Goal: Information Seeking & Learning: Compare options

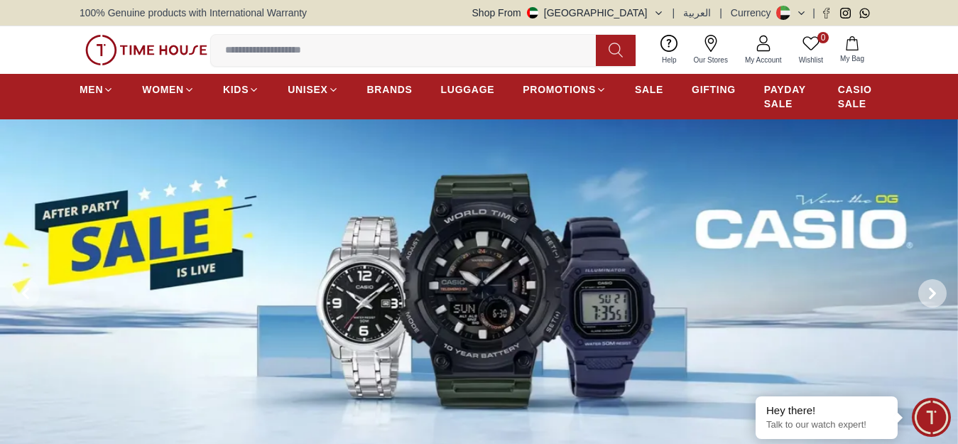
click at [932, 299] on icon at bounding box center [931, 293] width 11 height 11
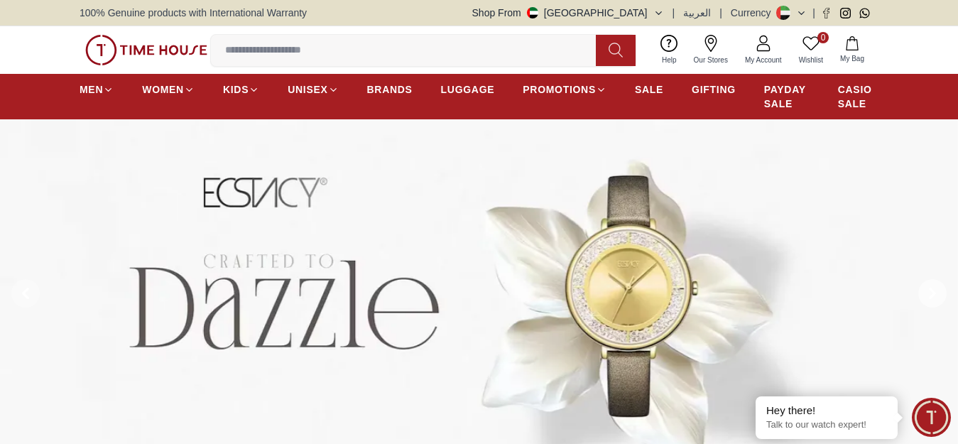
click at [932, 299] on icon at bounding box center [931, 293] width 11 height 11
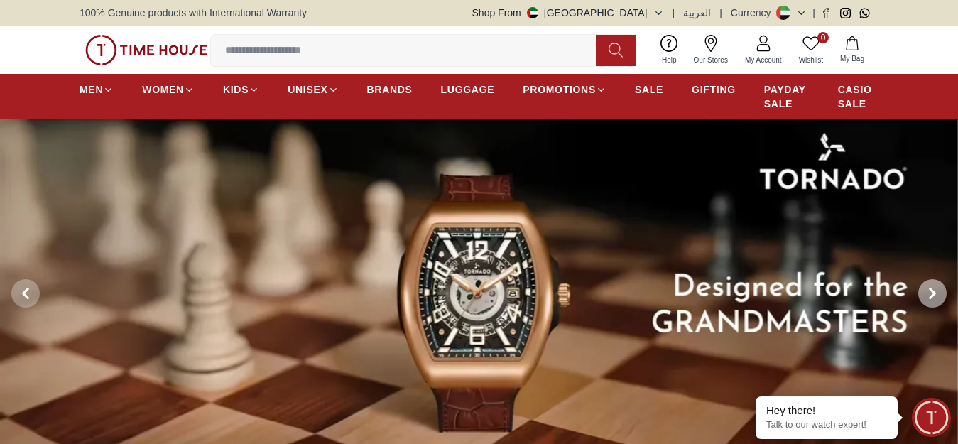
click at [932, 299] on icon at bounding box center [931, 293] width 11 height 11
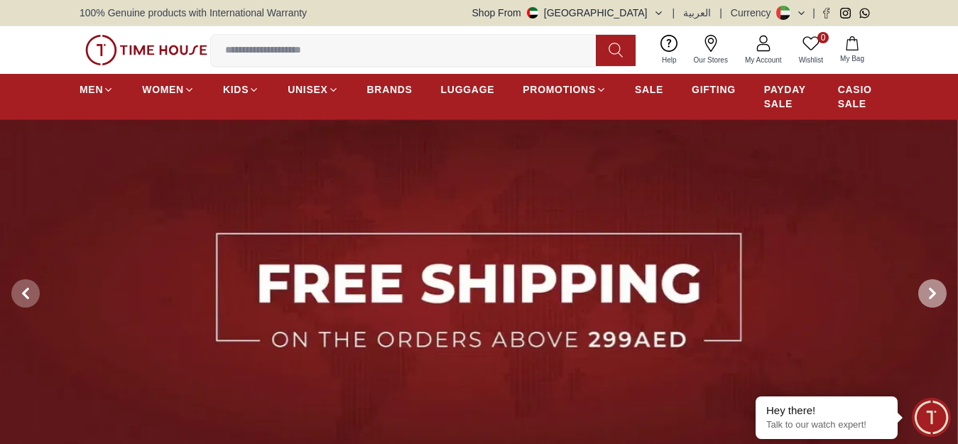
click at [932, 299] on icon at bounding box center [931, 293] width 11 height 11
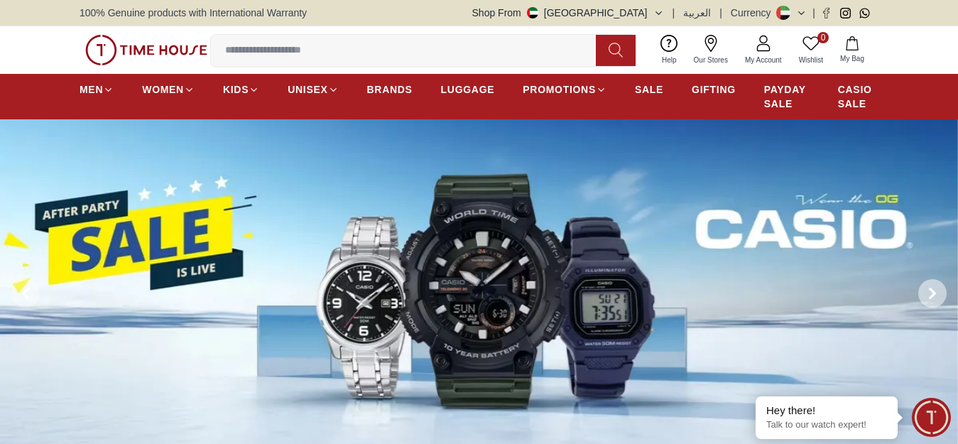
click at [932, 299] on icon at bounding box center [931, 293] width 11 height 11
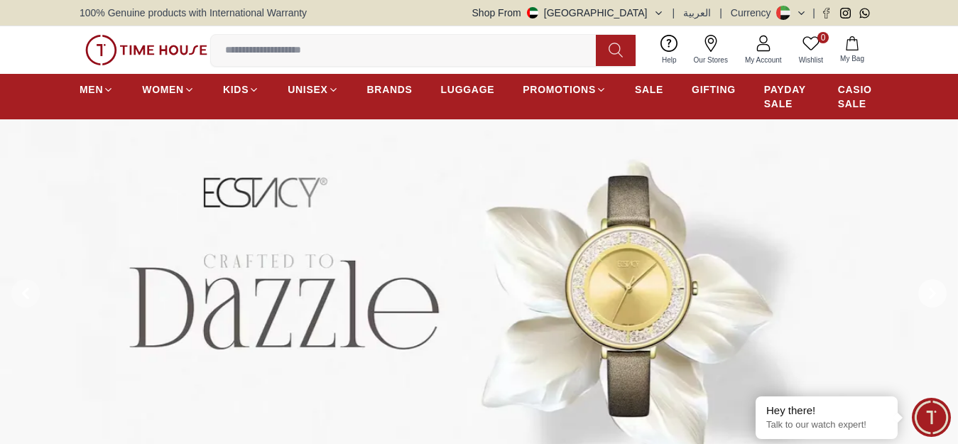
click at [932, 299] on icon at bounding box center [931, 293] width 11 height 11
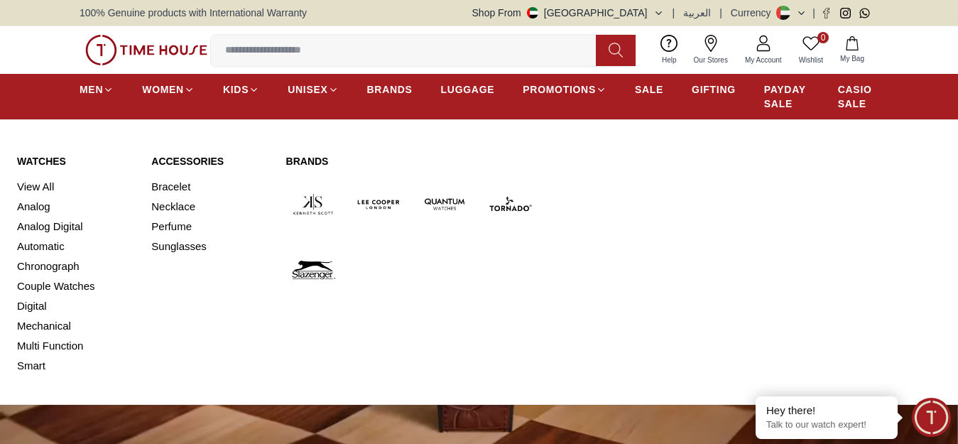
click at [319, 216] on img at bounding box center [313, 204] width 55 height 55
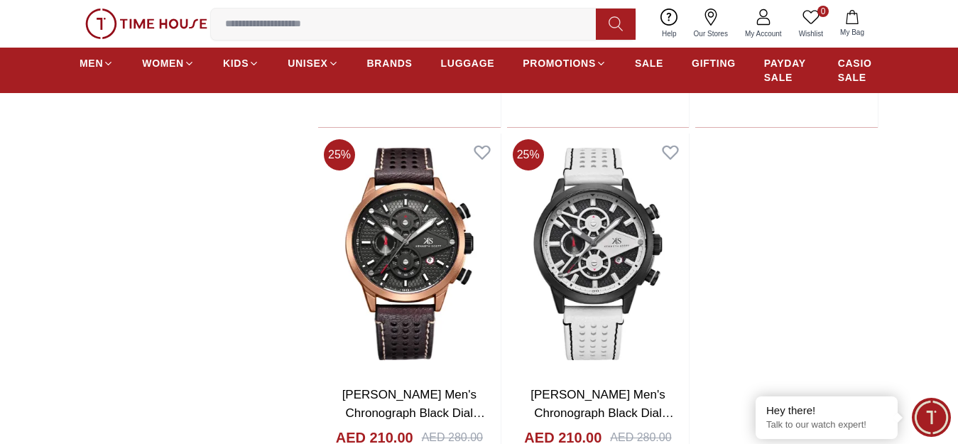
scroll to position [2769, 0]
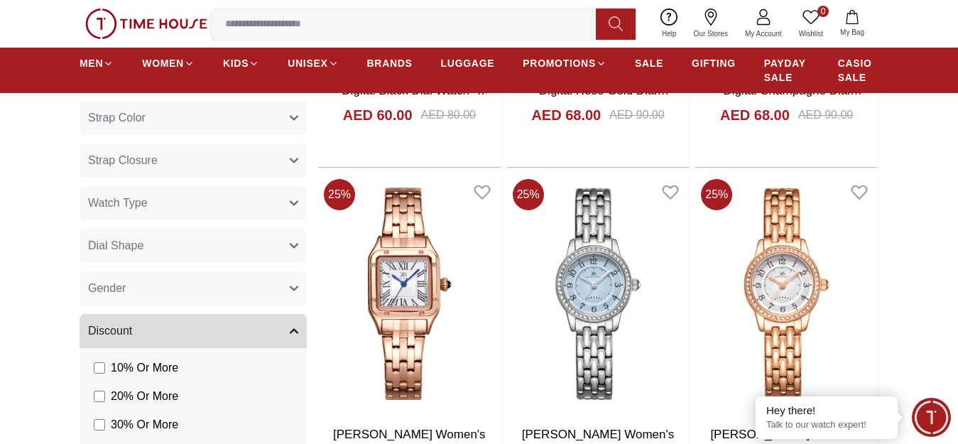
scroll to position [852, 0]
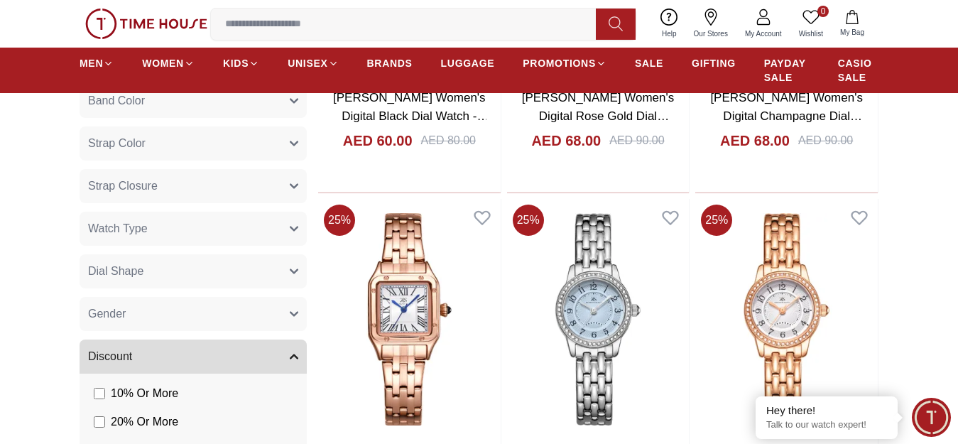
click at [242, 325] on button "Gender" at bounding box center [193, 314] width 227 height 34
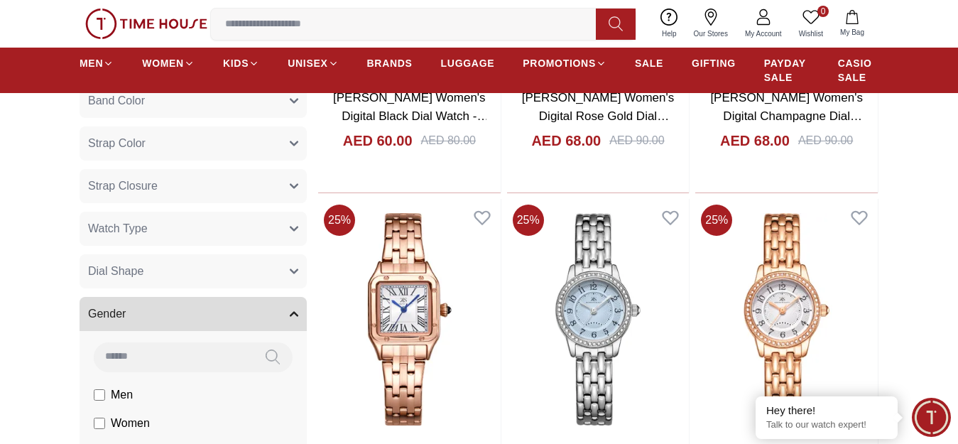
click at [187, 401] on li "Men" at bounding box center [196, 395] width 222 height 28
click at [89, 405] on li "Men" at bounding box center [196, 395] width 222 height 28
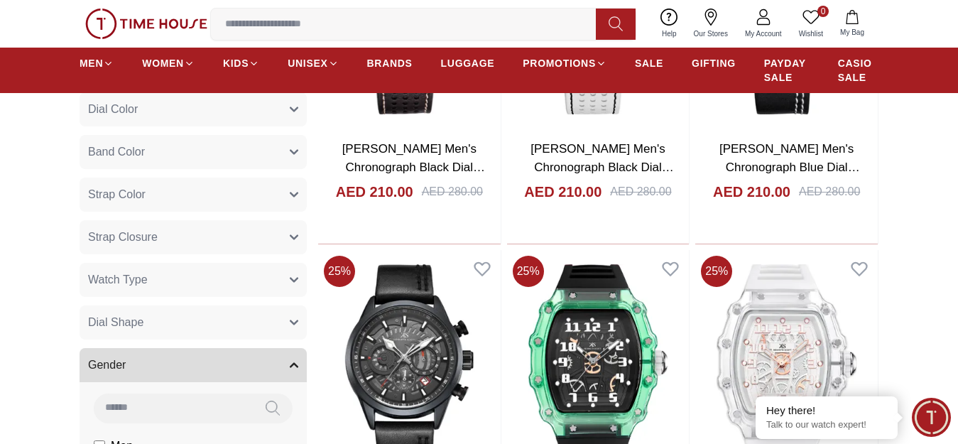
scroll to position [781, 0]
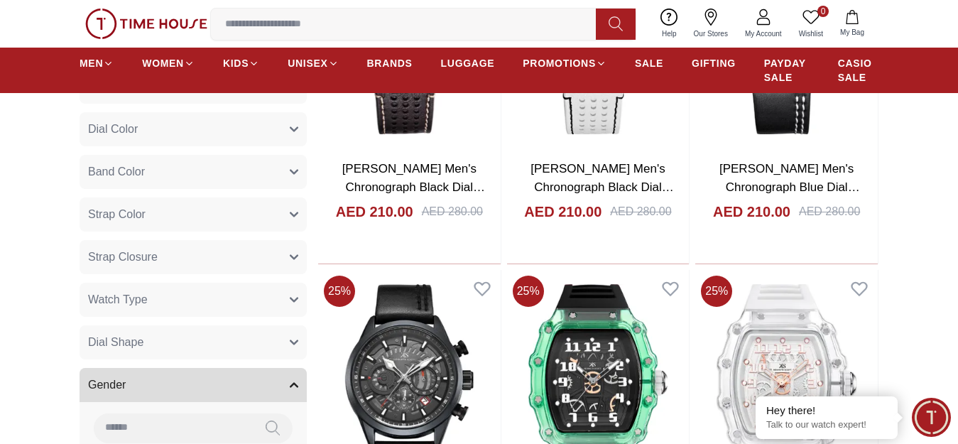
click at [275, 351] on button "Dial Shape" at bounding box center [193, 342] width 227 height 34
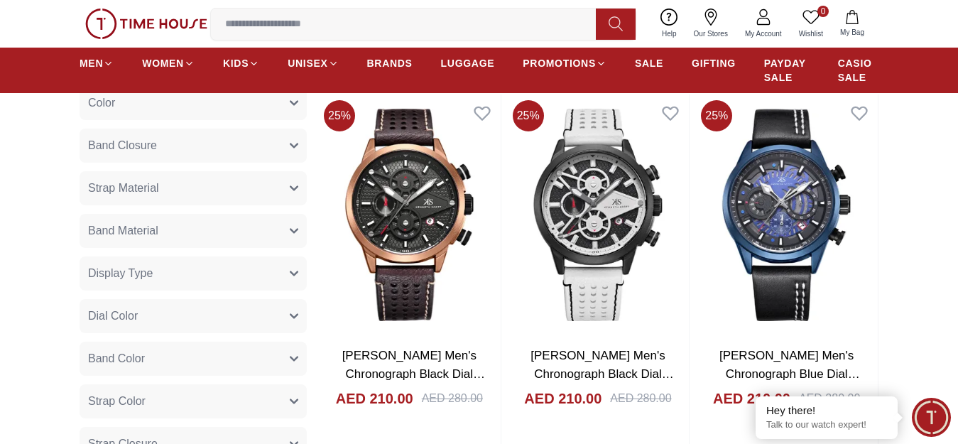
scroll to position [568, 0]
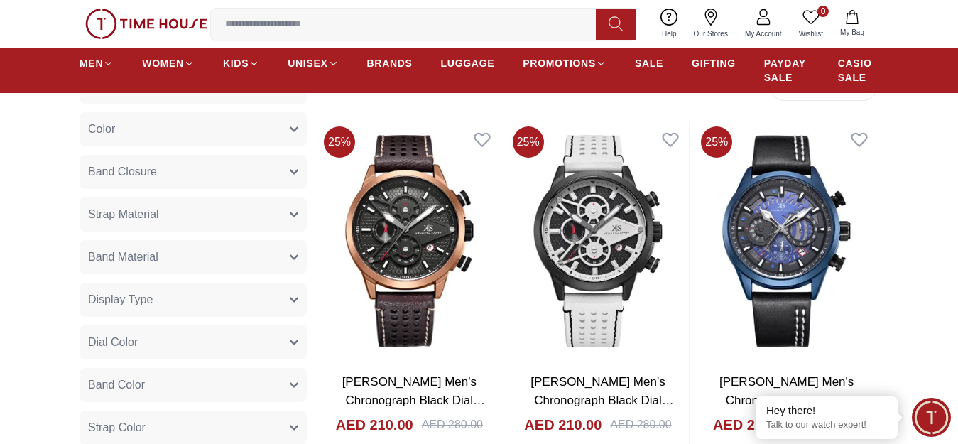
click at [252, 304] on button "Display Type" at bounding box center [193, 300] width 227 height 34
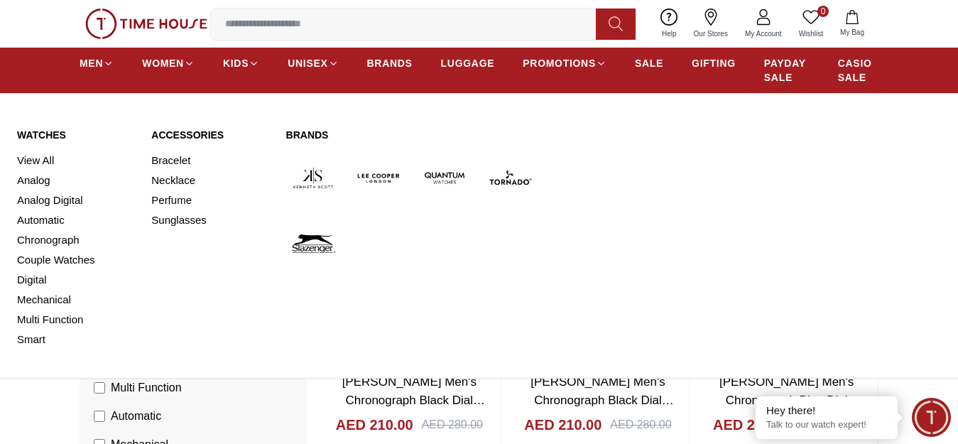
click at [508, 194] on img at bounding box center [510, 178] width 55 height 55
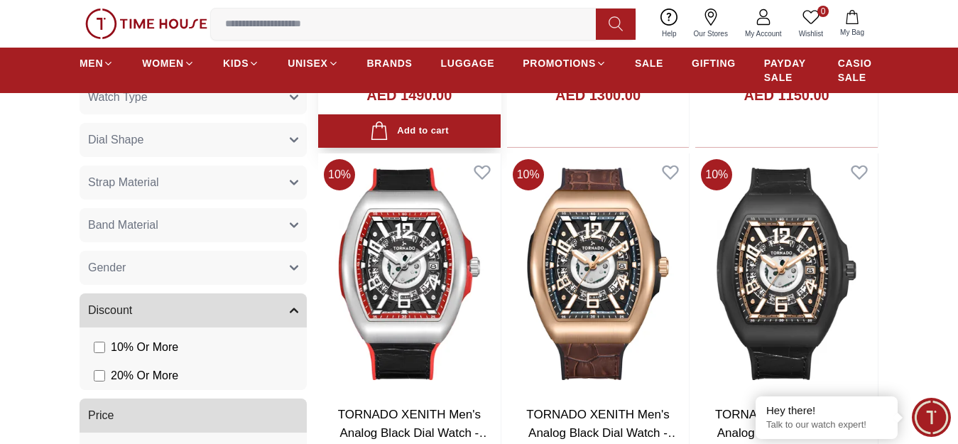
scroll to position [994, 0]
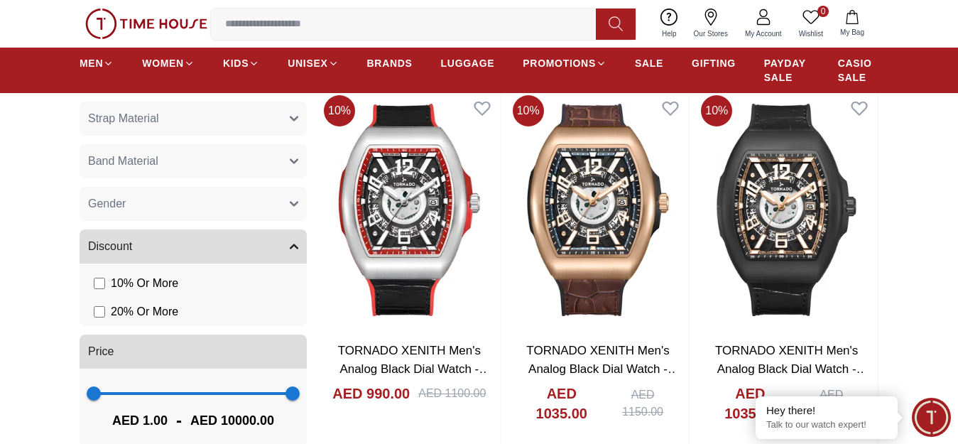
click at [197, 219] on button "Gender" at bounding box center [193, 204] width 227 height 34
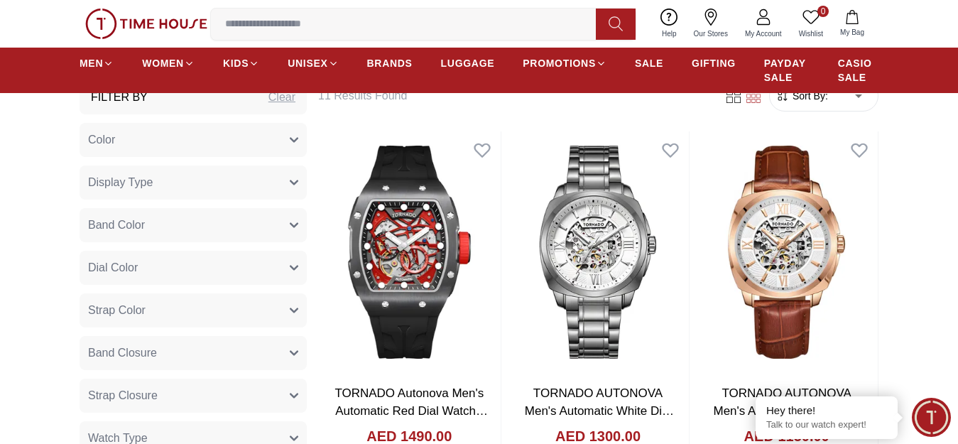
scroll to position [568, 0]
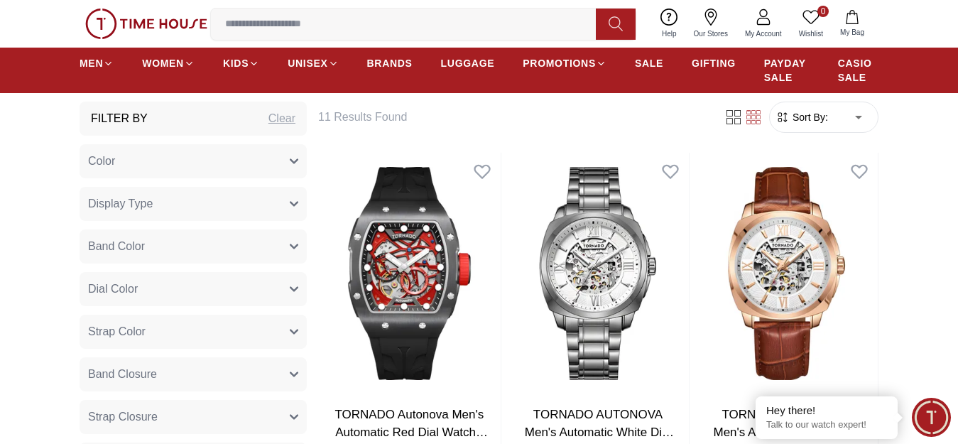
click at [597, 379] on img at bounding box center [598, 273] width 182 height 241
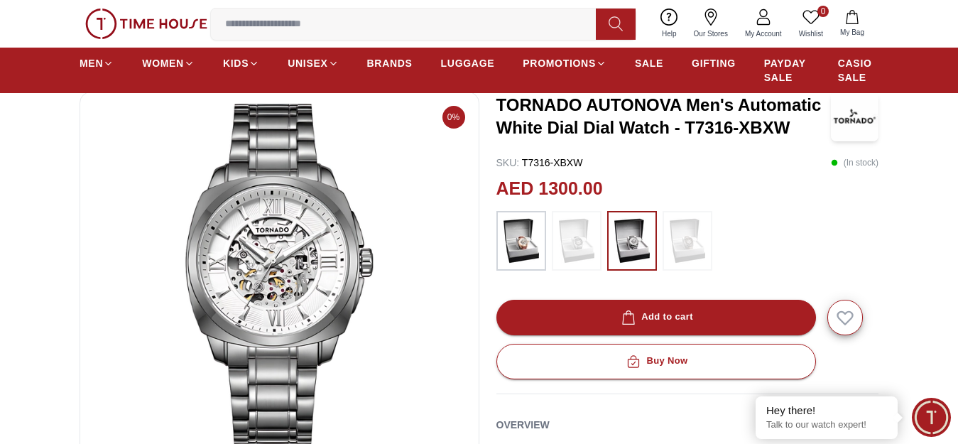
scroll to position [71, 0]
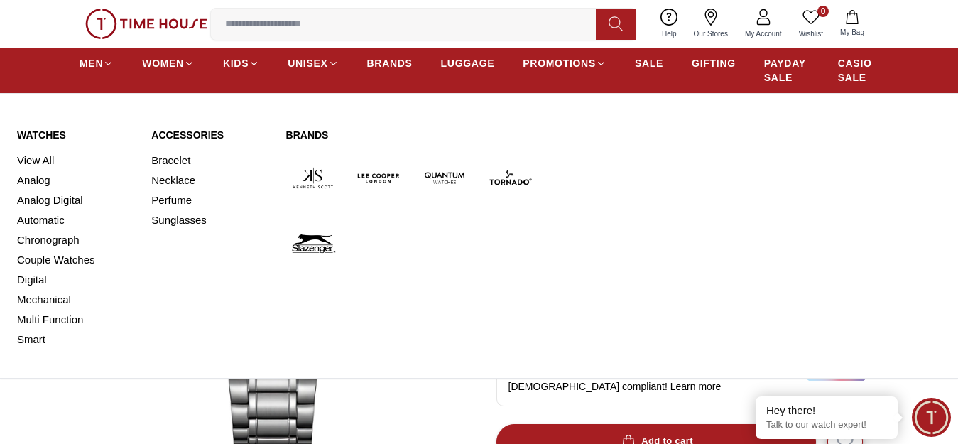
click at [310, 246] on img at bounding box center [313, 244] width 55 height 55
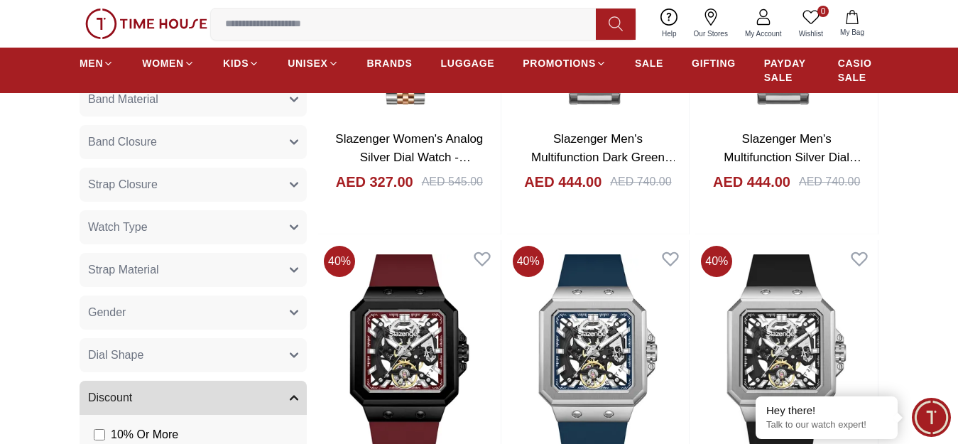
scroll to position [781, 0]
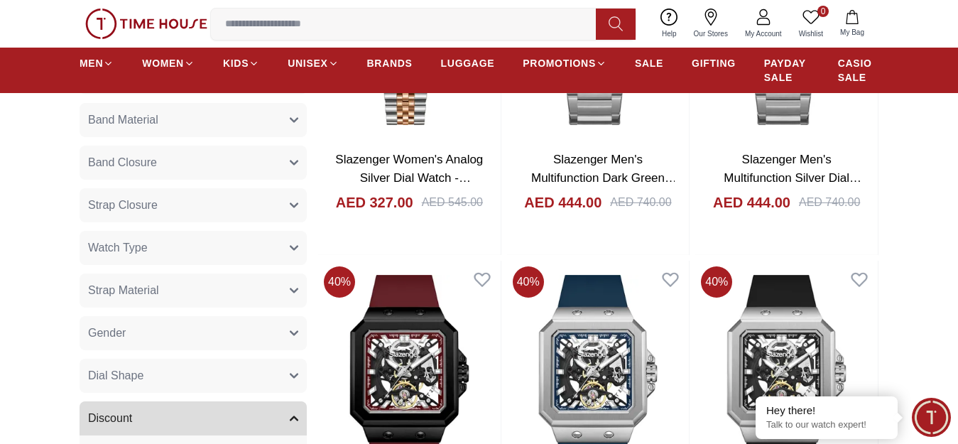
click at [177, 344] on button "Gender" at bounding box center [193, 333] width 227 height 34
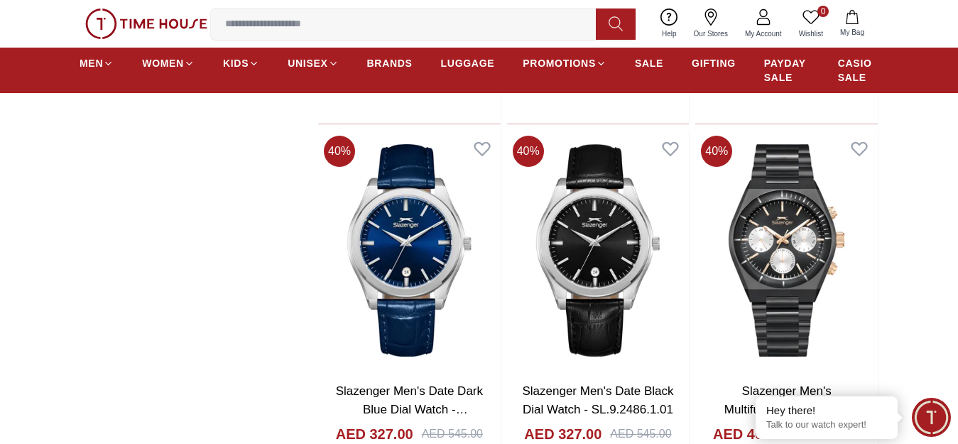
scroll to position [1633, 0]
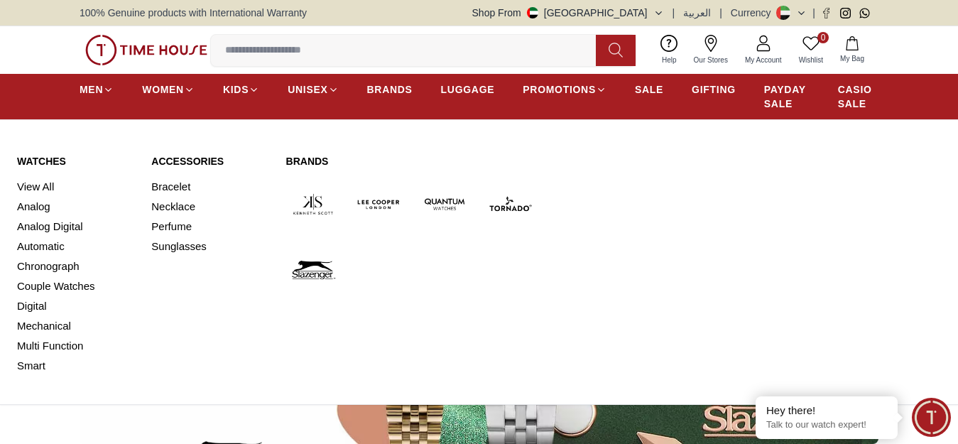
click at [388, 213] on img at bounding box center [378, 204] width 55 height 55
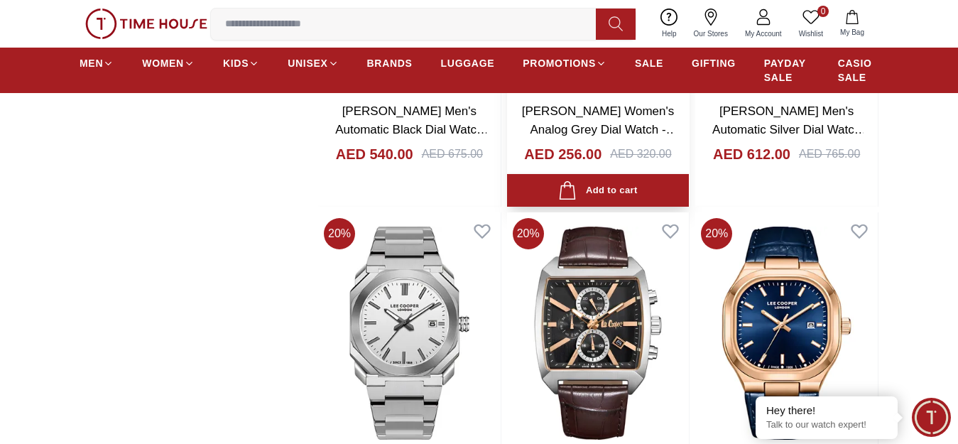
scroll to position [2343, 0]
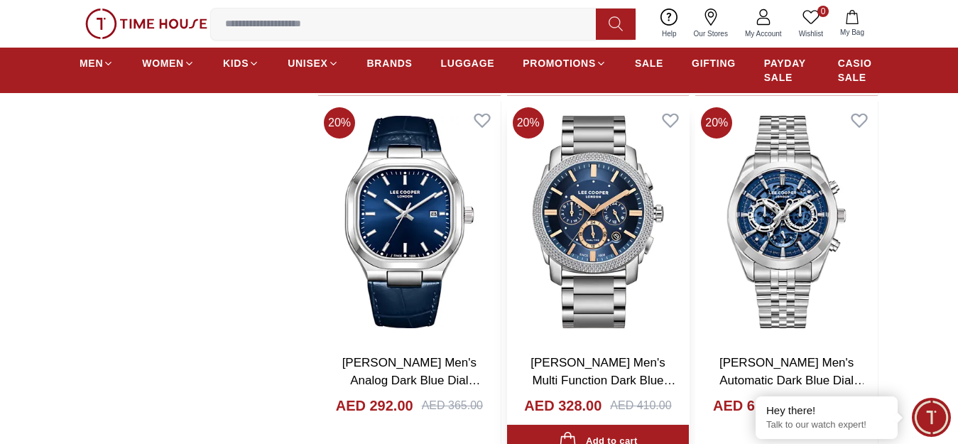
scroll to position [2769, 0]
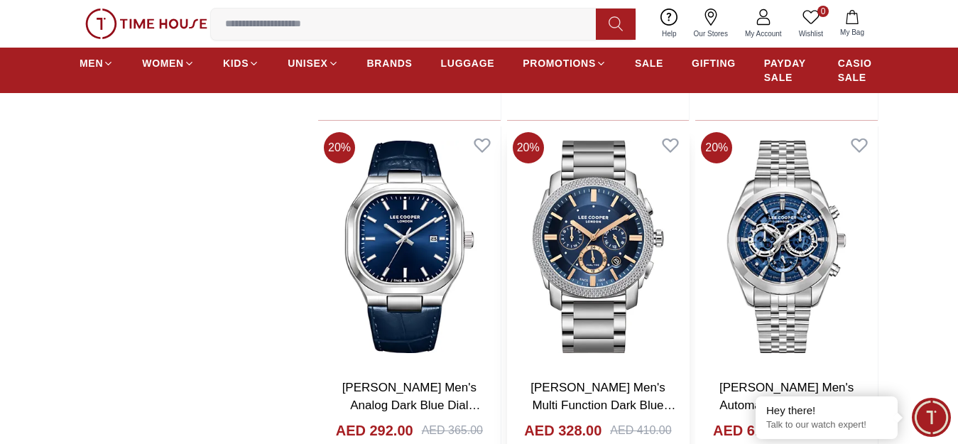
click at [622, 258] on img at bounding box center [598, 246] width 182 height 241
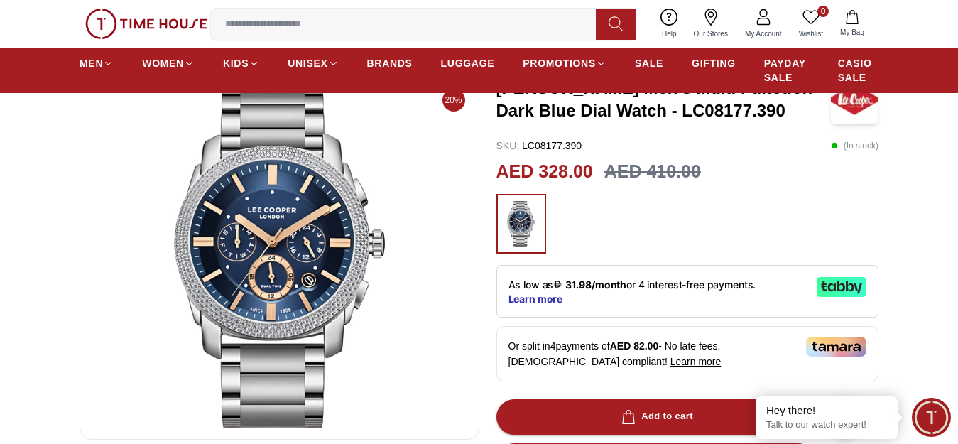
scroll to position [71, 0]
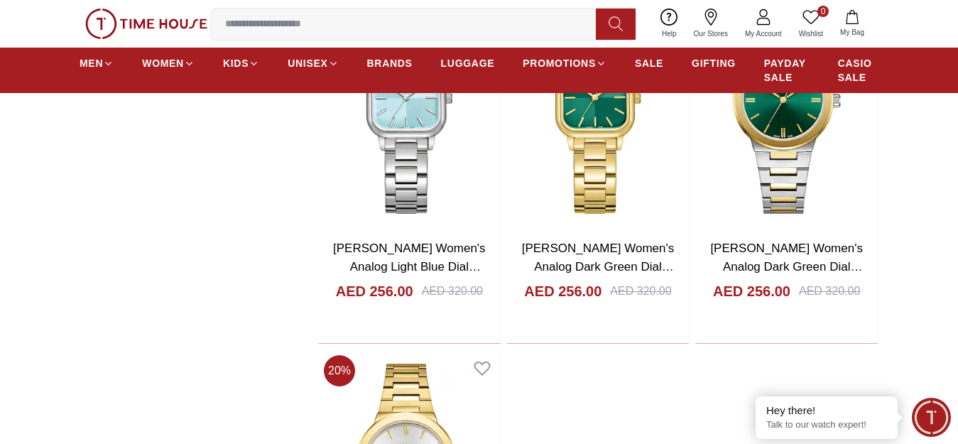
scroll to position [5153, 0]
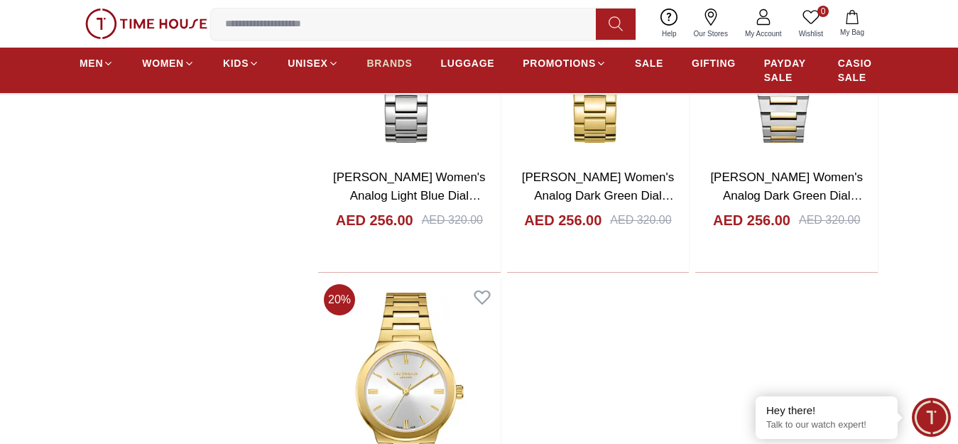
click at [389, 67] on span "BRANDS" at bounding box center [389, 63] width 45 height 14
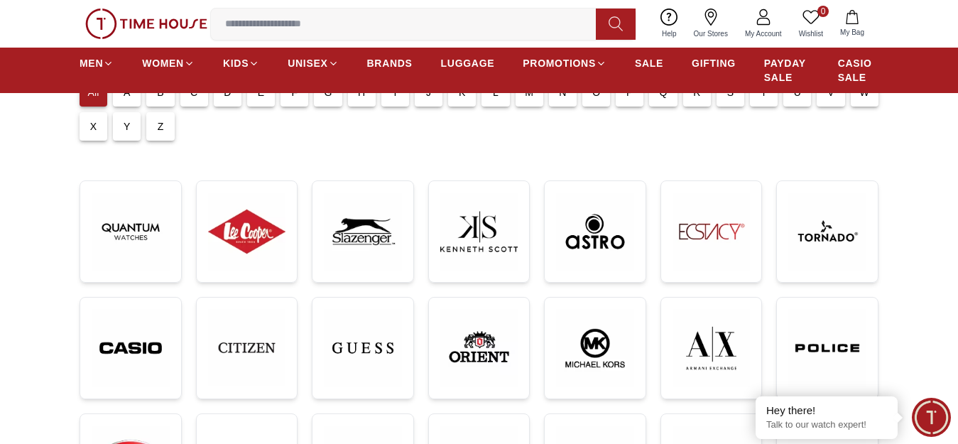
scroll to position [142, 0]
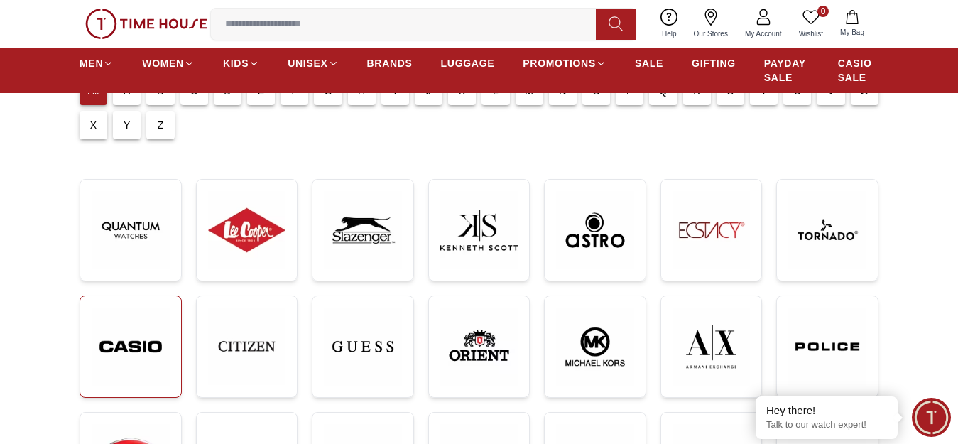
click at [168, 362] on img at bounding box center [131, 346] width 78 height 78
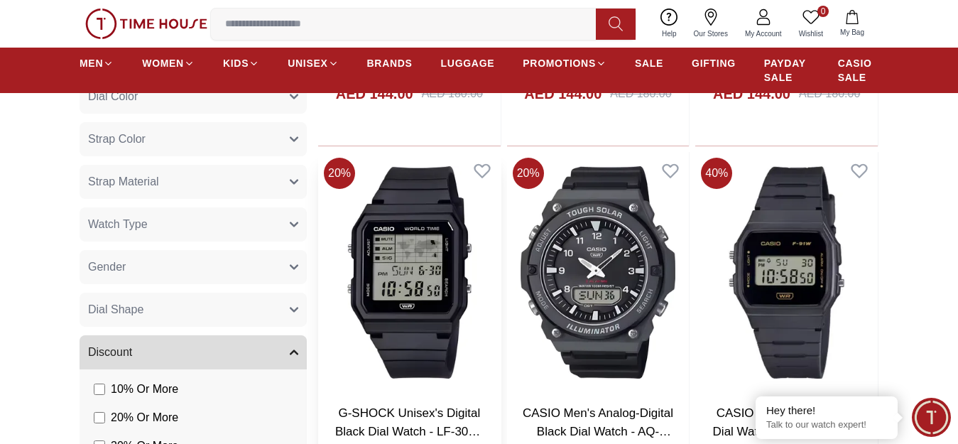
scroll to position [923, 0]
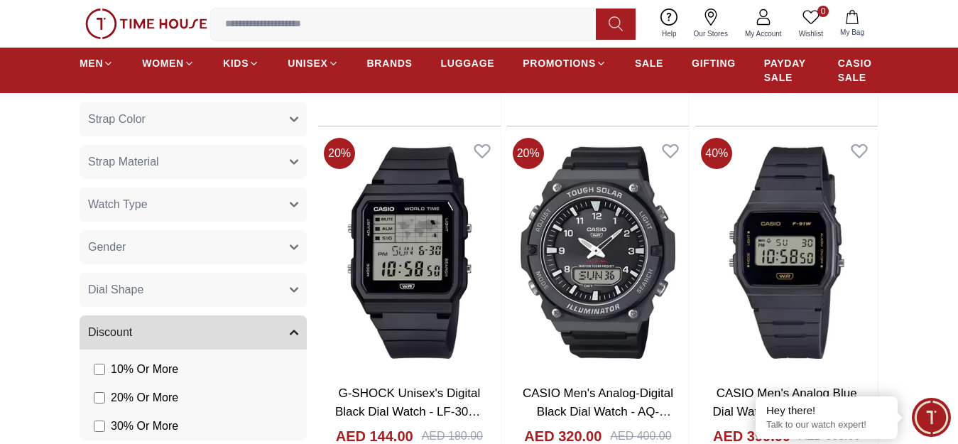
click at [187, 259] on button "Gender" at bounding box center [193, 247] width 227 height 34
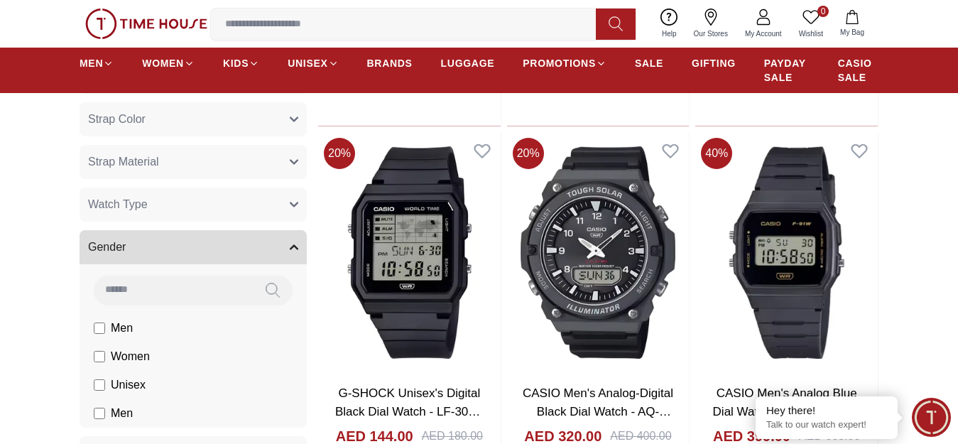
click at [136, 337] on li "Men" at bounding box center [196, 328] width 222 height 28
click at [86, 332] on li "Men" at bounding box center [196, 328] width 222 height 28
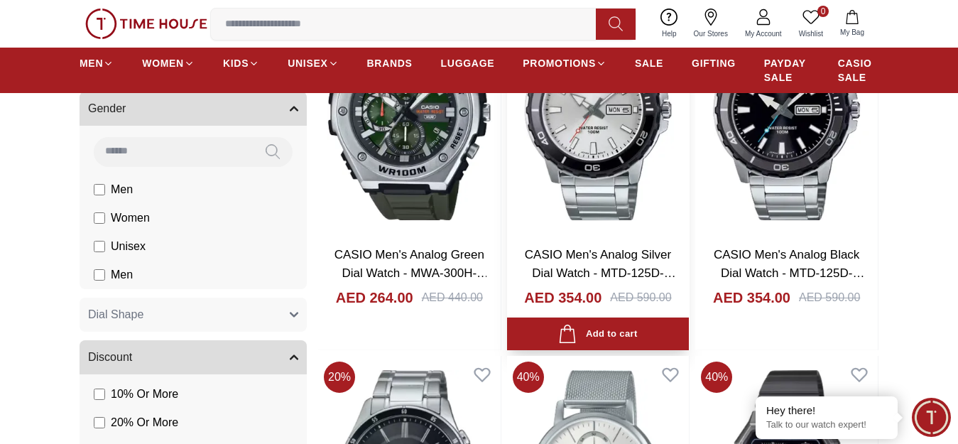
scroll to position [1065, 0]
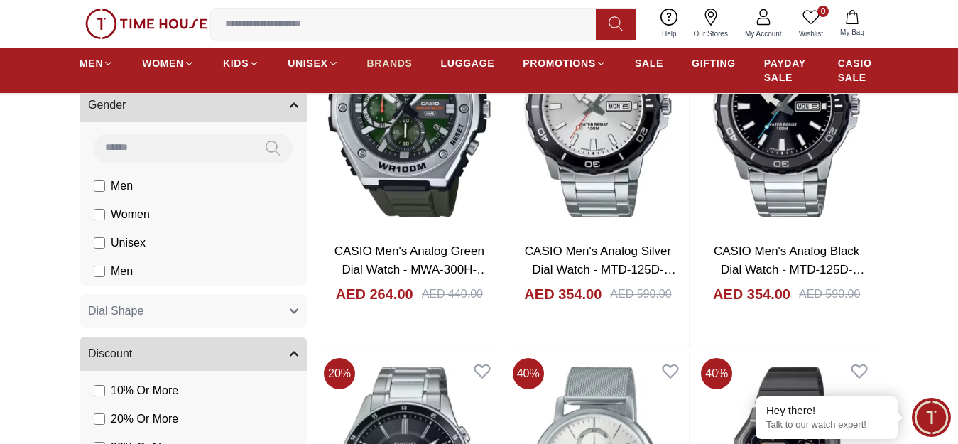
click at [390, 68] on span "BRANDS" at bounding box center [389, 63] width 45 height 14
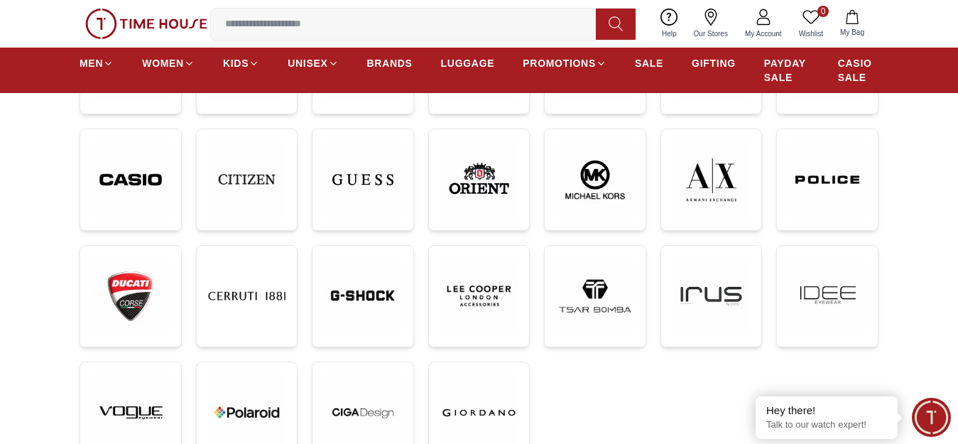
scroll to position [284, 0]
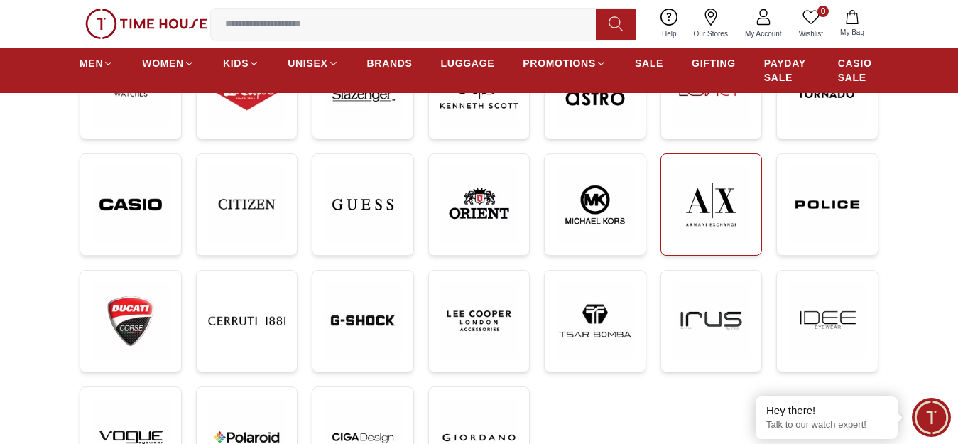
click at [696, 227] on img at bounding box center [711, 204] width 78 height 78
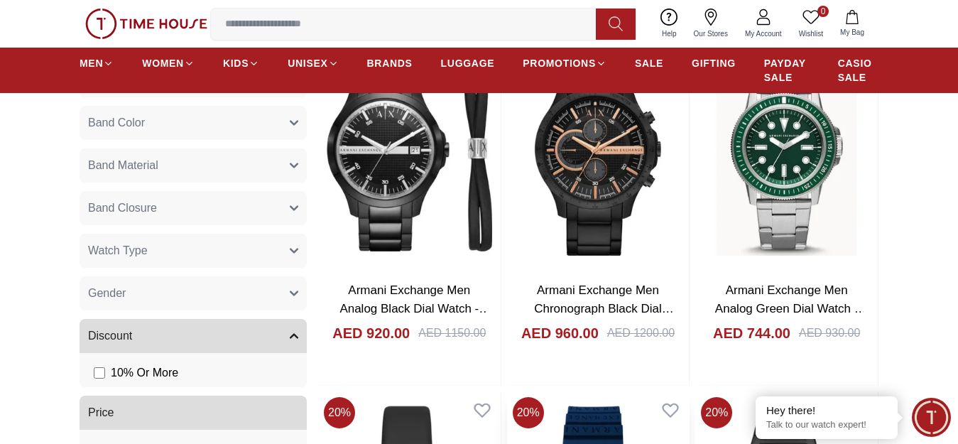
scroll to position [568, 0]
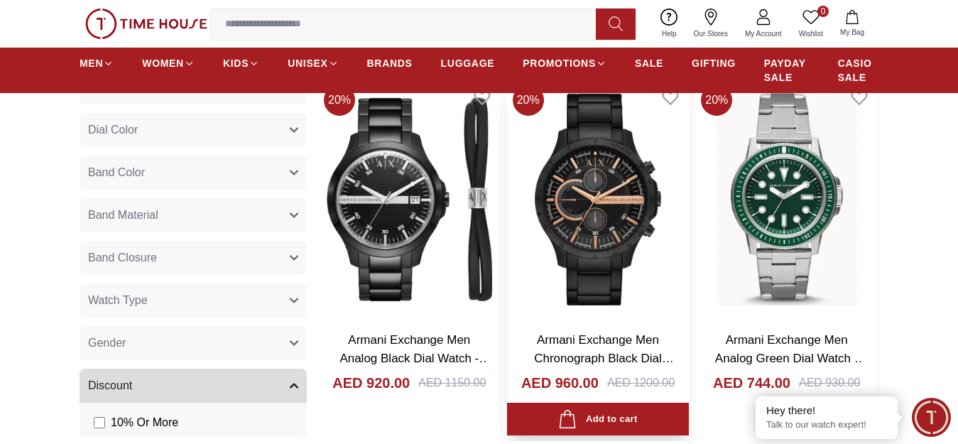
click at [628, 296] on img at bounding box center [598, 199] width 182 height 241
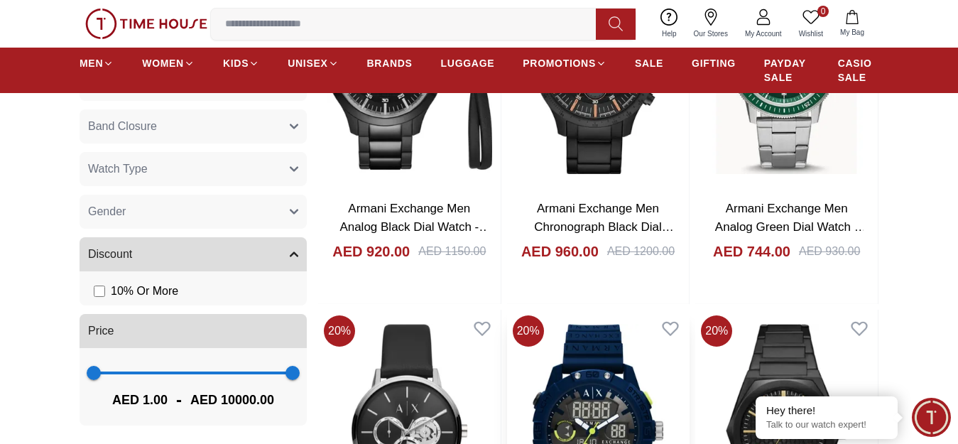
scroll to position [710, 0]
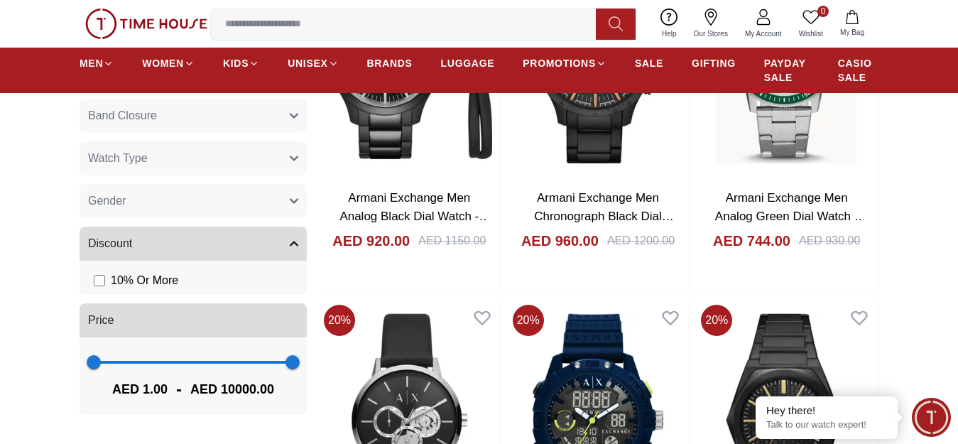
click at [235, 209] on button "Gender" at bounding box center [193, 201] width 227 height 34
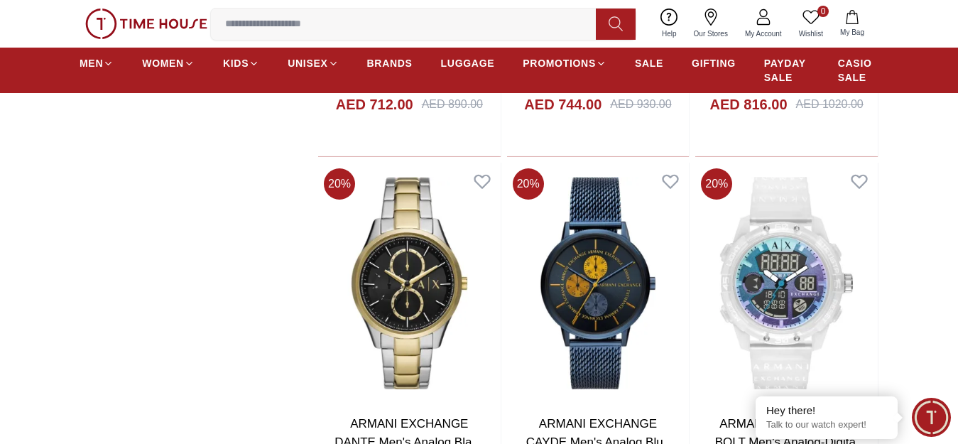
scroll to position [1207, 0]
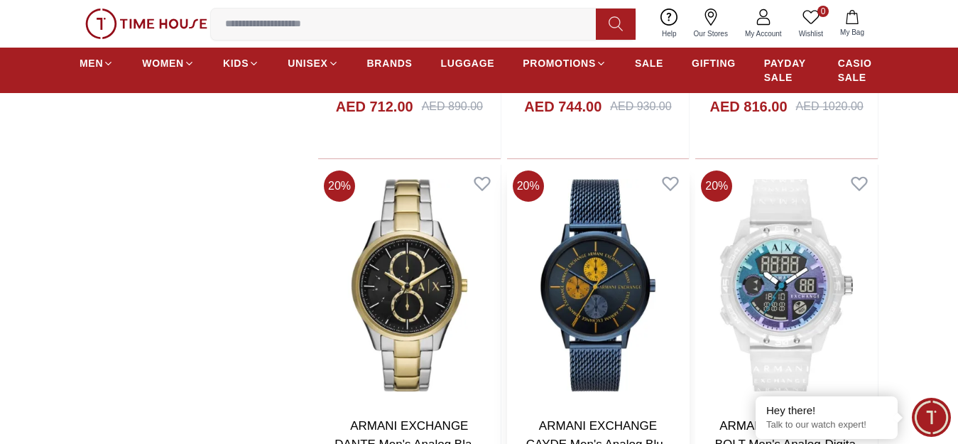
click at [638, 330] on img at bounding box center [598, 285] width 182 height 241
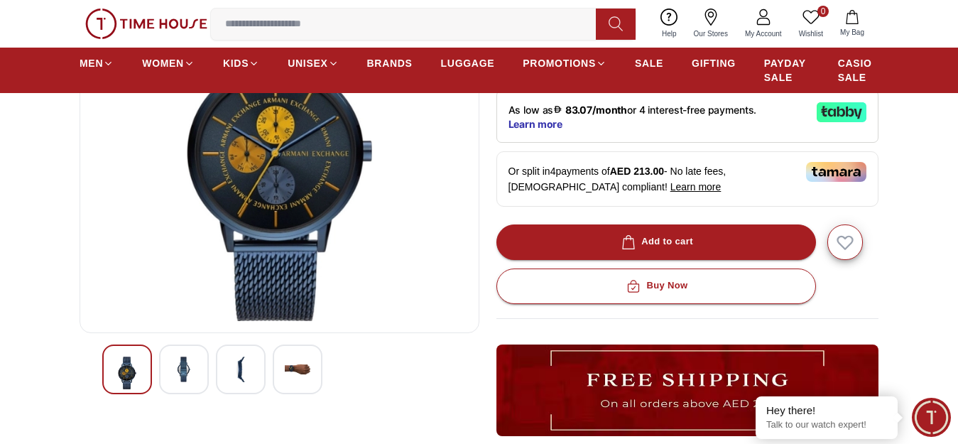
scroll to position [213, 0]
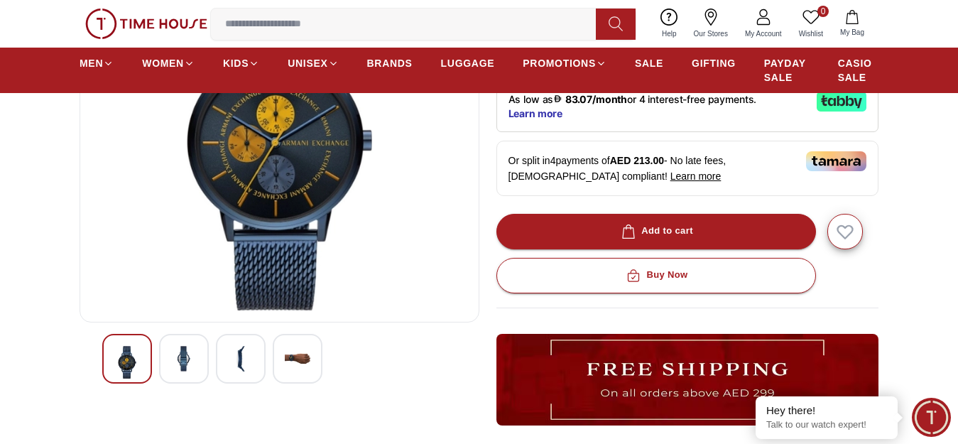
click at [185, 359] on img at bounding box center [184, 359] width 26 height 26
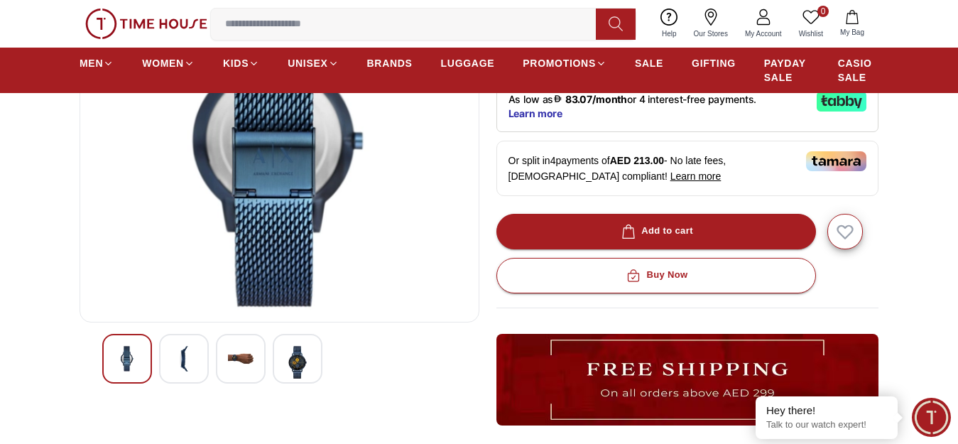
scroll to position [142, 0]
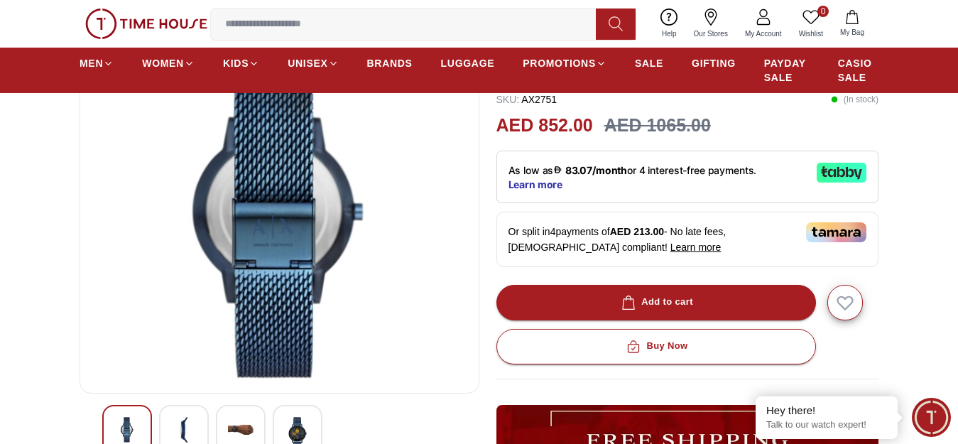
click at [242, 430] on img at bounding box center [241, 430] width 26 height 26
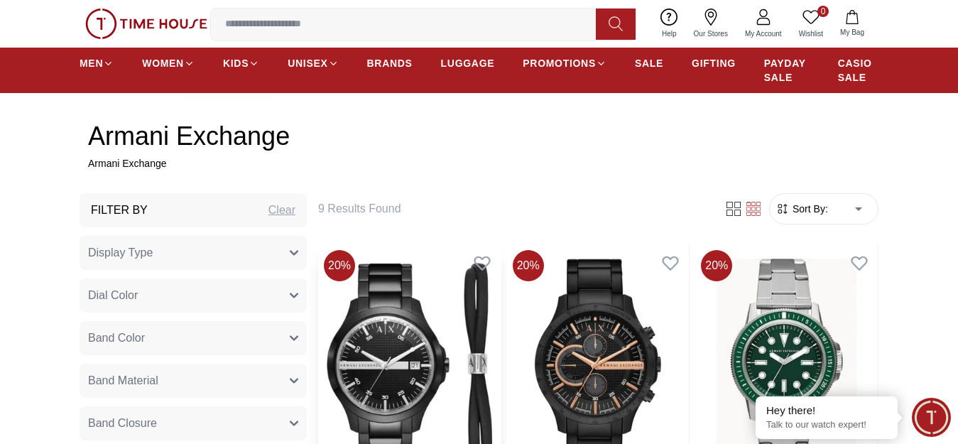
scroll to position [355, 0]
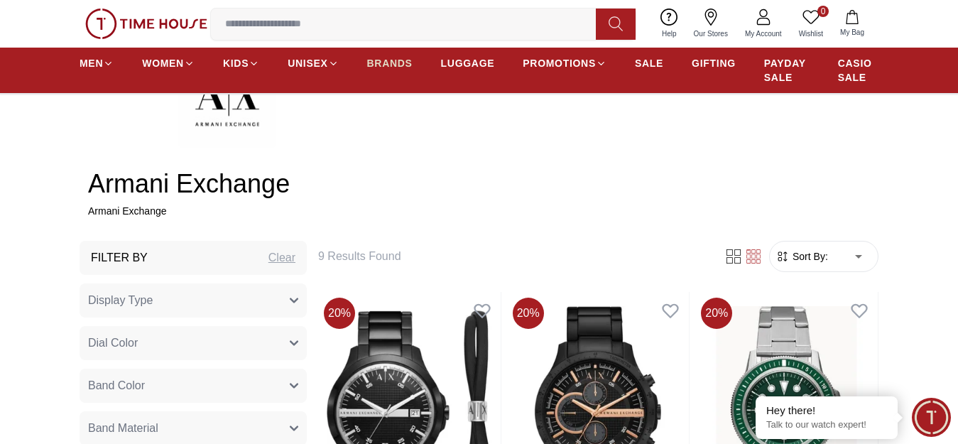
click at [395, 68] on span "BRANDS" at bounding box center [389, 63] width 45 height 14
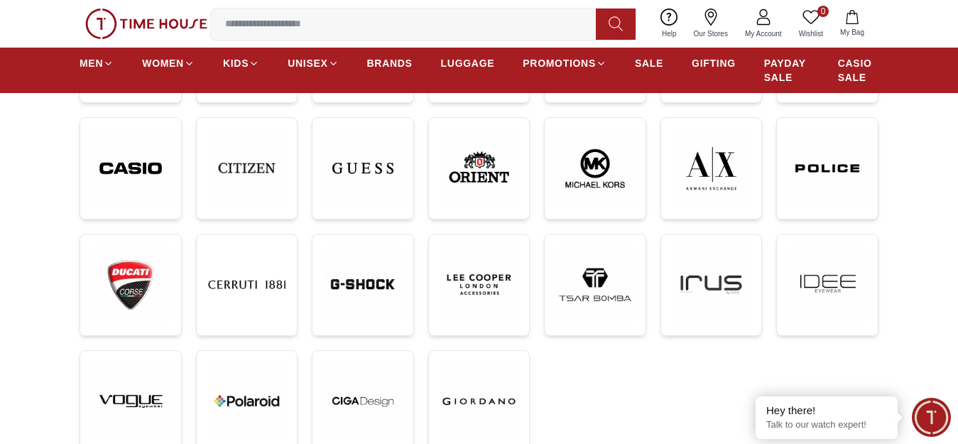
scroll to position [355, 0]
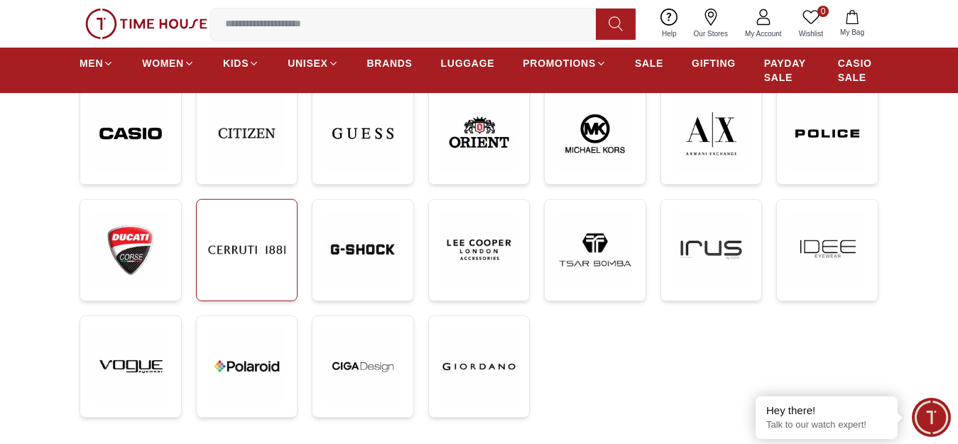
click at [241, 268] on img at bounding box center [247, 250] width 78 height 78
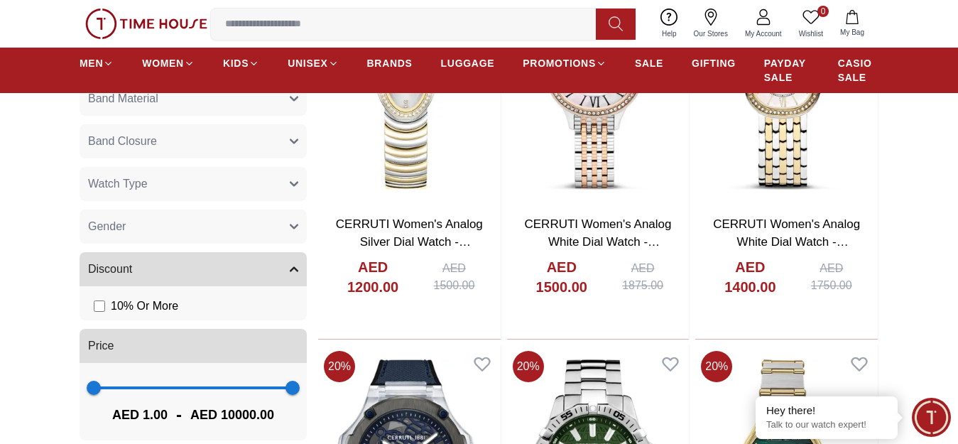
scroll to position [710, 0]
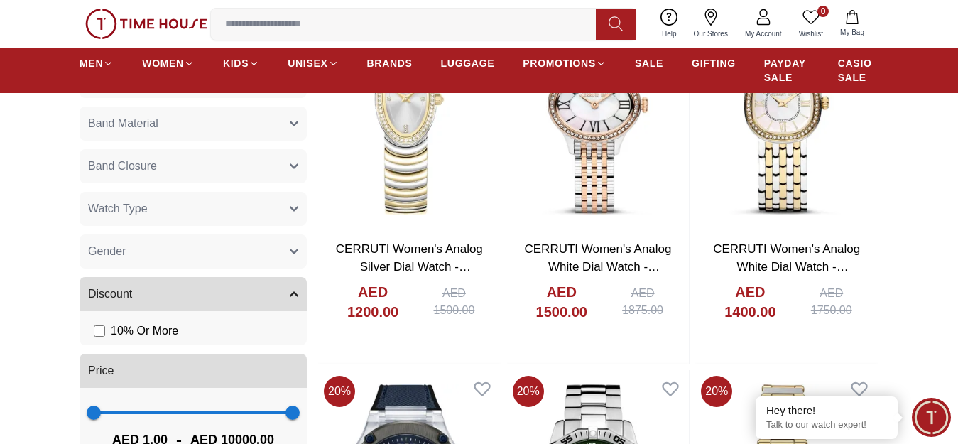
click at [264, 251] on button "Gender" at bounding box center [193, 251] width 227 height 34
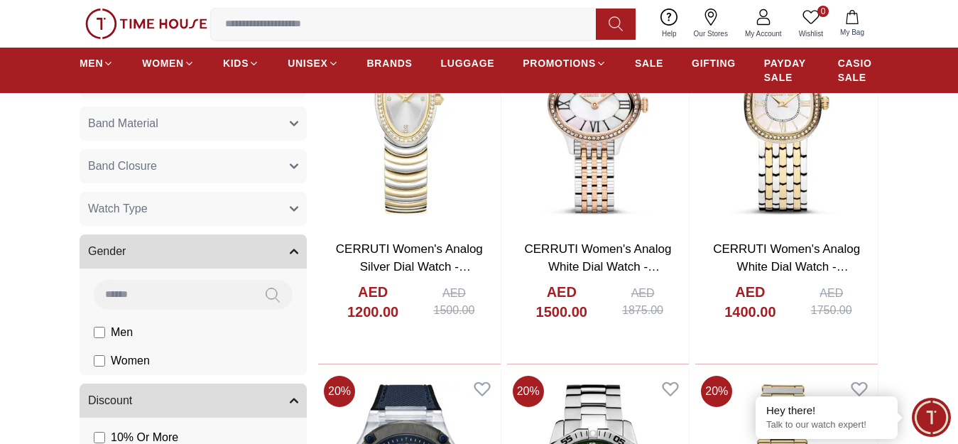
click at [163, 342] on li "Men" at bounding box center [196, 332] width 222 height 28
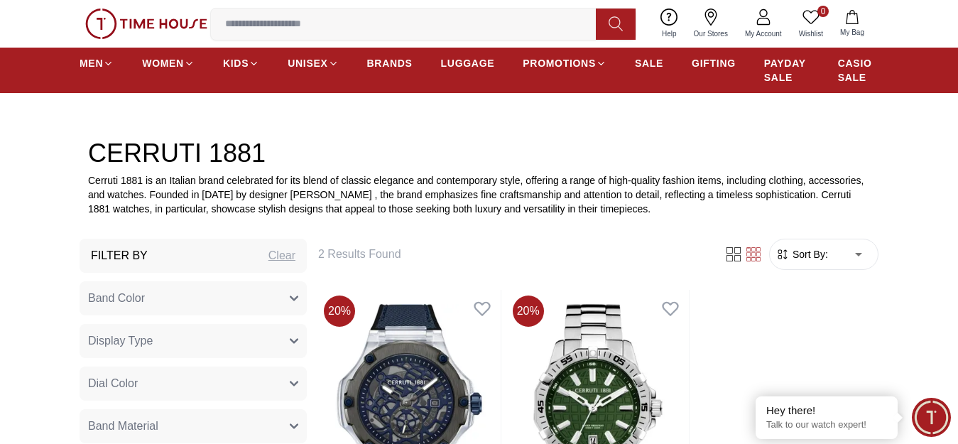
scroll to position [568, 0]
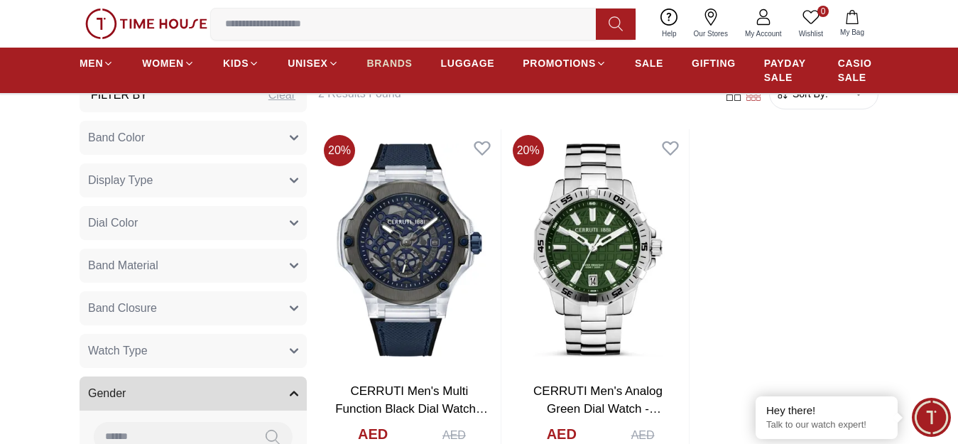
click at [380, 70] on span "BRANDS" at bounding box center [389, 63] width 45 height 14
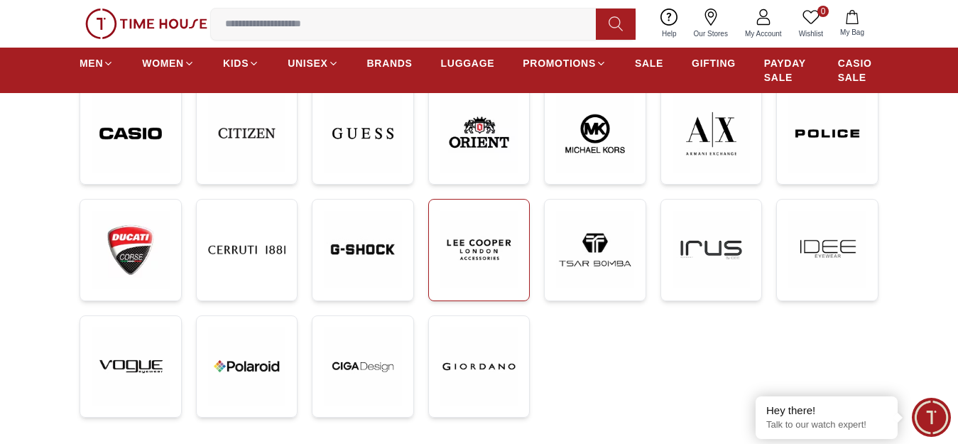
scroll to position [284, 0]
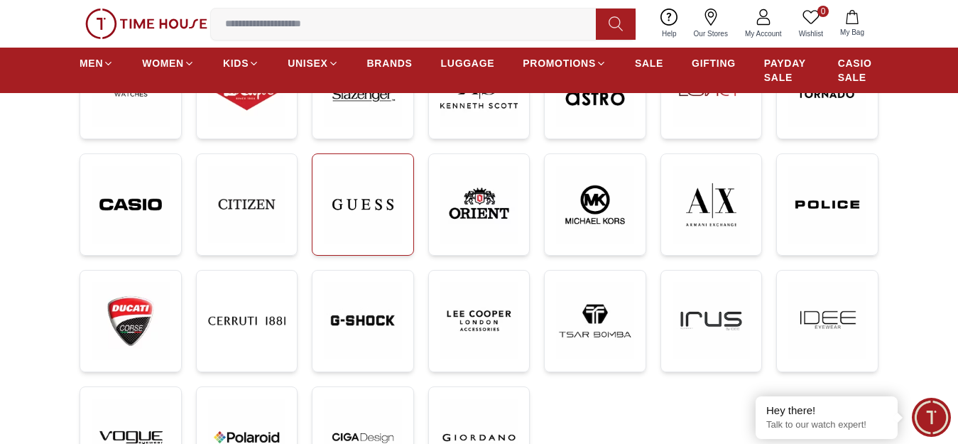
click at [363, 225] on img at bounding box center [363, 204] width 78 height 78
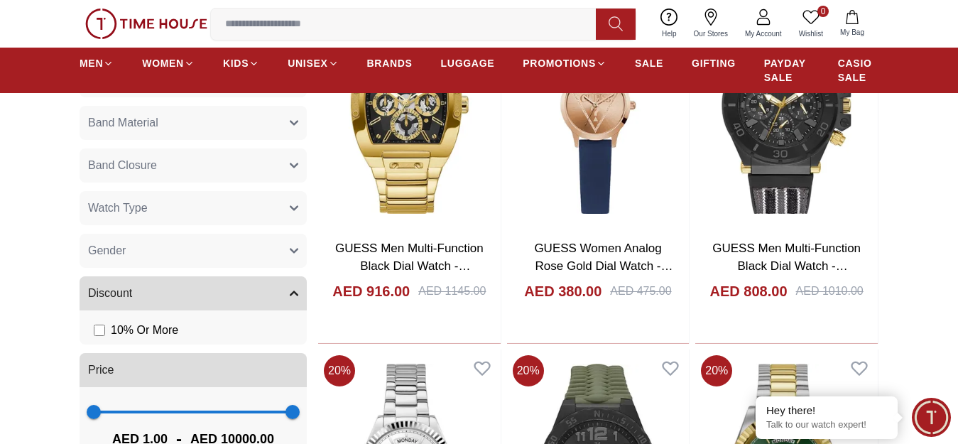
scroll to position [710, 0]
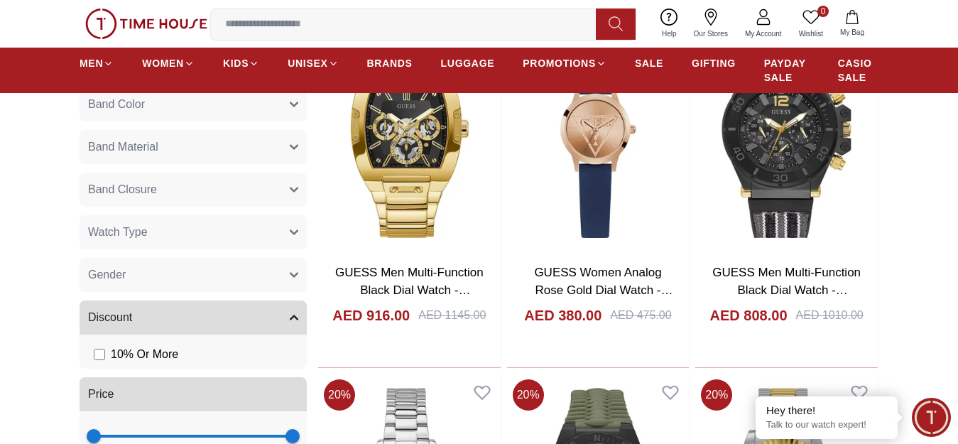
click at [226, 287] on button "Gender" at bounding box center [193, 275] width 227 height 34
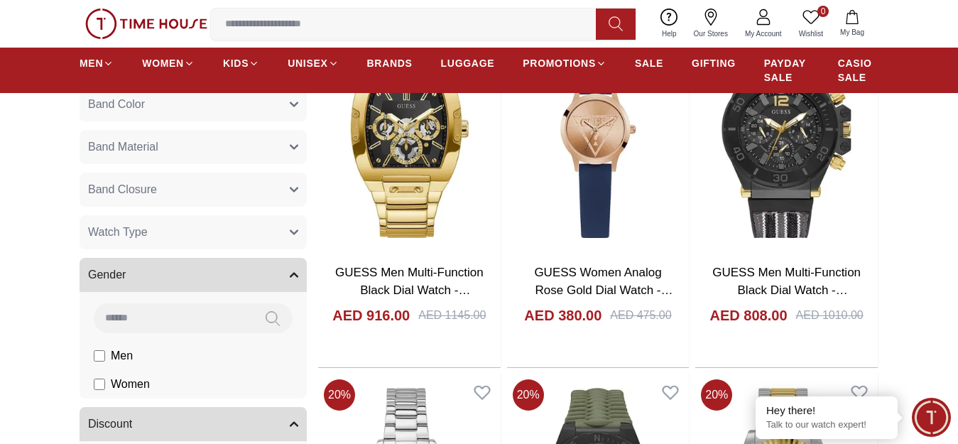
click at [106, 364] on label "Men" at bounding box center [113, 355] width 39 height 17
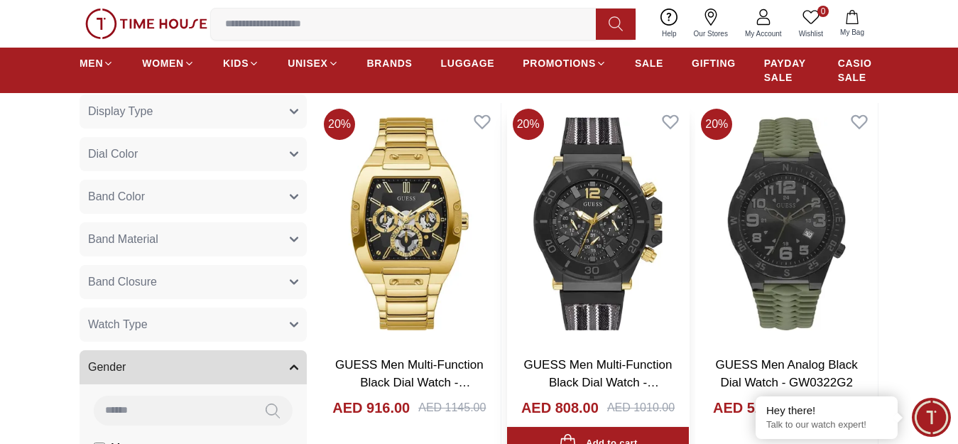
scroll to position [639, 0]
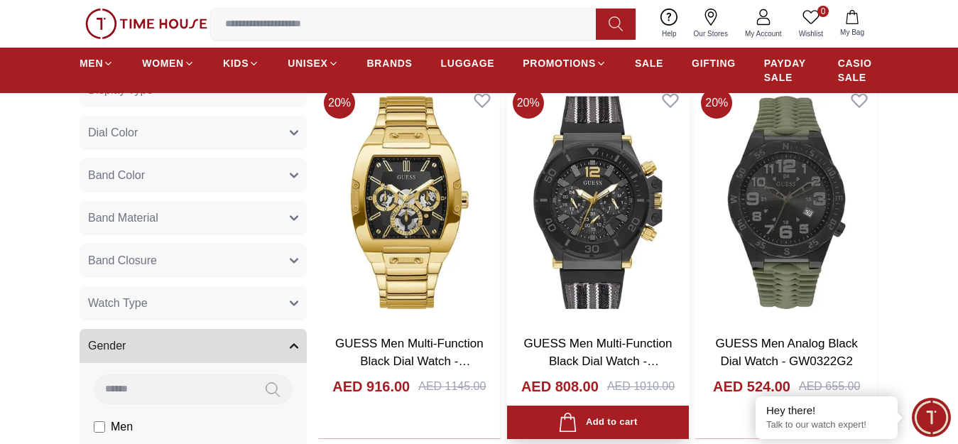
click at [606, 221] on img at bounding box center [598, 202] width 182 height 241
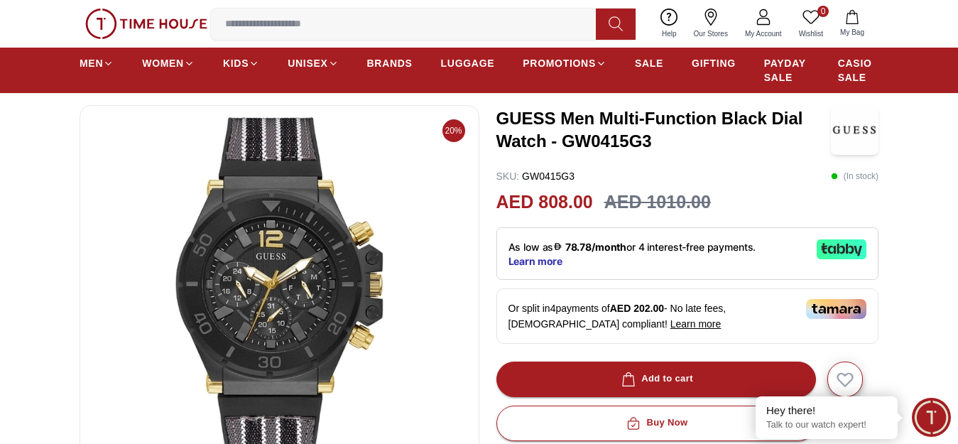
scroll to position [71, 0]
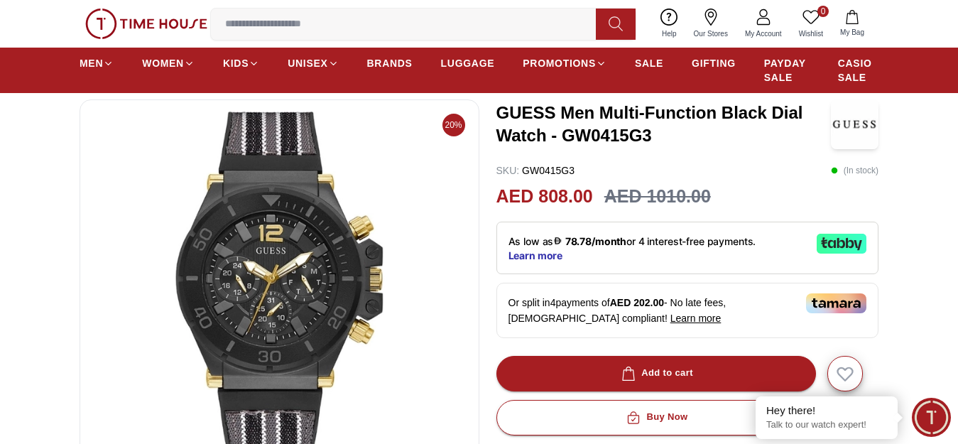
click at [290, 274] on img at bounding box center [280, 281] width 376 height 341
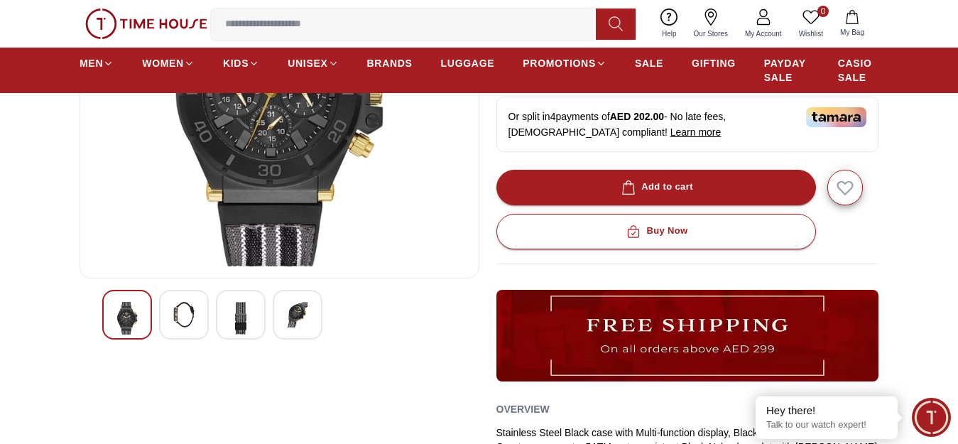
scroll to position [284, 0]
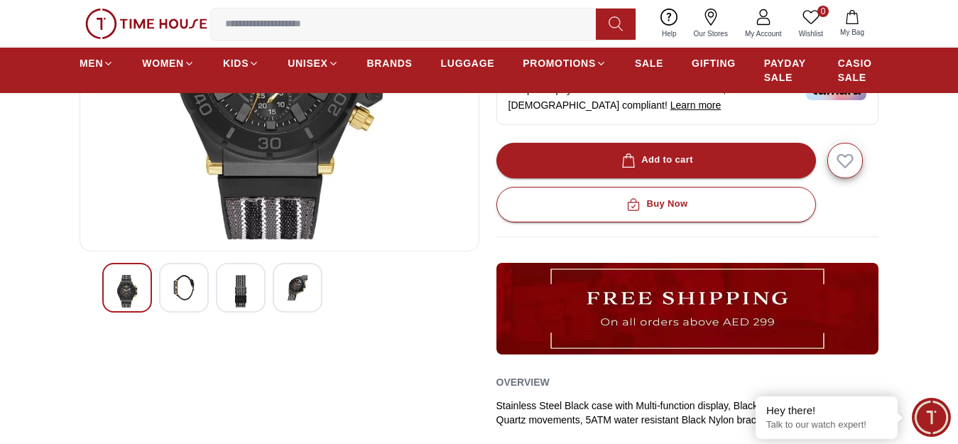
click at [175, 295] on img at bounding box center [184, 288] width 26 height 26
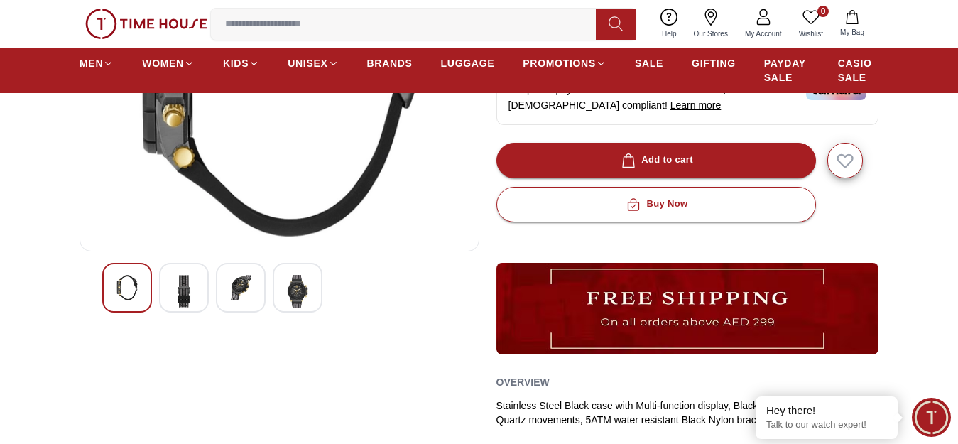
click at [238, 310] on div at bounding box center [241, 288] width 50 height 50
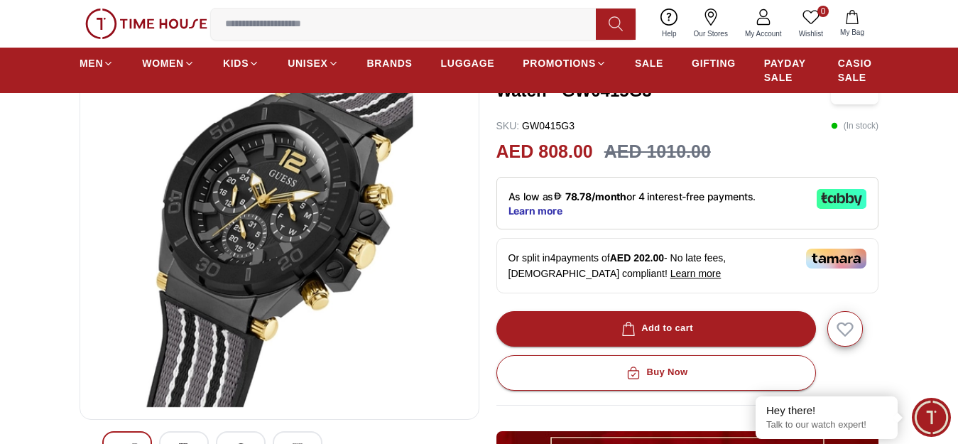
scroll to position [213, 0]
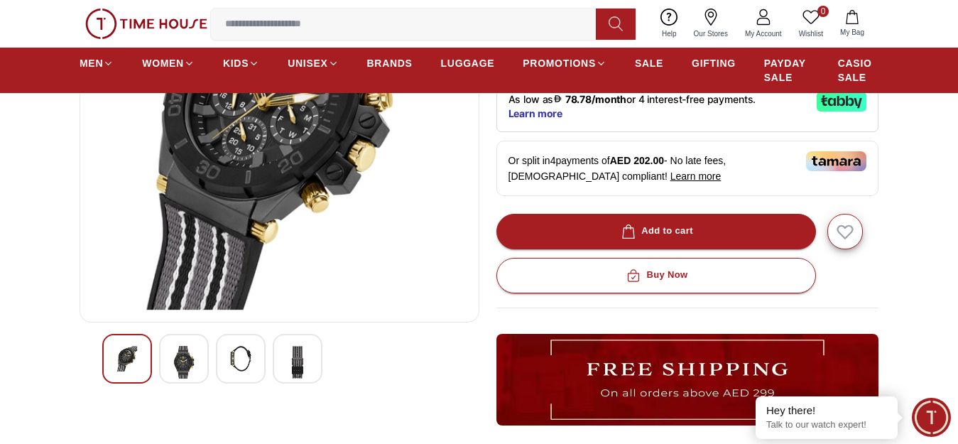
click at [298, 361] on img at bounding box center [298, 362] width 26 height 33
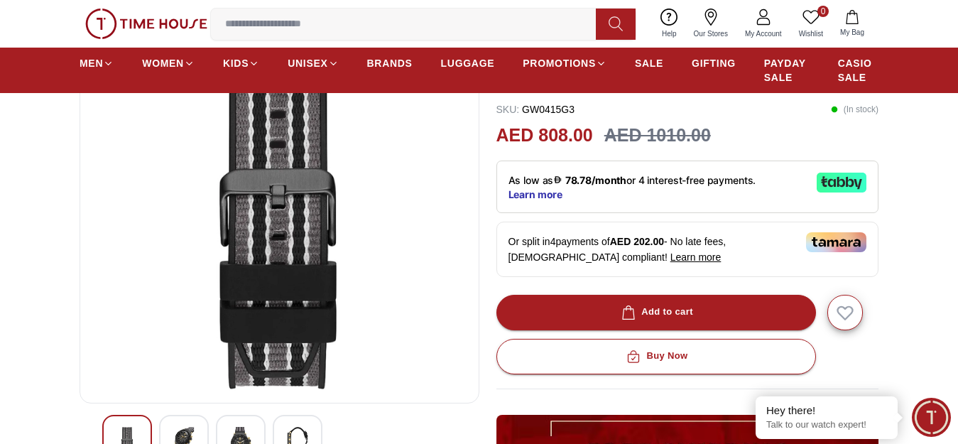
scroll to position [142, 0]
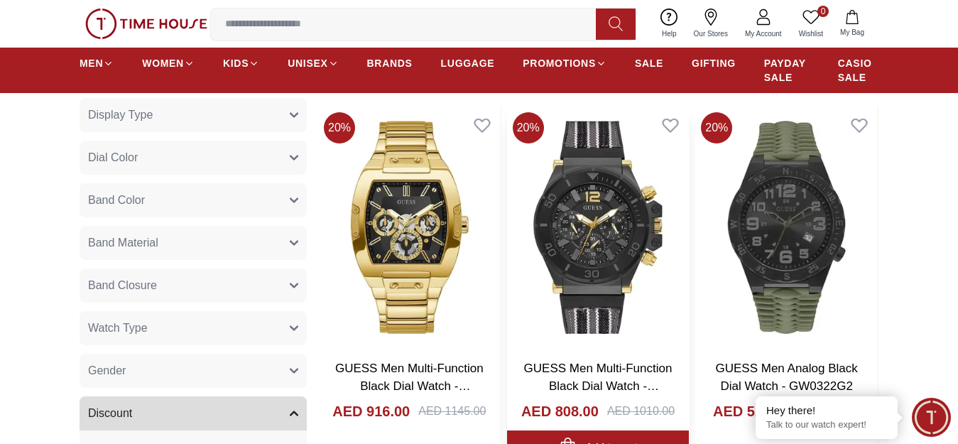
scroll to position [639, 0]
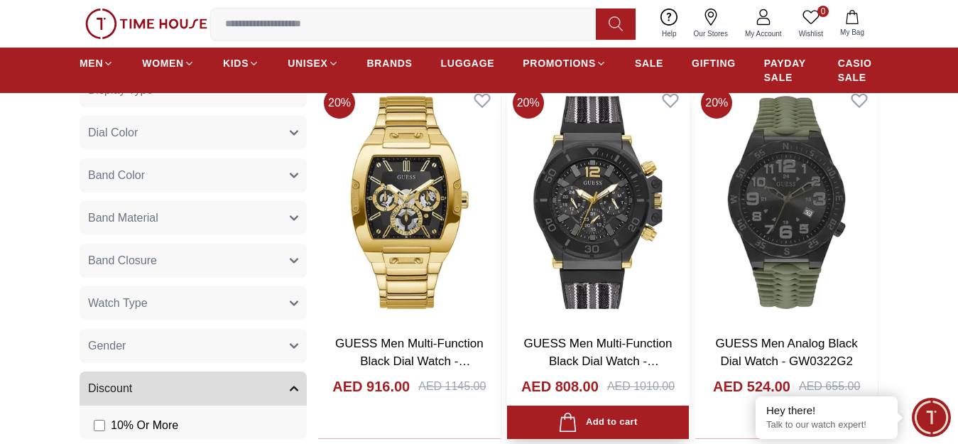
click at [569, 271] on img at bounding box center [598, 202] width 182 height 241
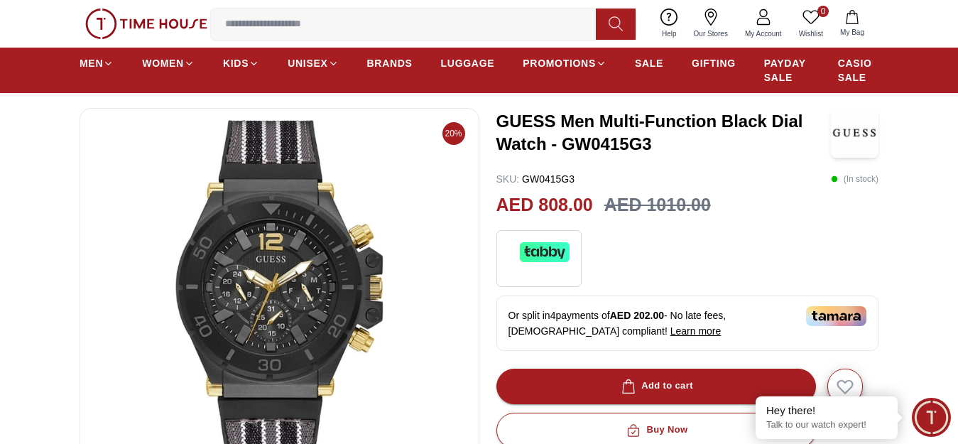
scroll to position [71, 0]
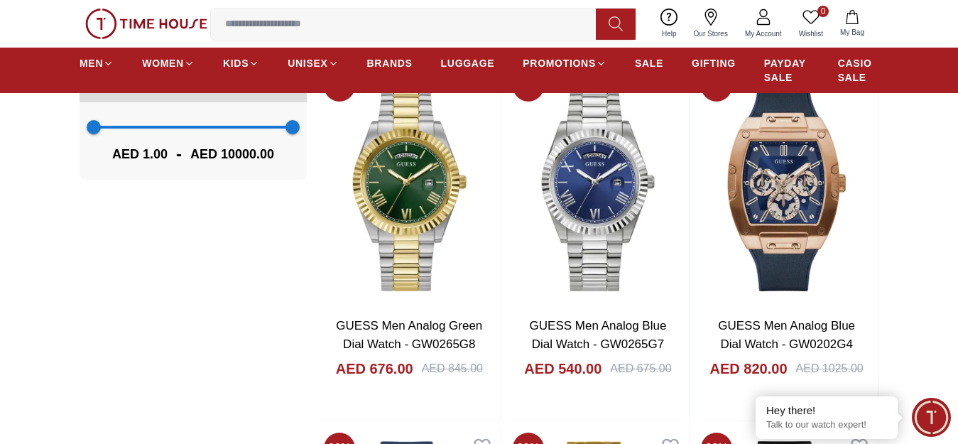
scroll to position [994, 0]
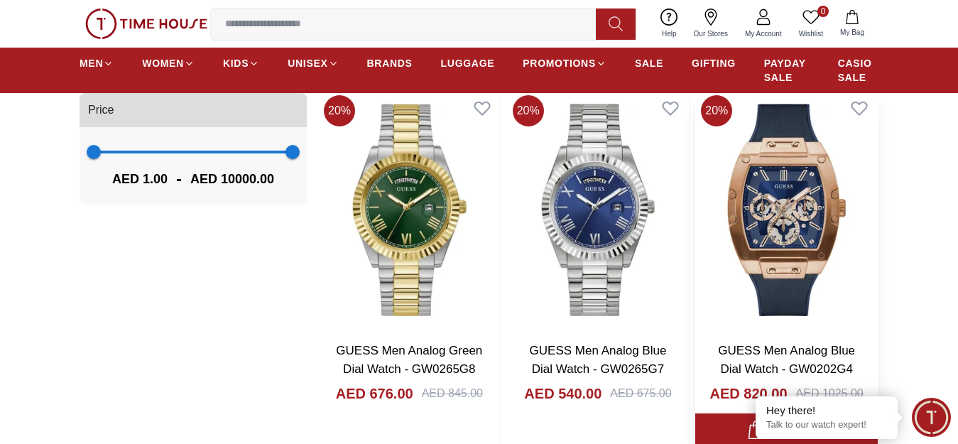
click at [820, 258] on img at bounding box center [786, 209] width 182 height 241
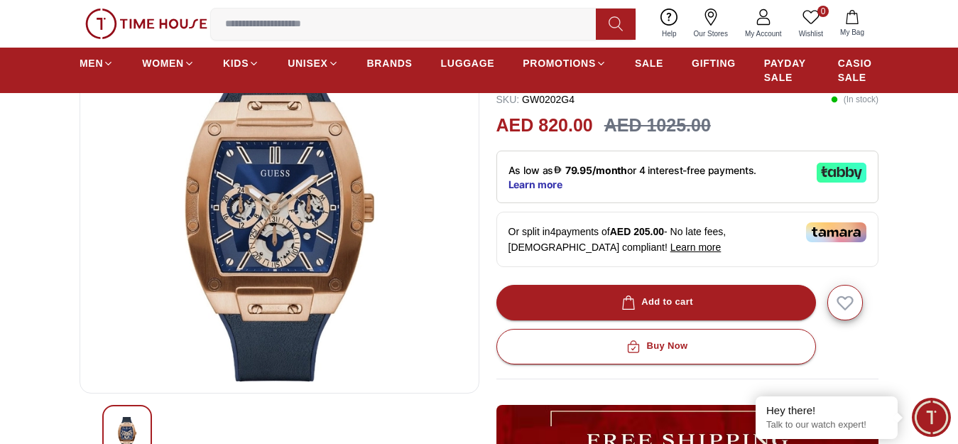
scroll to position [71, 0]
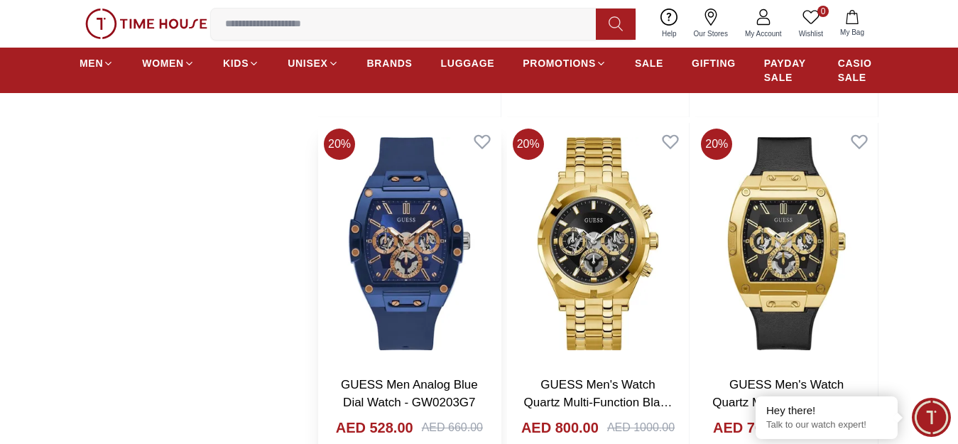
scroll to position [1349, 0]
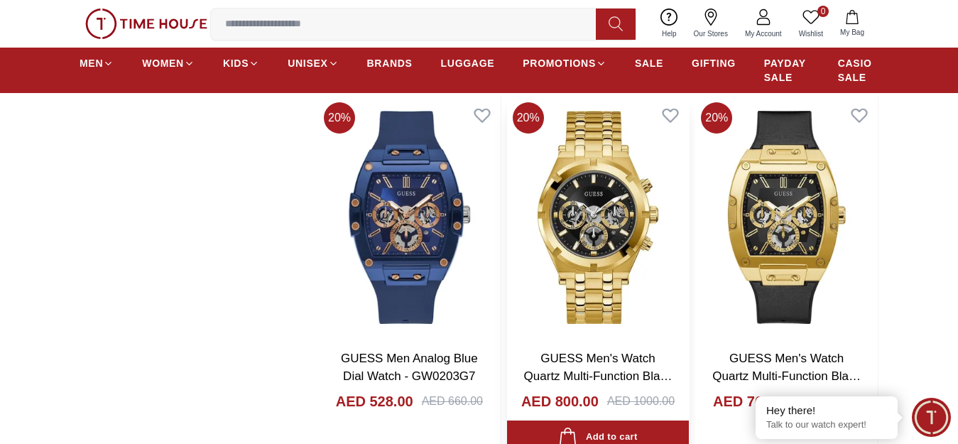
click at [601, 266] on img at bounding box center [598, 217] width 182 height 241
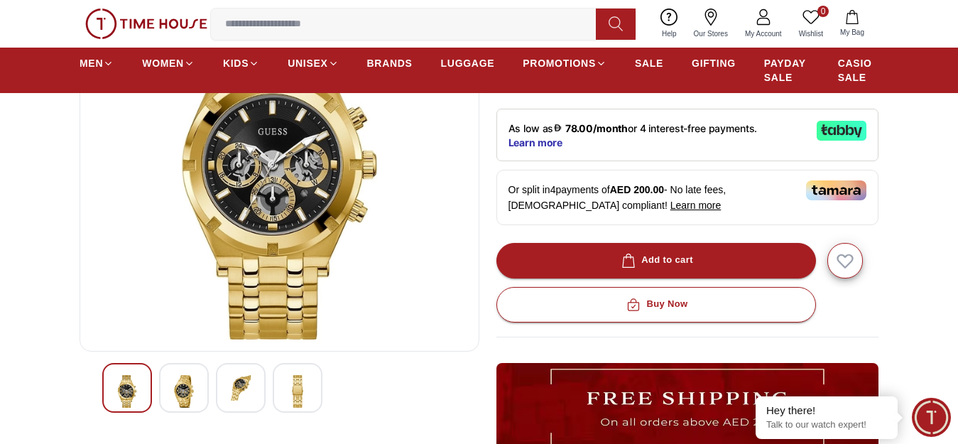
scroll to position [213, 0]
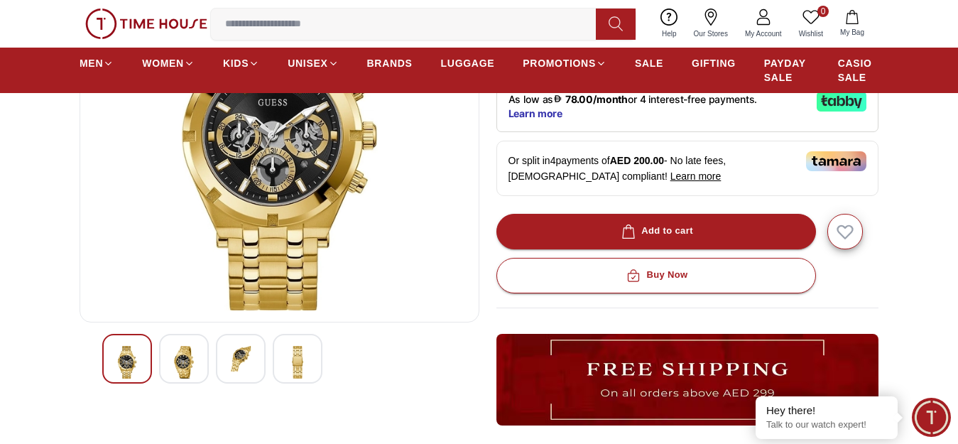
click at [179, 371] on img at bounding box center [184, 362] width 26 height 33
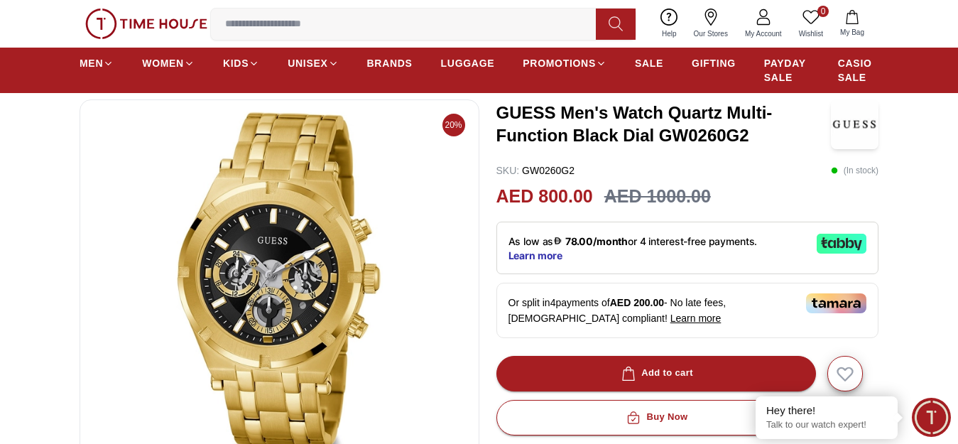
scroll to position [142, 0]
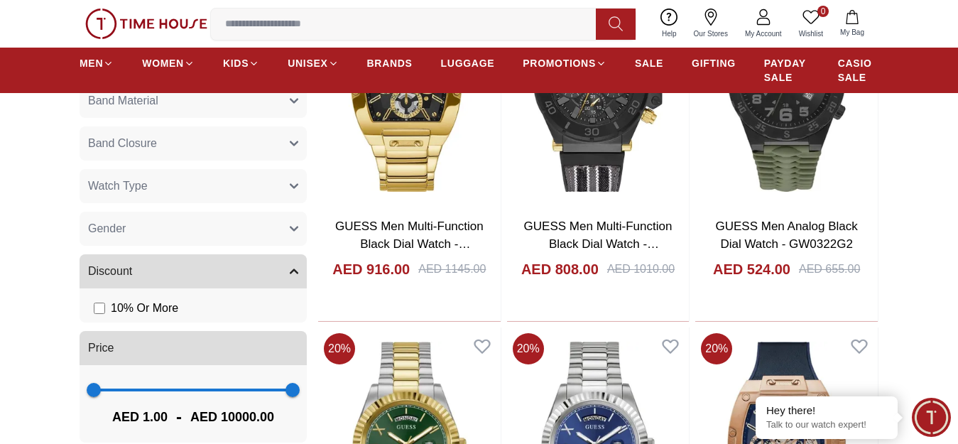
scroll to position [781, 0]
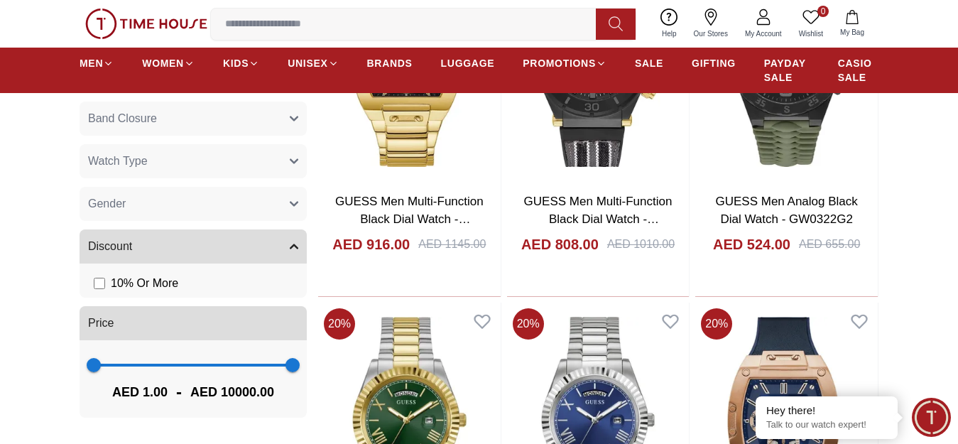
click at [153, 214] on button "Gender" at bounding box center [193, 204] width 227 height 34
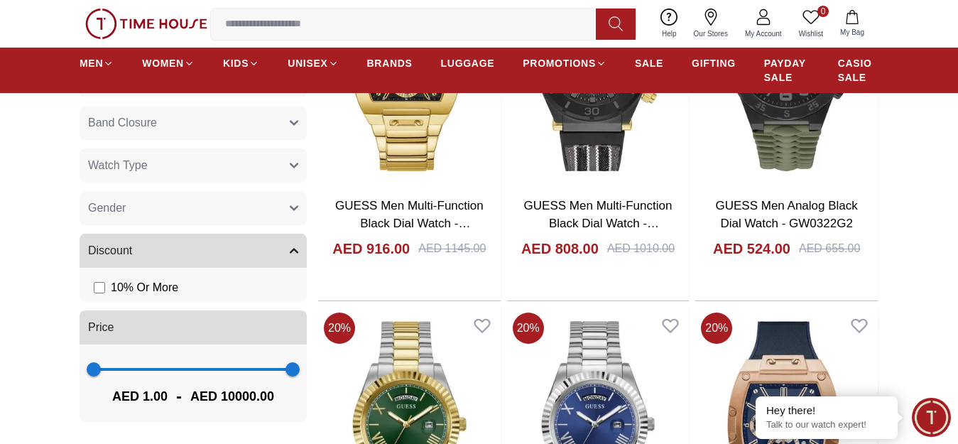
scroll to position [710, 0]
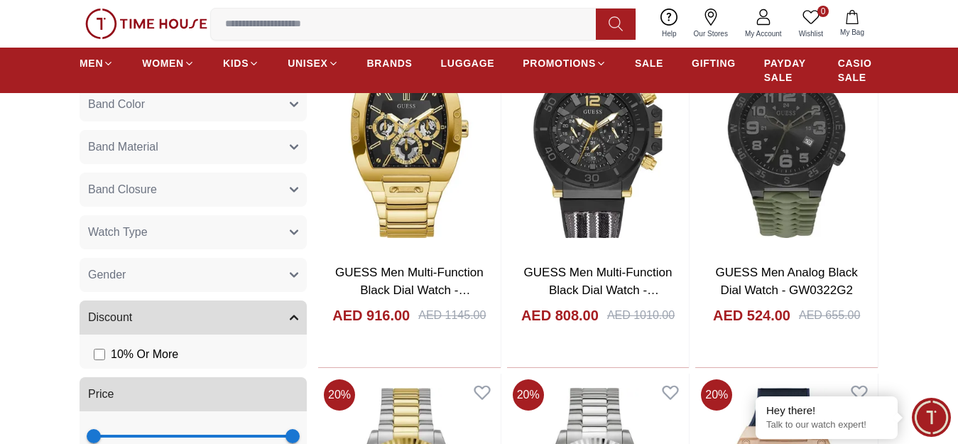
click at [138, 283] on button "Gender" at bounding box center [193, 275] width 227 height 34
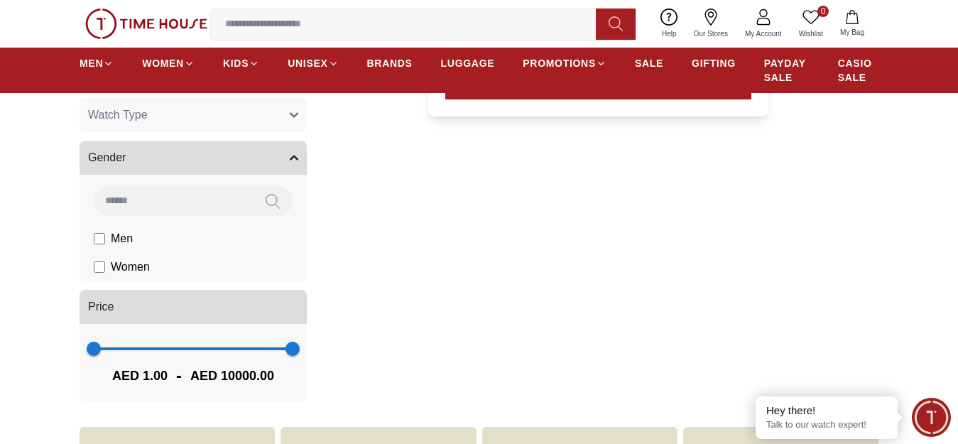
scroll to position [852, 0]
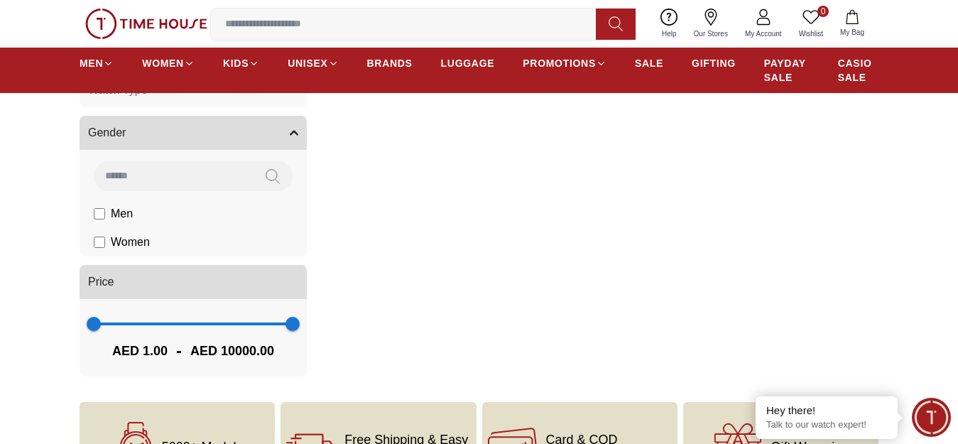
click at [98, 246] on label "Women" at bounding box center [122, 242] width 56 height 17
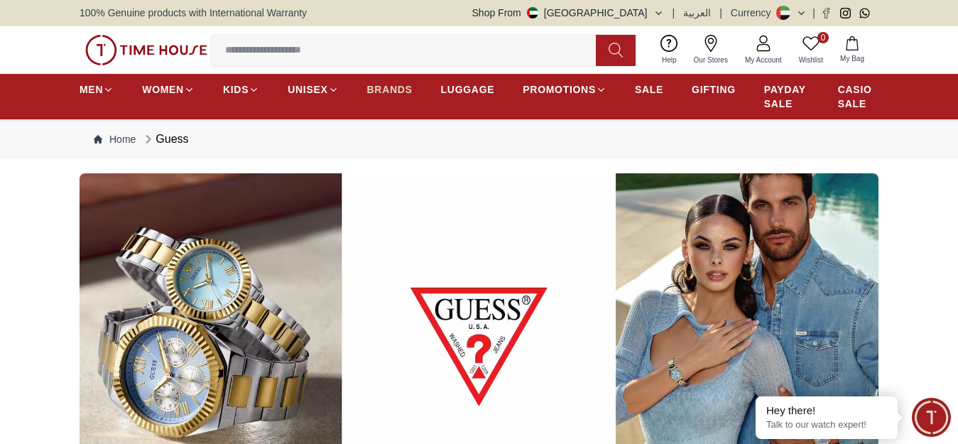
click at [385, 97] on span "BRANDS" at bounding box center [389, 89] width 45 height 14
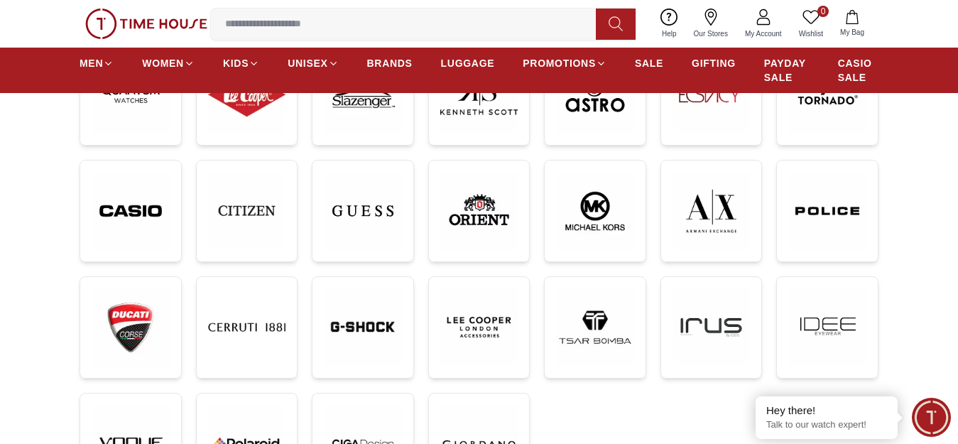
scroll to position [284, 0]
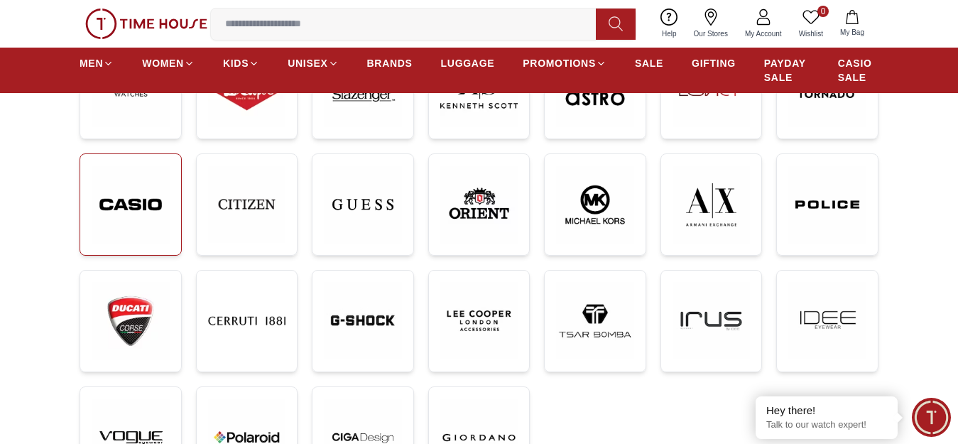
click at [121, 224] on img at bounding box center [131, 204] width 78 height 78
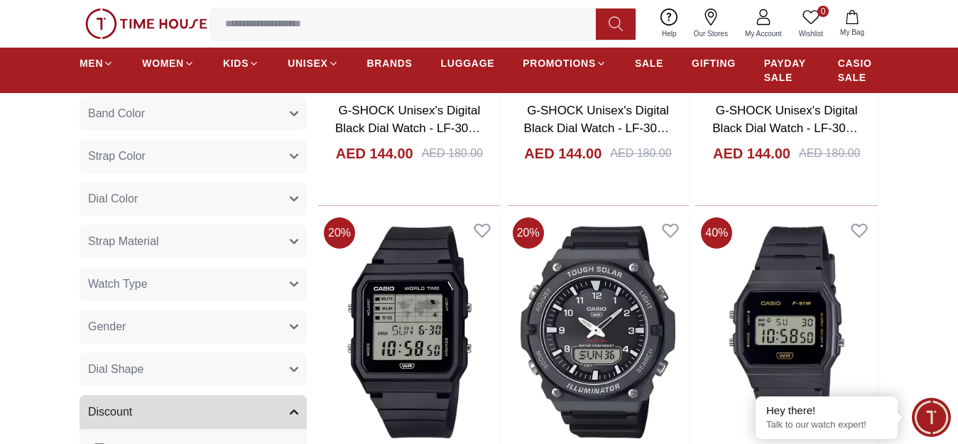
scroll to position [994, 0]
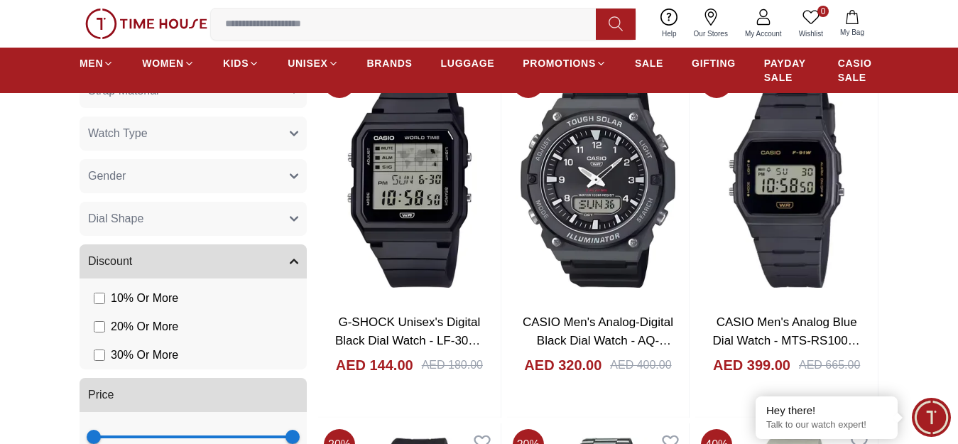
click at [187, 185] on button "Gender" at bounding box center [193, 176] width 227 height 34
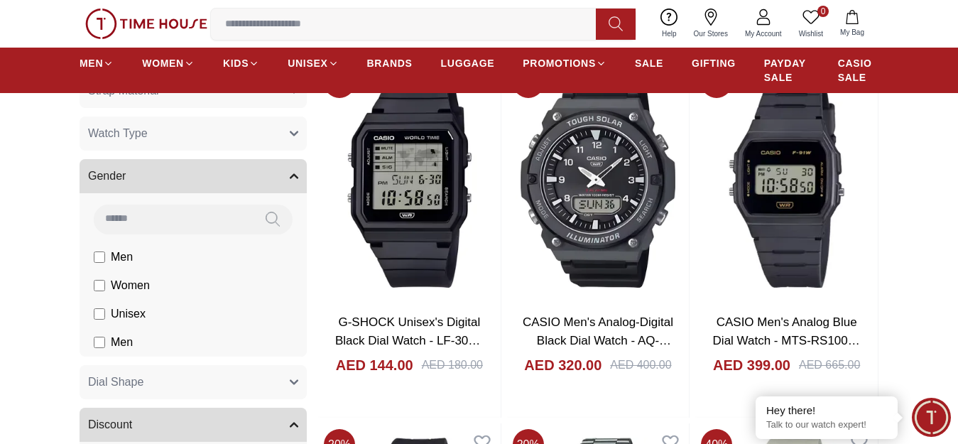
click at [116, 351] on span "Men" at bounding box center [122, 342] width 22 height 17
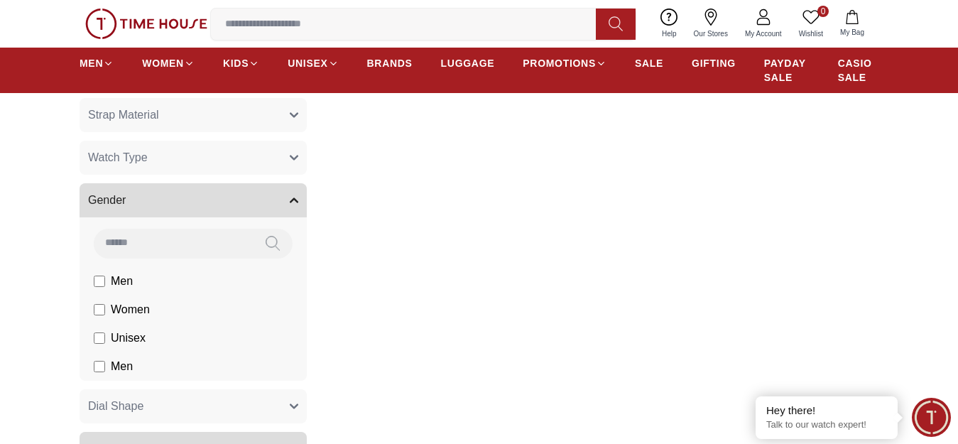
scroll to position [923, 0]
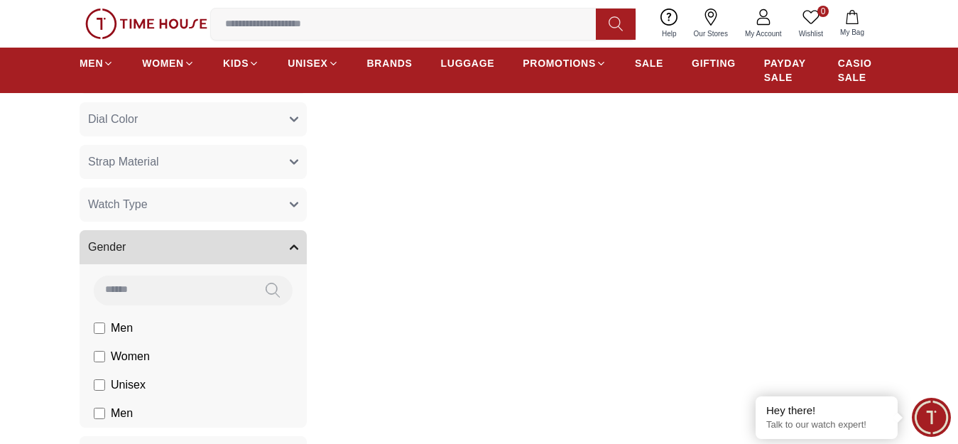
click at [52, 303] on section "Filter By Clear Case Size (Mm) 36.3 34 45 42.1 32.1 40 28.6 25 20.7 34.9 26.5 4…" at bounding box center [479, 159] width 958 height 880
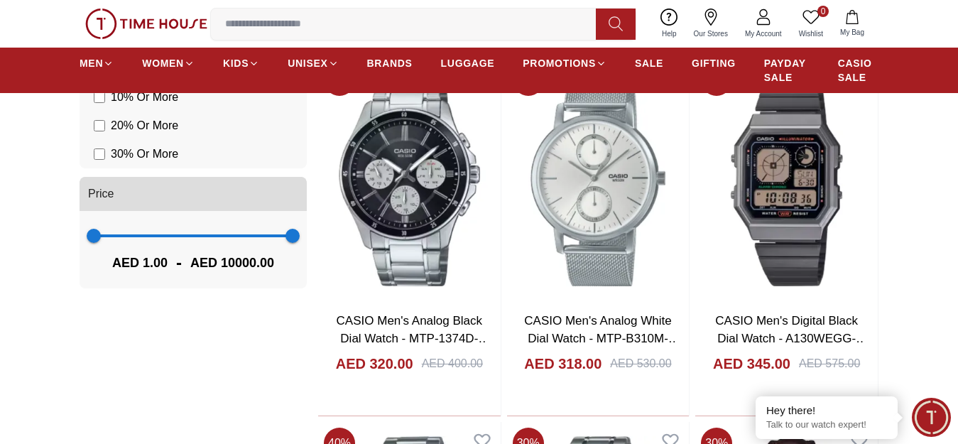
scroll to position [1349, 0]
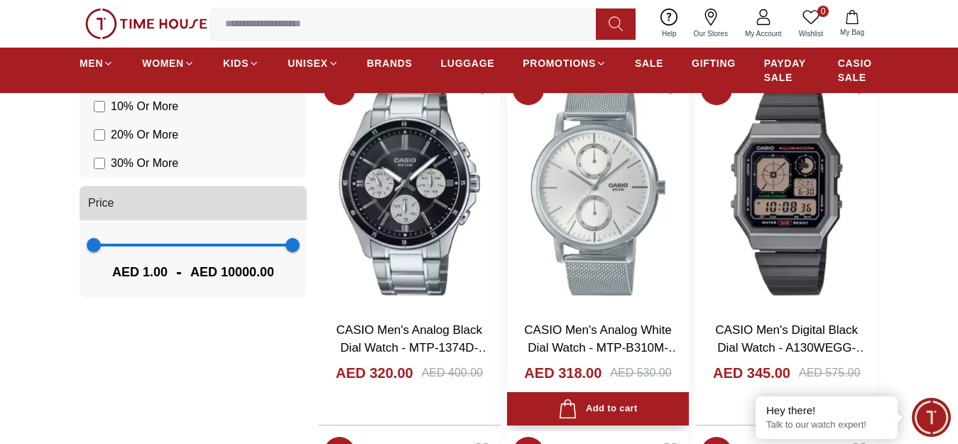
click at [611, 250] on img at bounding box center [598, 188] width 182 height 241
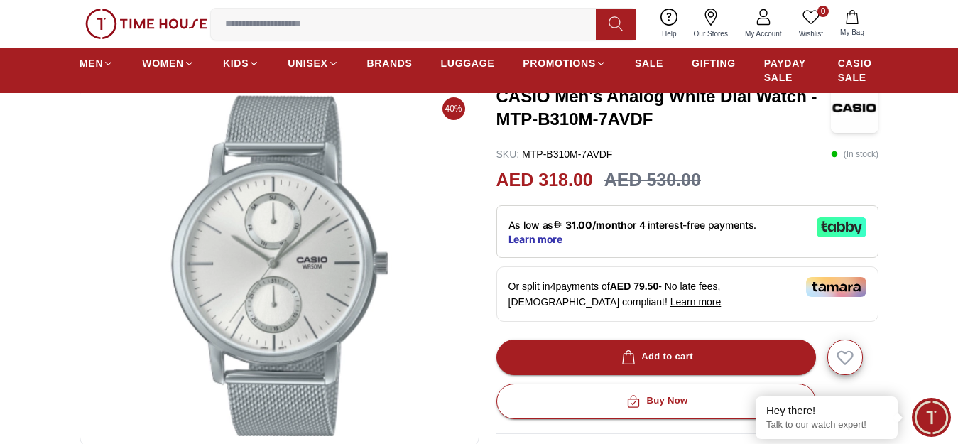
scroll to position [71, 0]
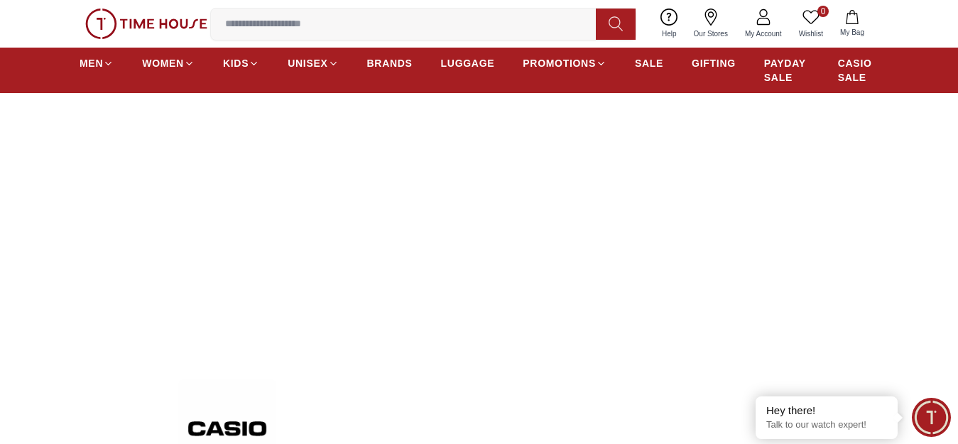
scroll to position [1349, 0]
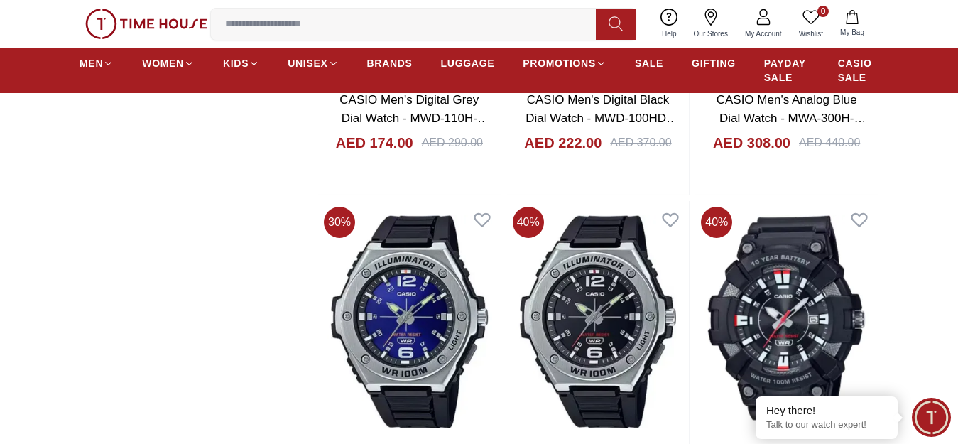
scroll to position [4544, 0]
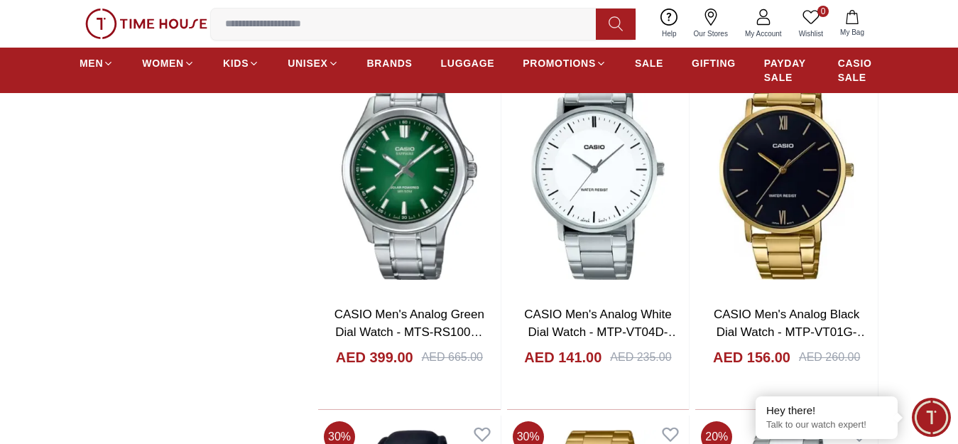
scroll to position [5396, 0]
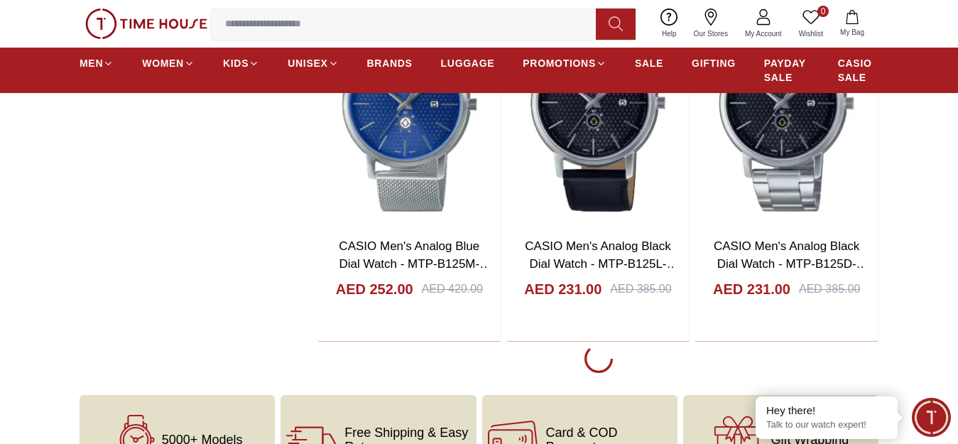
scroll to position [7454, 0]
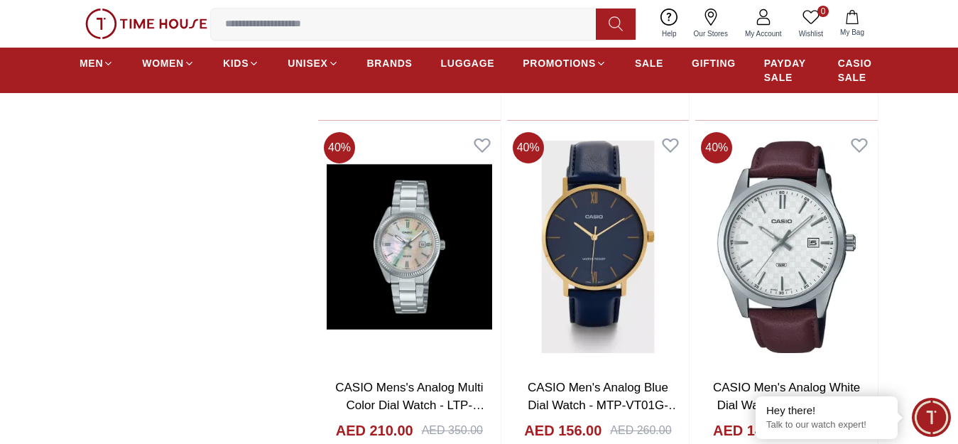
scroll to position [14758, 0]
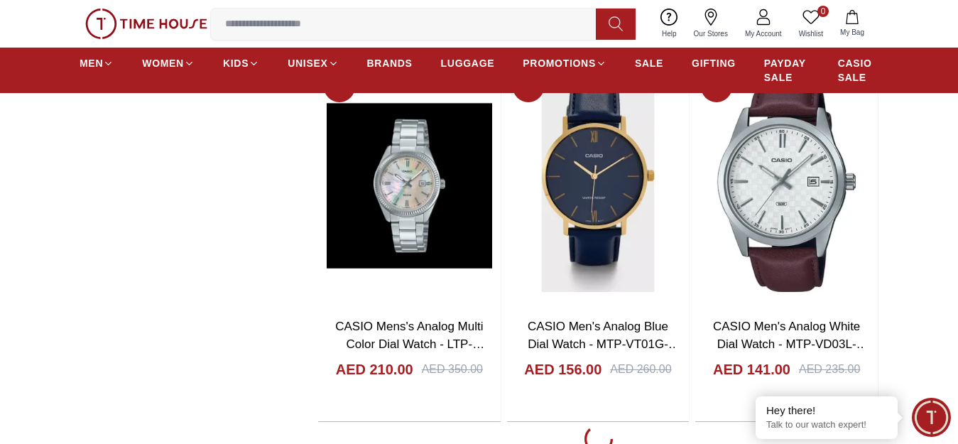
scroll to position [14767, 0]
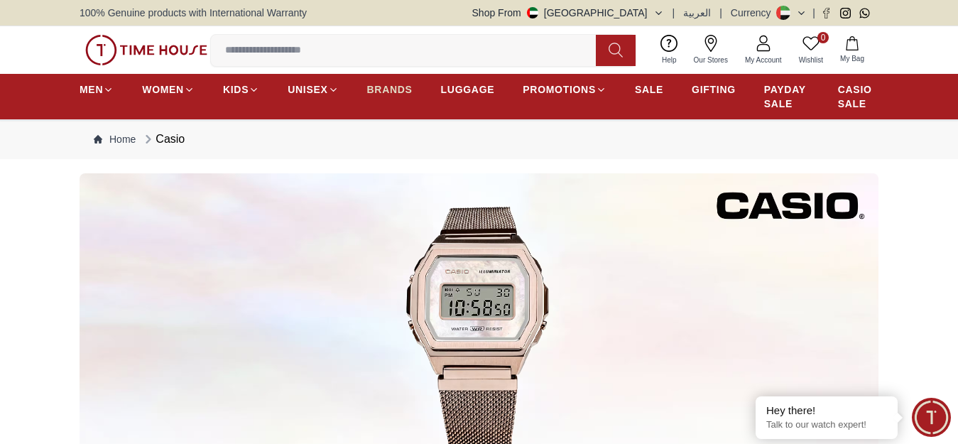
click at [371, 94] on span "BRANDS" at bounding box center [389, 89] width 45 height 14
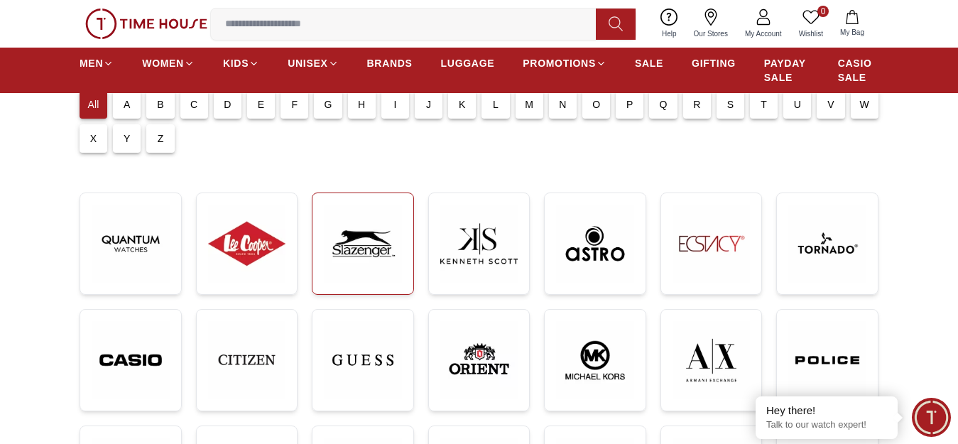
scroll to position [142, 0]
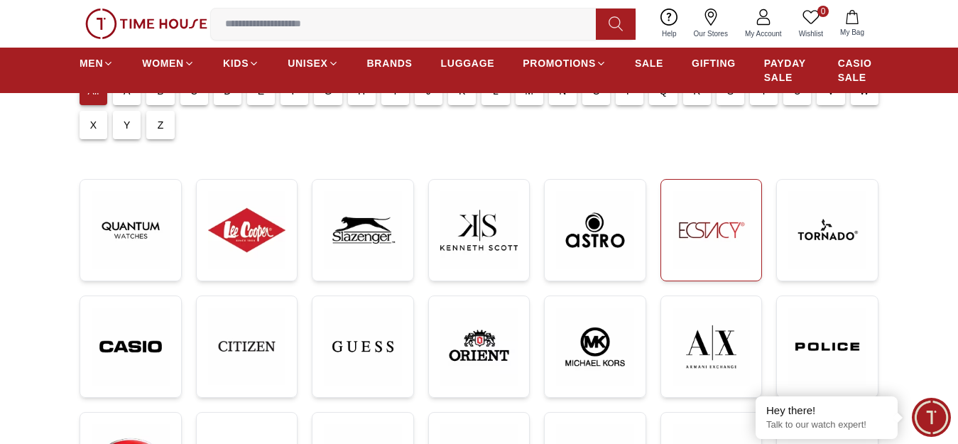
click at [698, 263] on img at bounding box center [711, 230] width 78 height 78
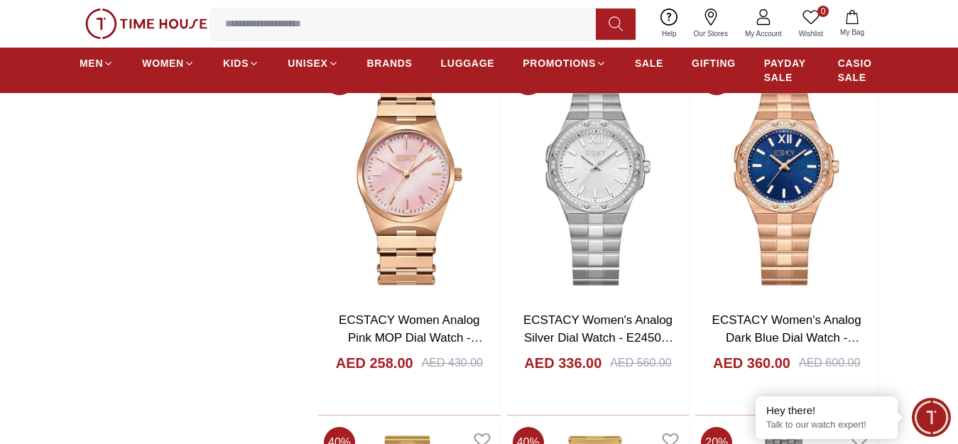
scroll to position [2059, 0]
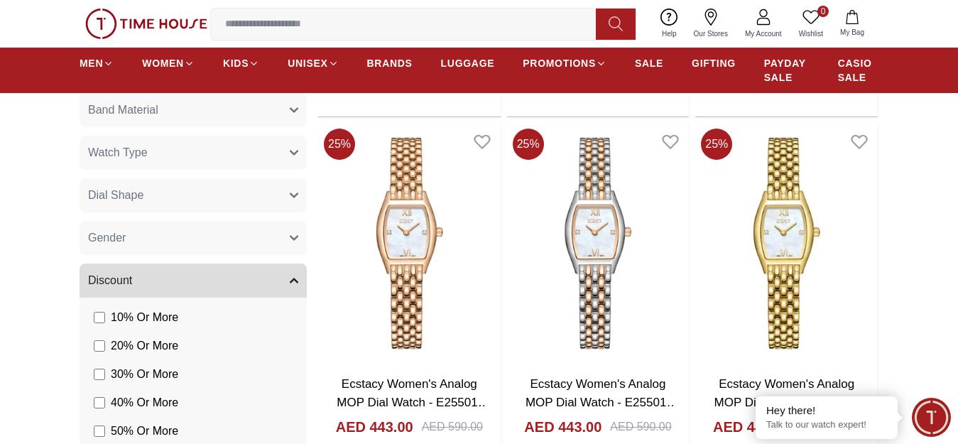
scroll to position [926, 0]
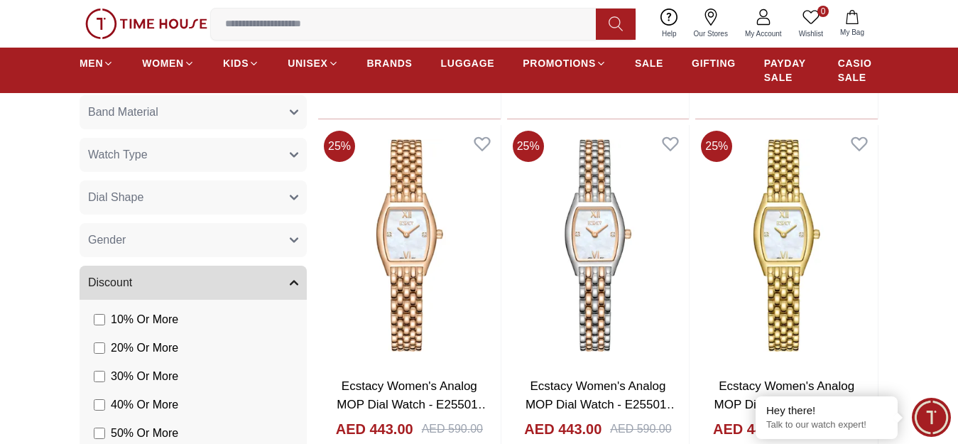
click at [279, 247] on button "Gender" at bounding box center [193, 240] width 227 height 34
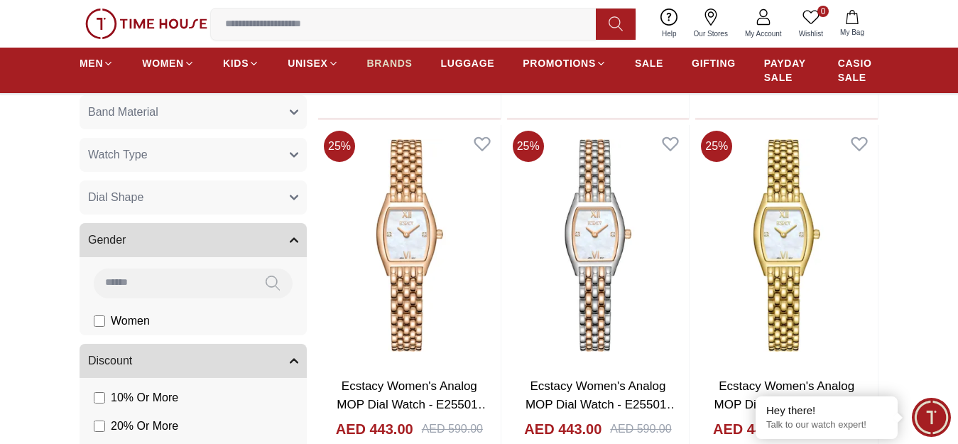
click at [395, 70] on span "BRANDS" at bounding box center [389, 63] width 45 height 14
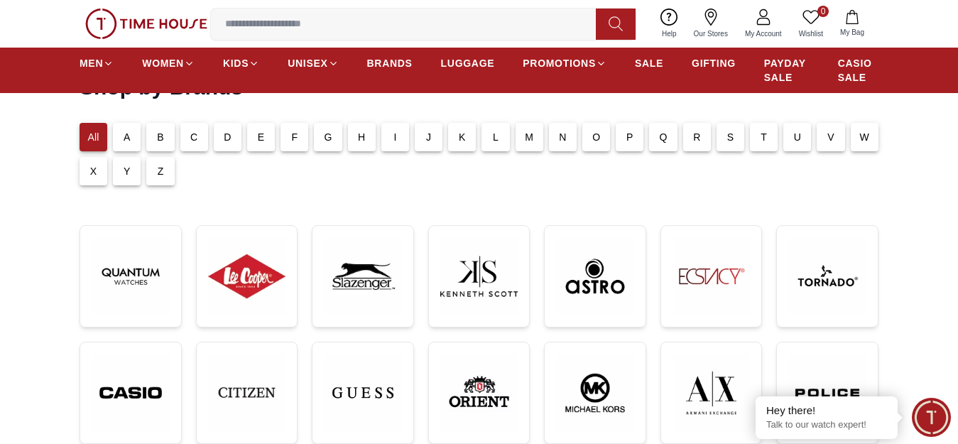
scroll to position [71, 0]
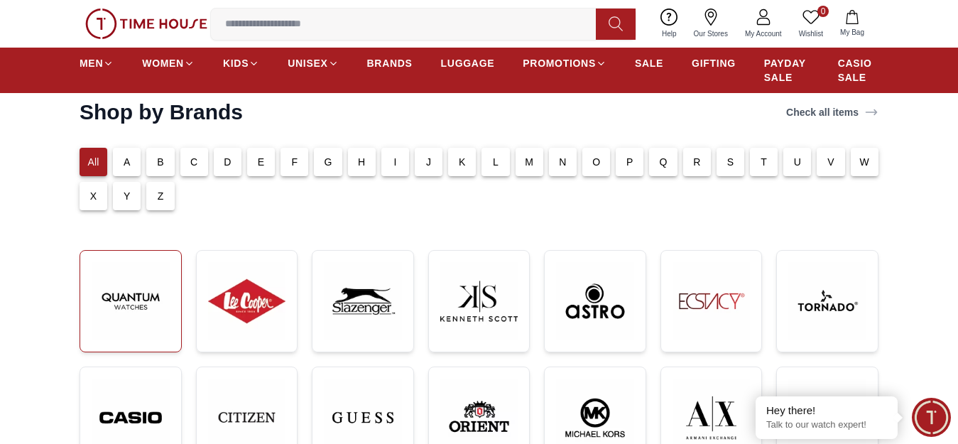
drag, startPoint x: 120, startPoint y: 296, endPoint x: 129, endPoint y: 292, distance: 9.9
click at [121, 296] on img at bounding box center [131, 301] width 78 height 78
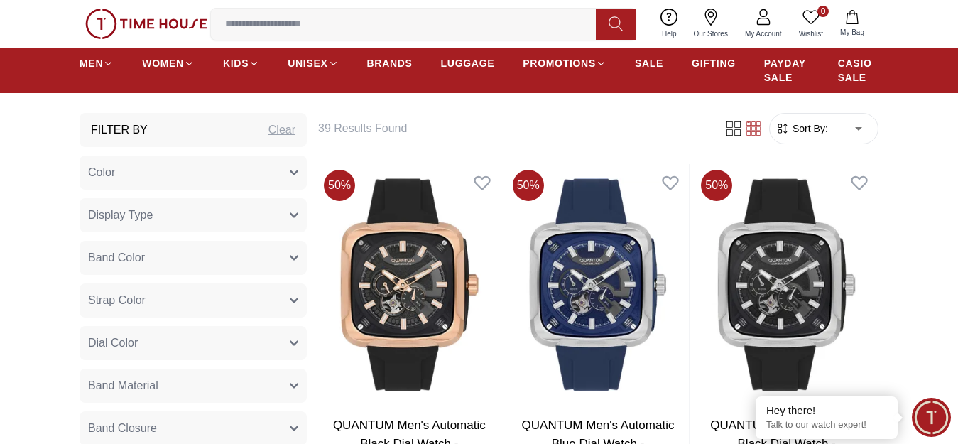
scroll to position [568, 0]
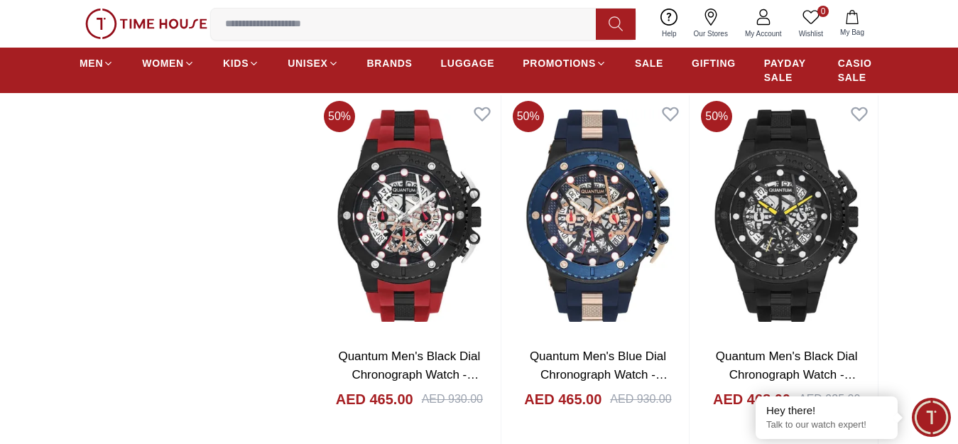
scroll to position [4931, 0]
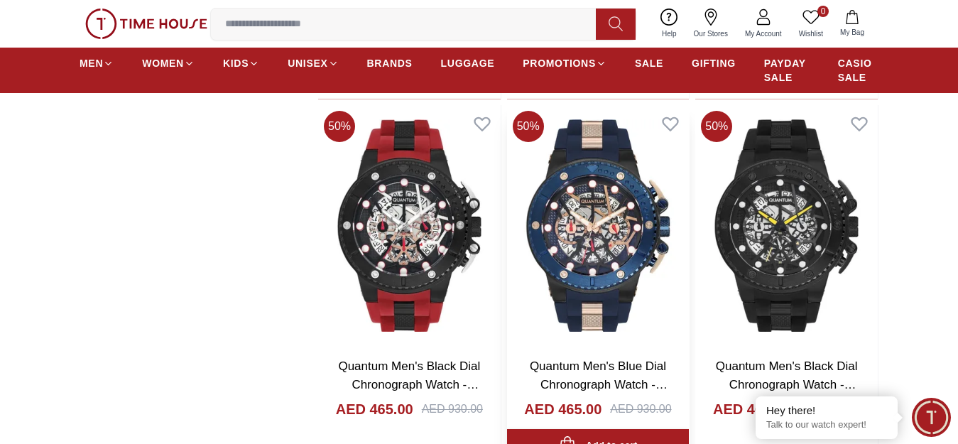
click at [612, 265] on img at bounding box center [598, 225] width 182 height 241
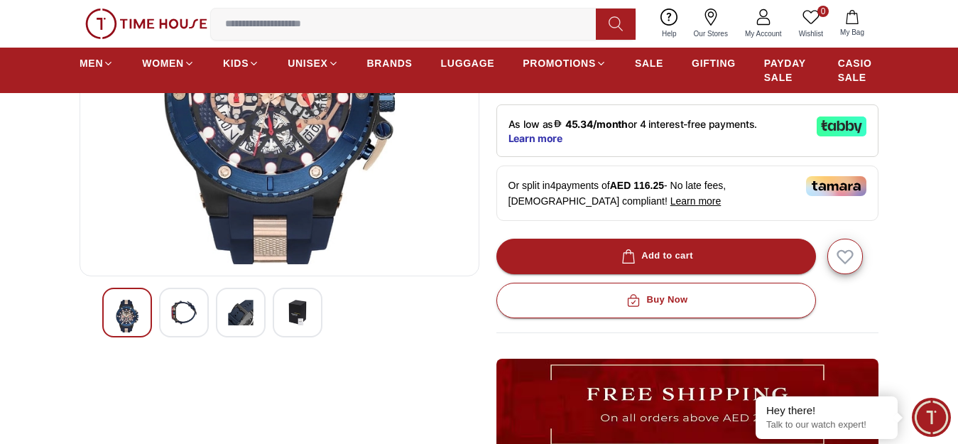
scroll to position [284, 0]
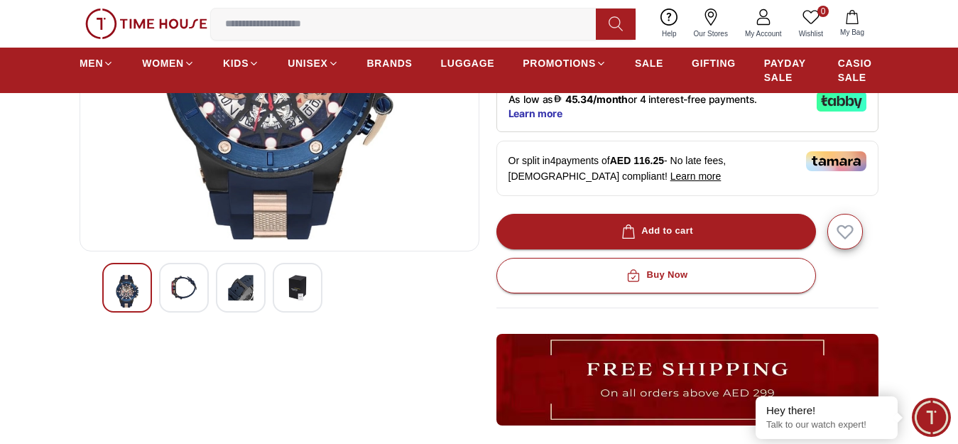
click at [179, 296] on img at bounding box center [184, 288] width 26 height 26
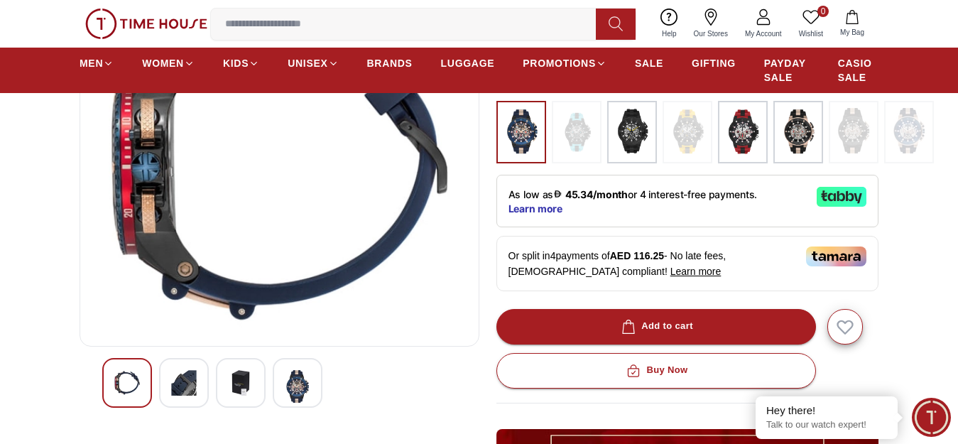
scroll to position [213, 0]
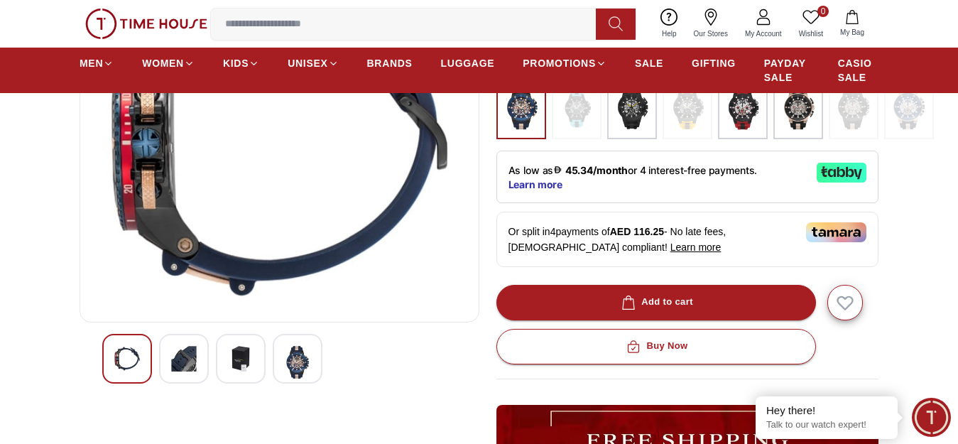
click at [239, 371] on img at bounding box center [241, 359] width 26 height 26
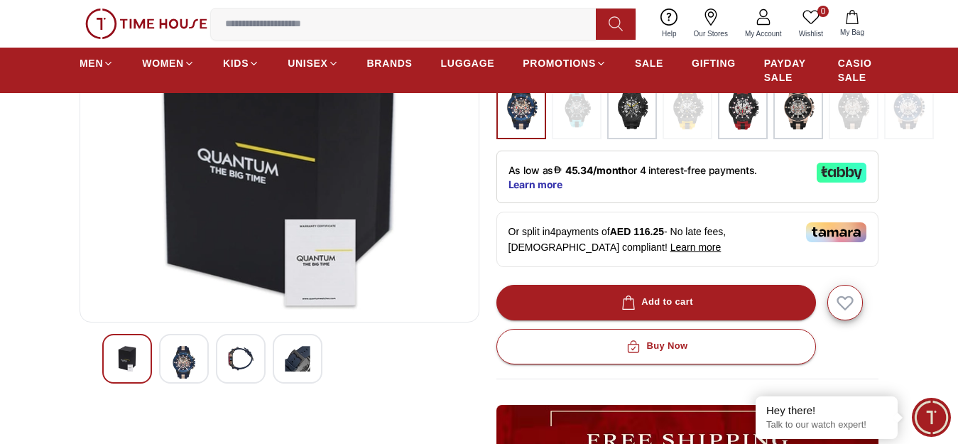
click at [290, 371] on img at bounding box center [298, 359] width 26 height 26
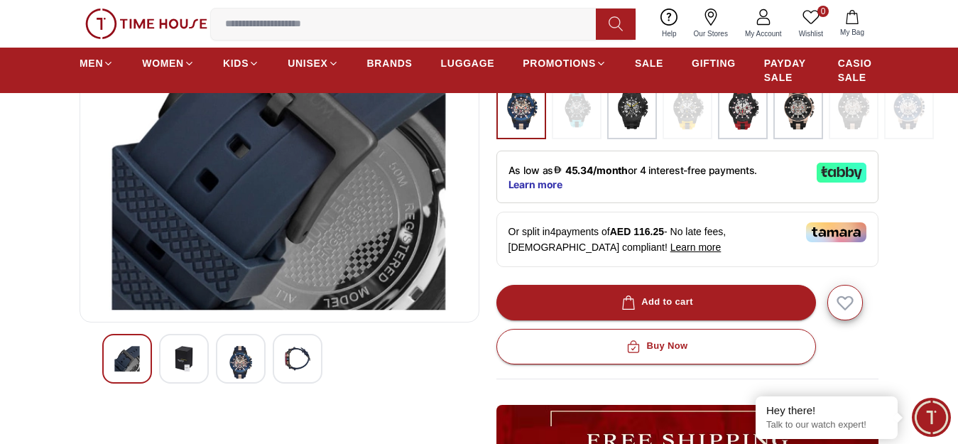
click at [143, 366] on div at bounding box center [127, 359] width 50 height 50
click at [238, 368] on img at bounding box center [241, 362] width 26 height 33
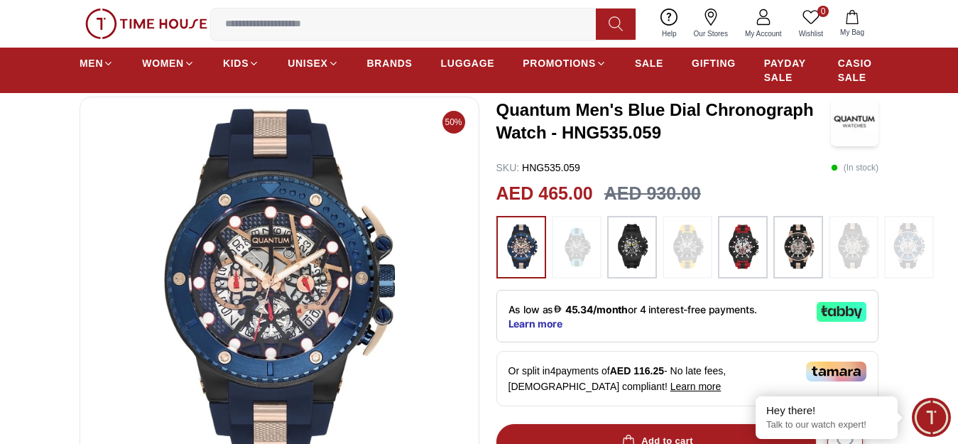
scroll to position [71, 0]
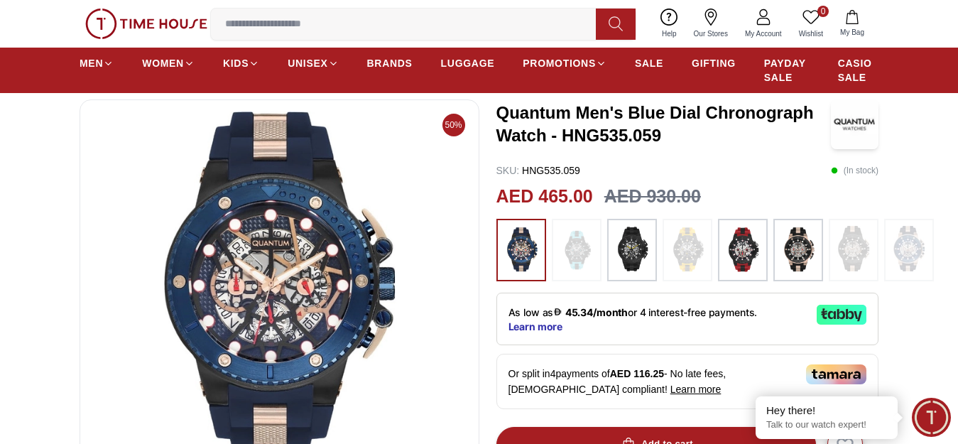
click at [629, 270] on img at bounding box center [631, 250] width 35 height 48
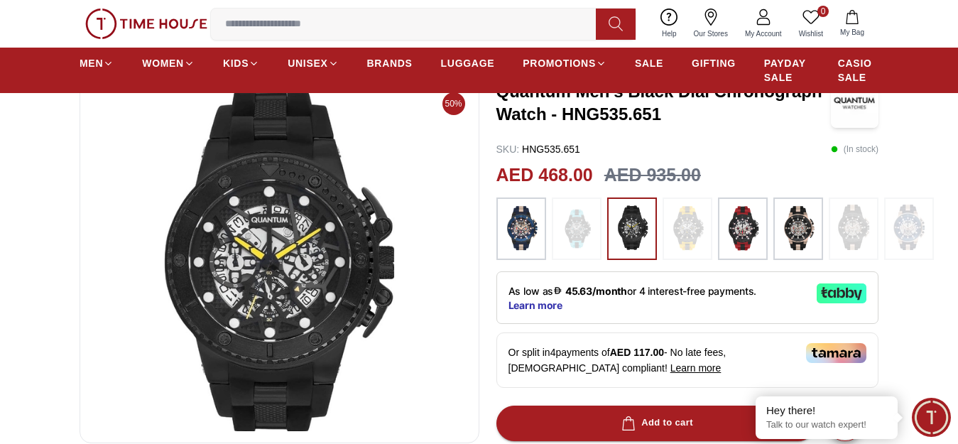
scroll to position [71, 0]
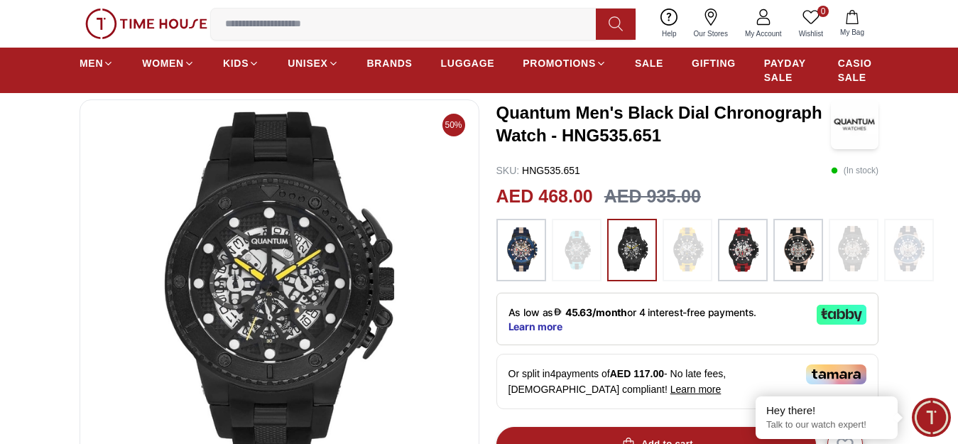
click at [799, 265] on img at bounding box center [797, 250] width 35 height 48
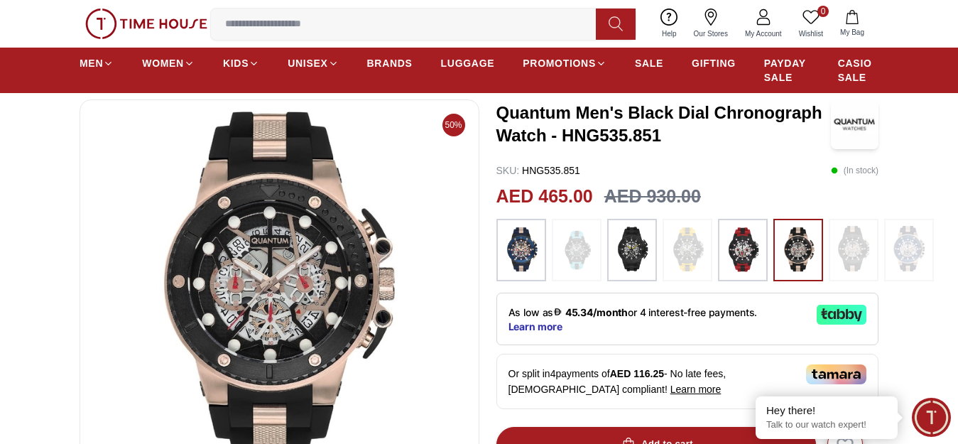
click at [524, 266] on img at bounding box center [520, 250] width 35 height 48
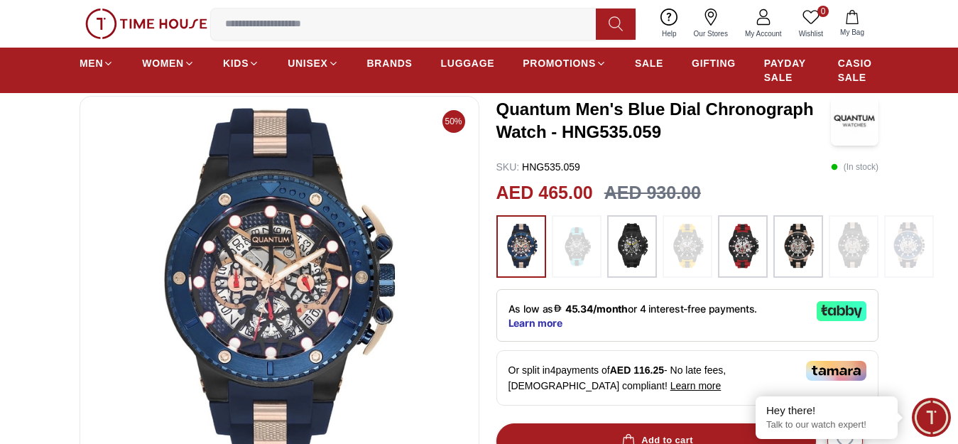
scroll to position [71, 0]
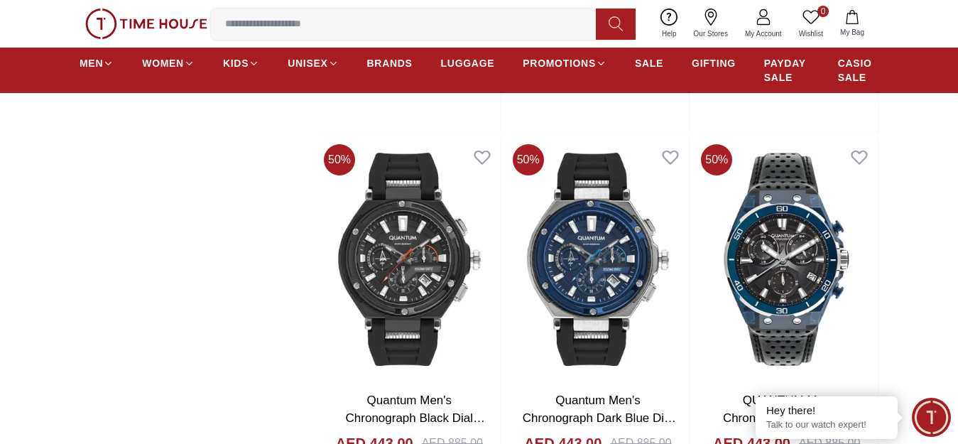
scroll to position [2024, 0]
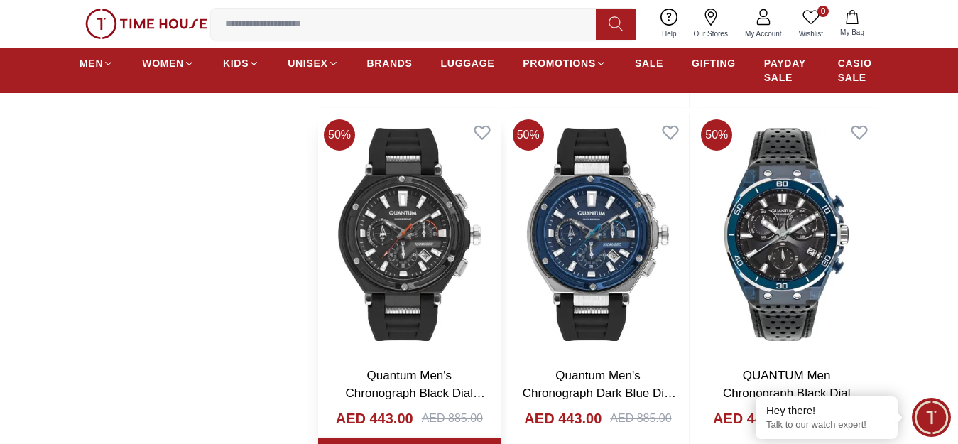
click at [417, 292] on img at bounding box center [409, 234] width 182 height 241
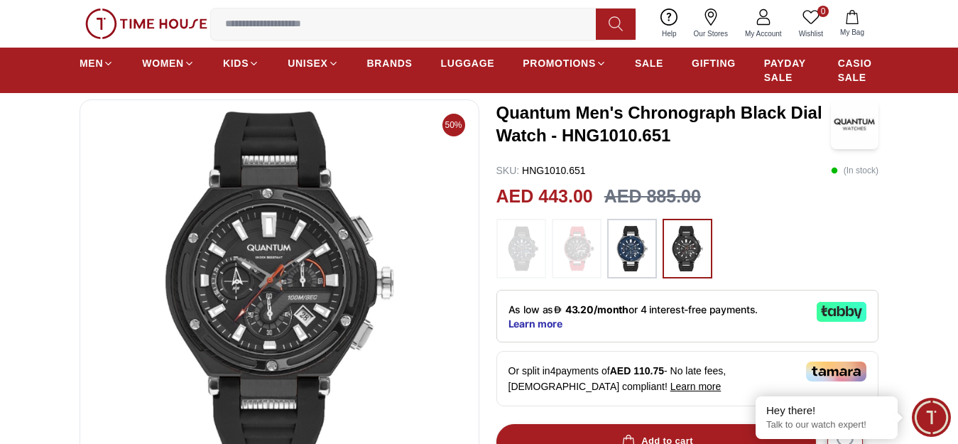
scroll to position [142, 0]
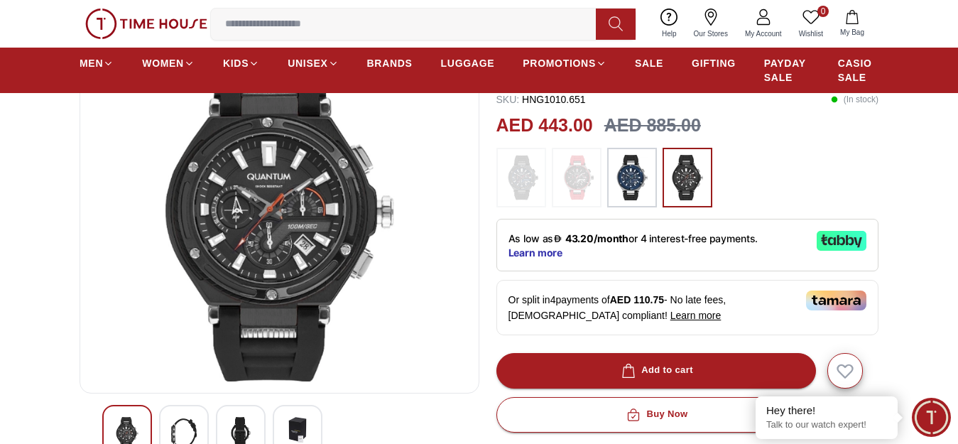
click at [183, 426] on div at bounding box center [184, 430] width 50 height 50
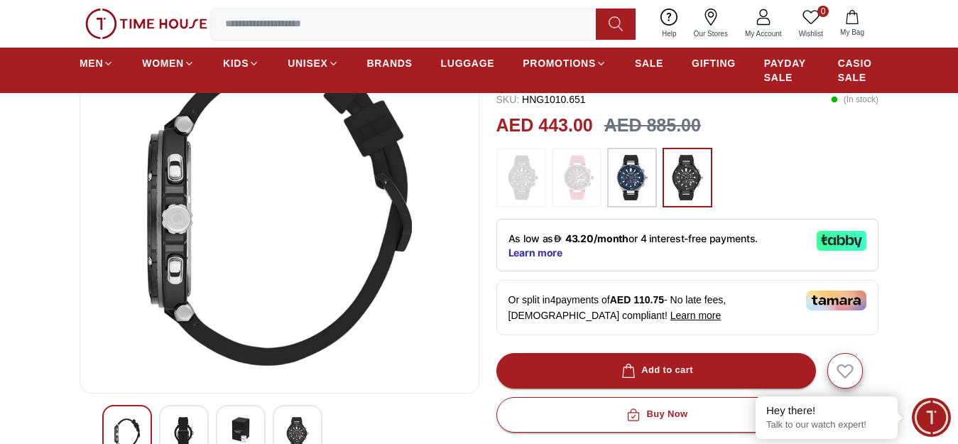
click at [121, 422] on div at bounding box center [127, 430] width 50 height 50
click at [183, 434] on img at bounding box center [184, 433] width 26 height 33
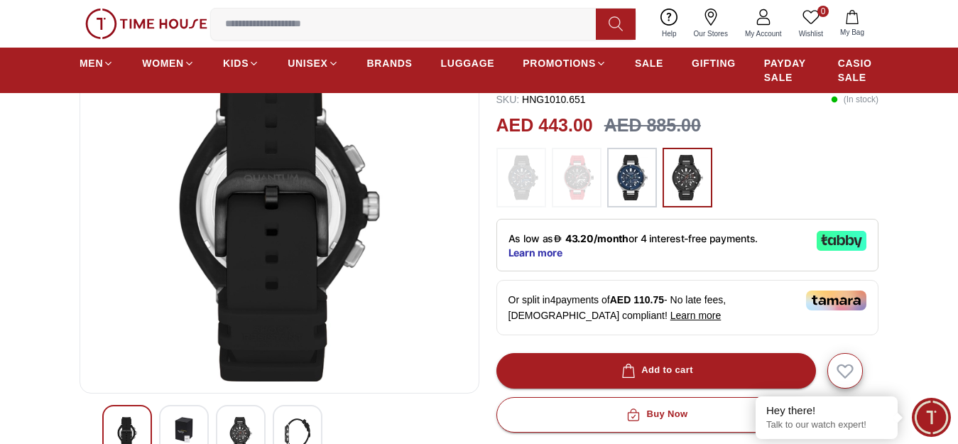
click at [237, 430] on img at bounding box center [241, 433] width 26 height 33
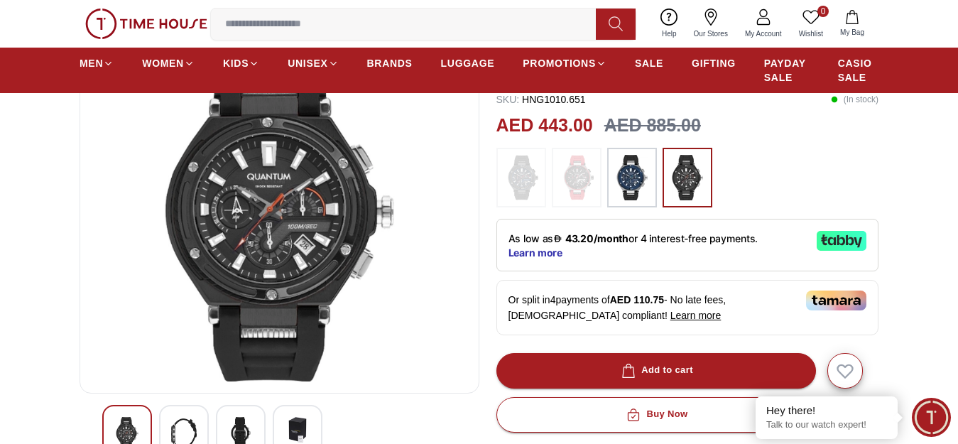
scroll to position [71, 0]
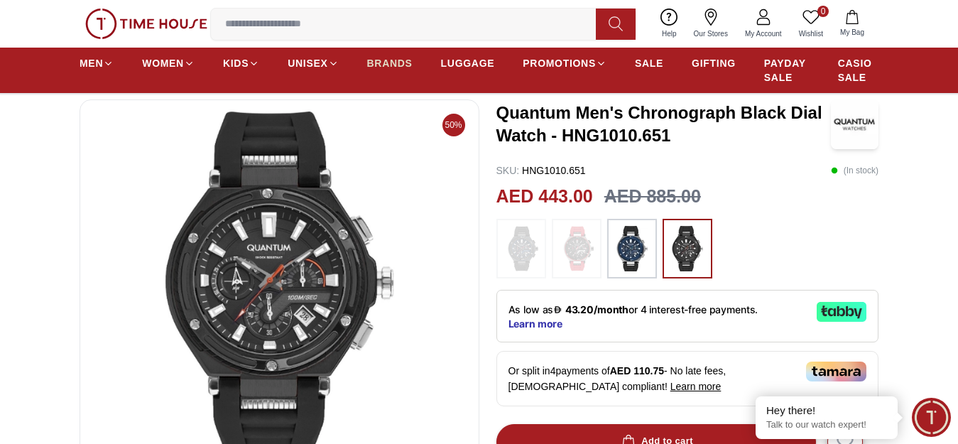
click at [383, 70] on span "BRANDS" at bounding box center [389, 63] width 45 height 14
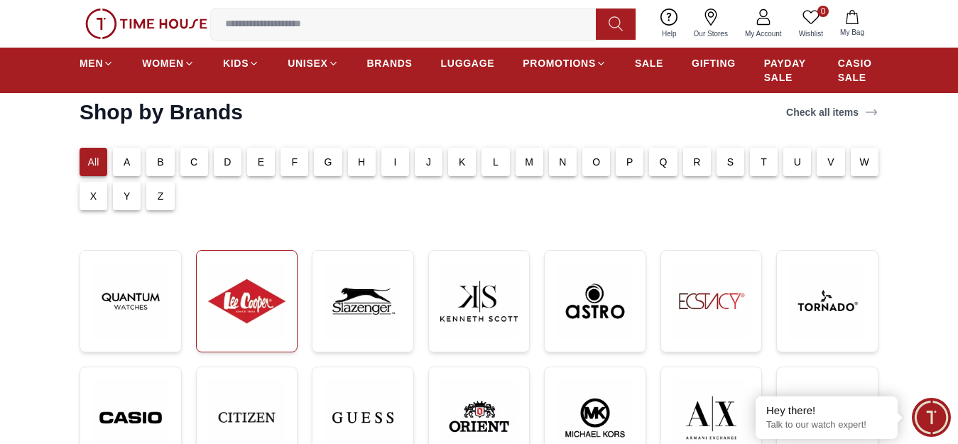
click at [274, 315] on img at bounding box center [247, 301] width 78 height 78
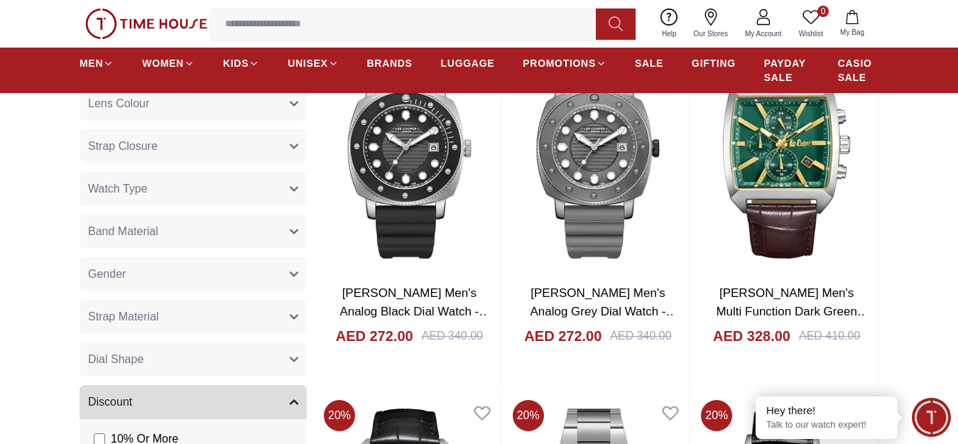
scroll to position [1136, 0]
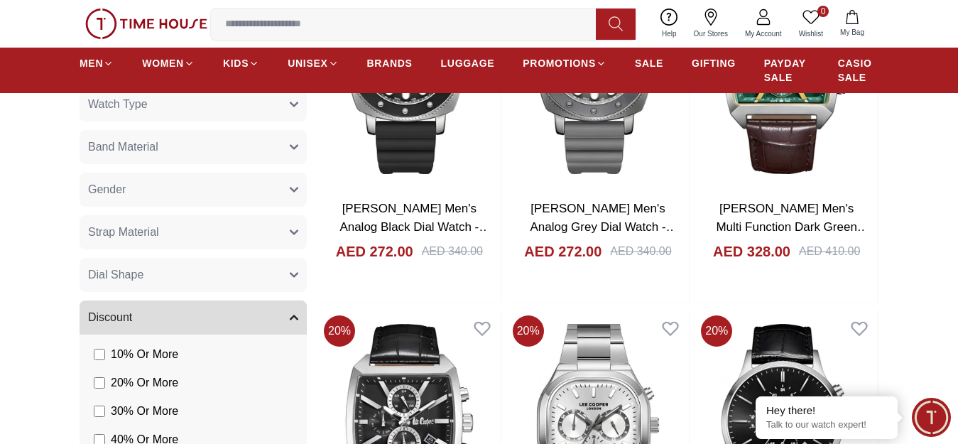
click at [184, 201] on button "Gender" at bounding box center [193, 190] width 227 height 34
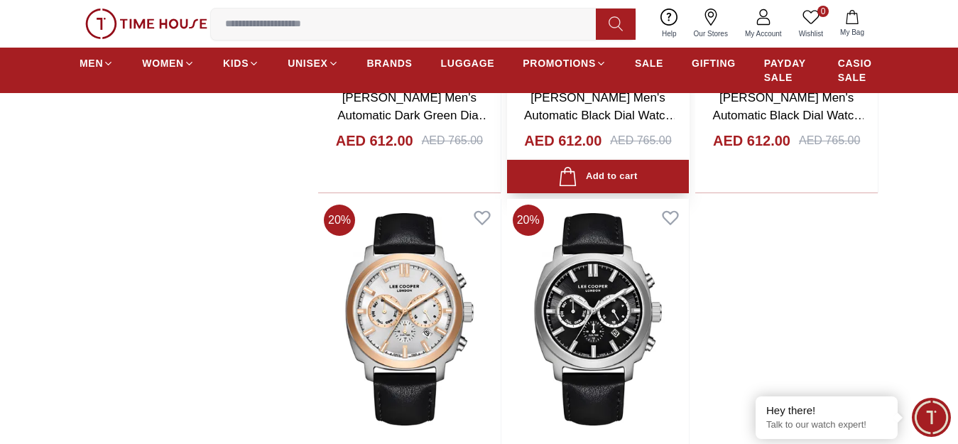
scroll to position [2698, 0]
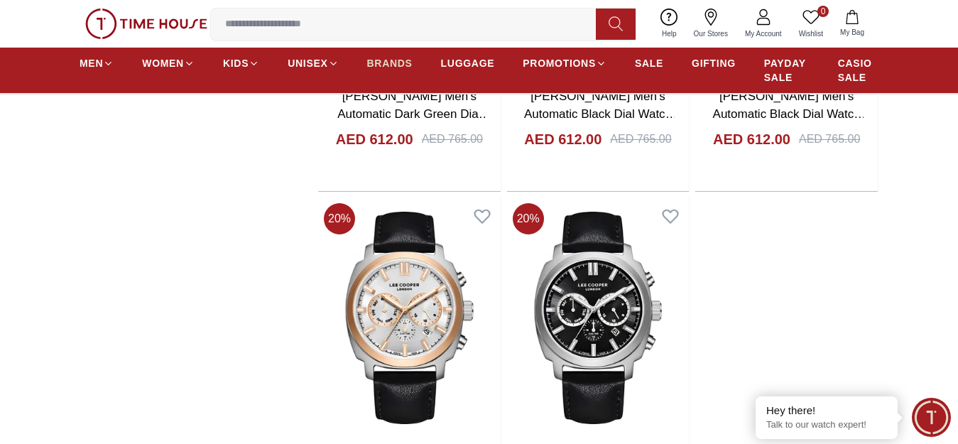
click at [383, 70] on span "BRANDS" at bounding box center [389, 63] width 45 height 14
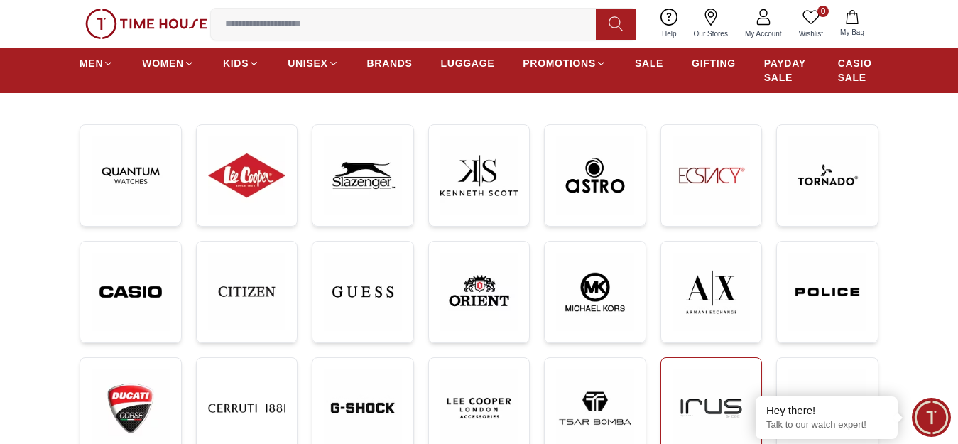
scroll to position [213, 0]
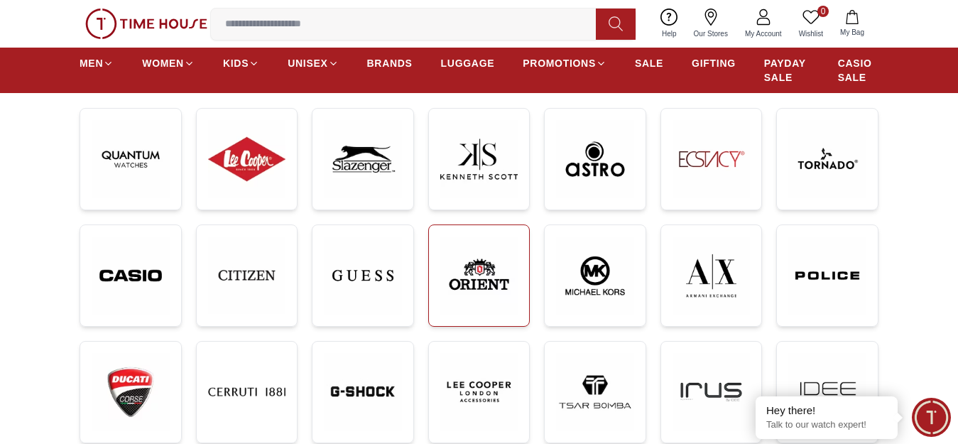
click at [473, 294] on img at bounding box center [479, 275] width 78 height 78
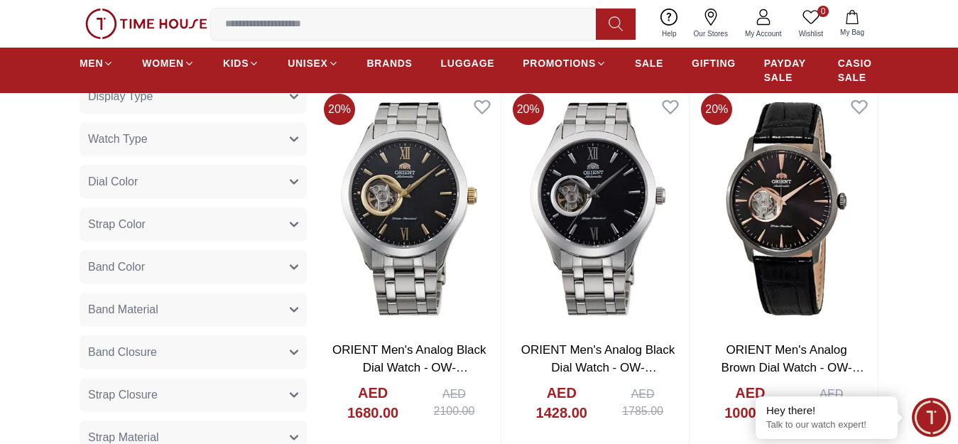
scroll to position [710, 0]
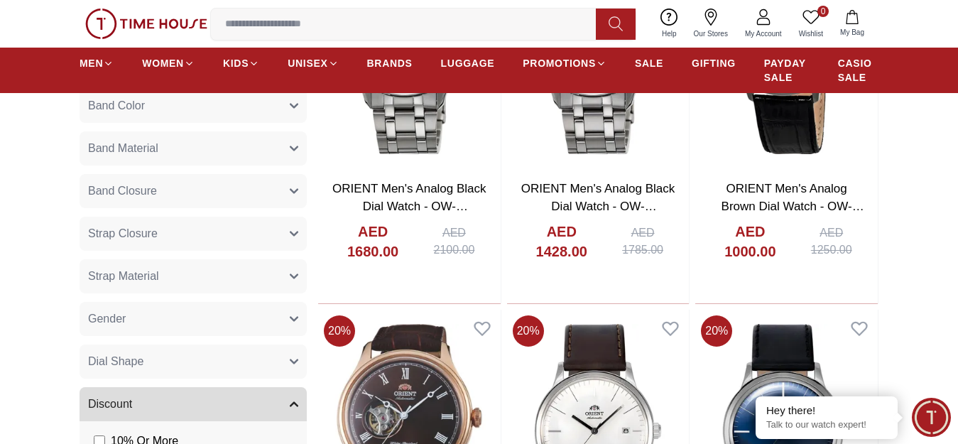
click at [148, 332] on button "Gender" at bounding box center [193, 319] width 227 height 34
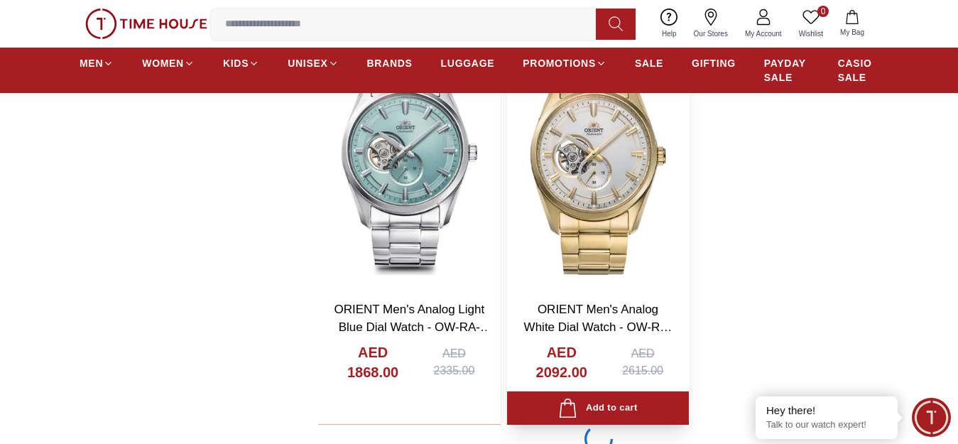
scroll to position [2911, 0]
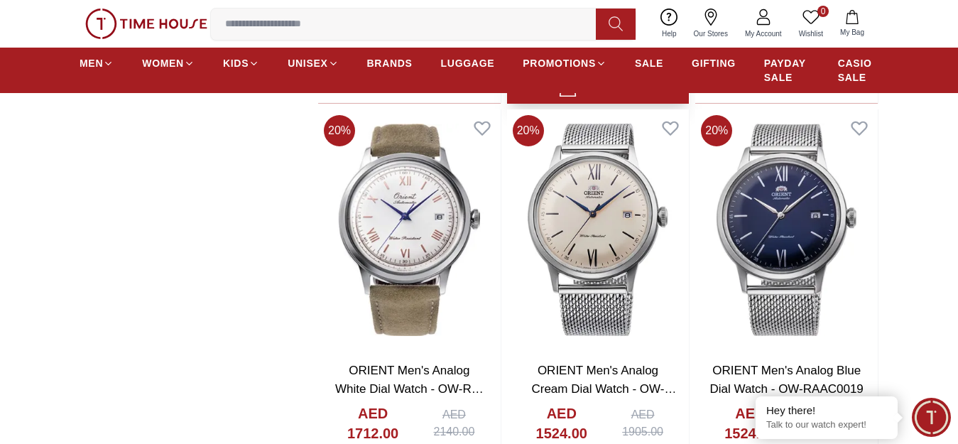
scroll to position [4757, 0]
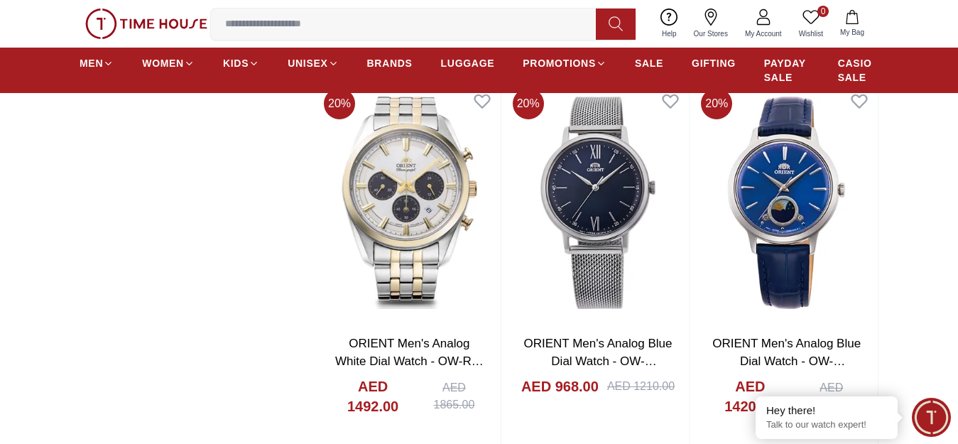
scroll to position [2059, 0]
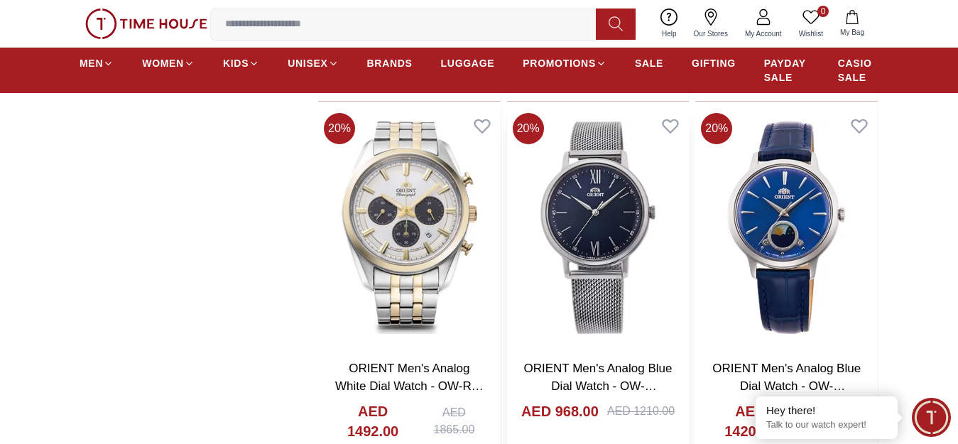
click at [621, 228] on img at bounding box center [598, 227] width 182 height 241
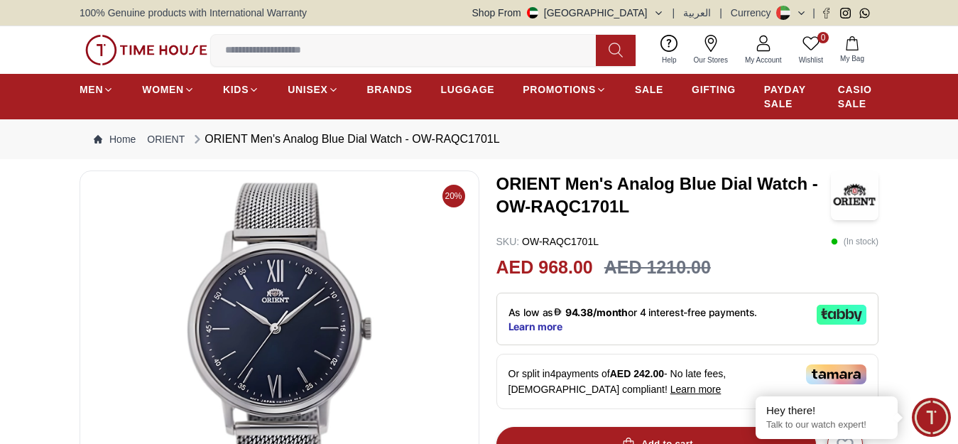
scroll to position [213, 0]
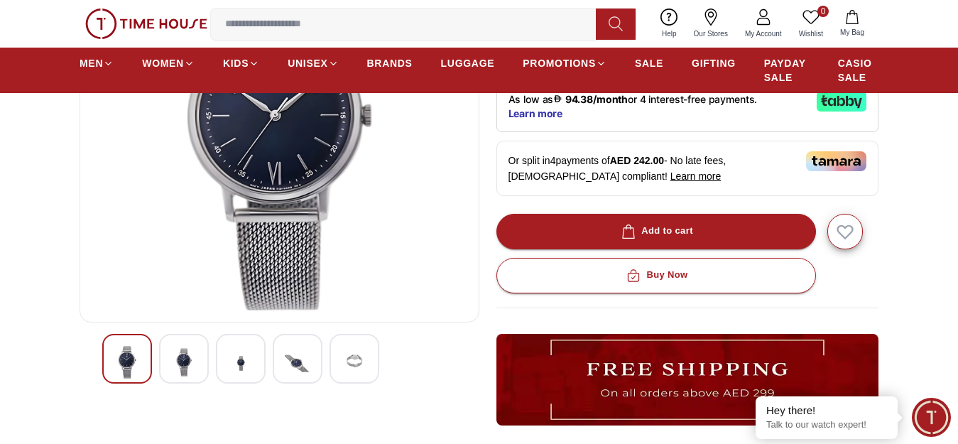
click at [190, 361] on img at bounding box center [184, 362] width 26 height 33
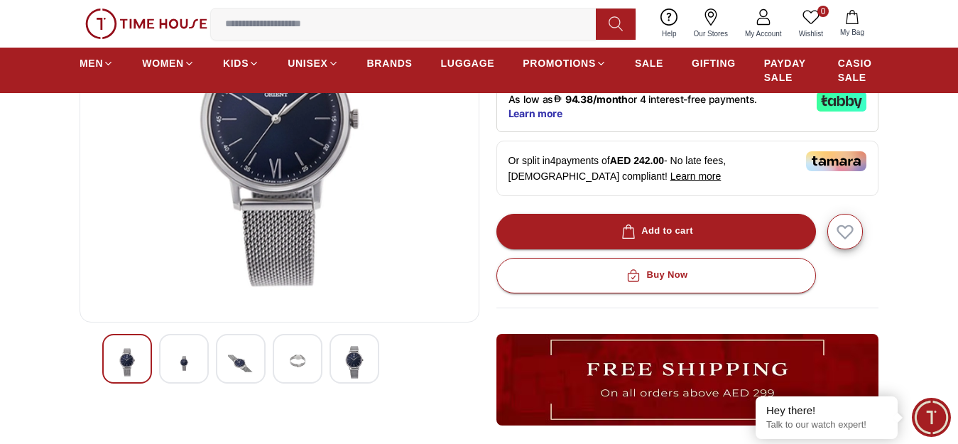
click at [244, 372] on img at bounding box center [241, 363] width 26 height 35
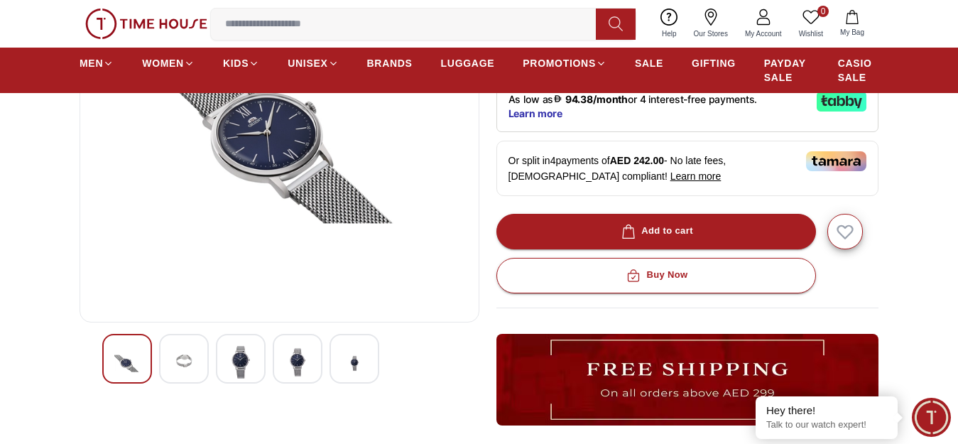
click at [186, 371] on img at bounding box center [184, 363] width 26 height 35
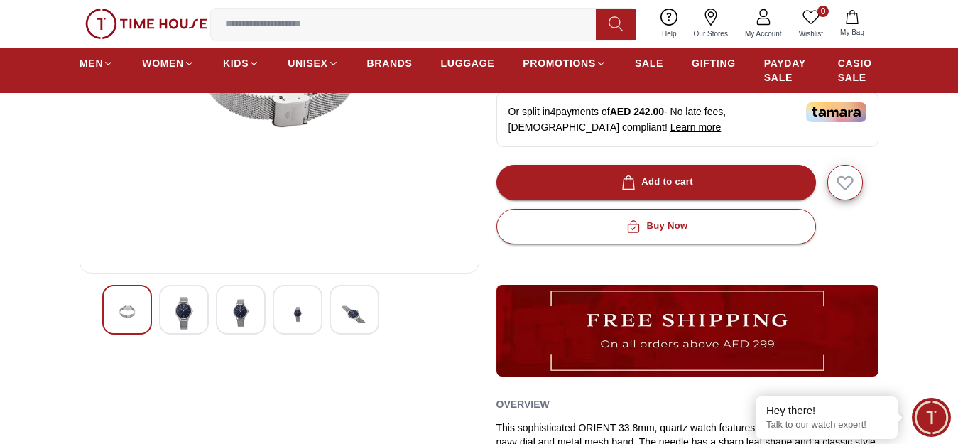
scroll to position [284, 0]
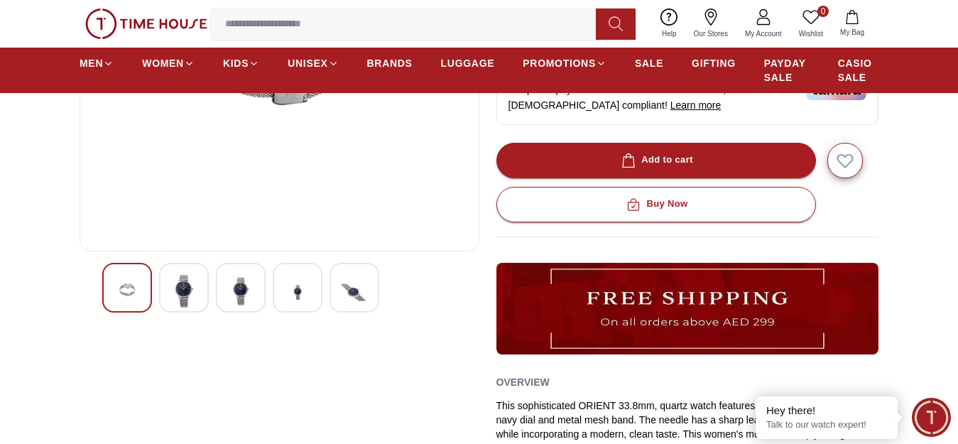
click at [183, 307] on img at bounding box center [184, 291] width 26 height 33
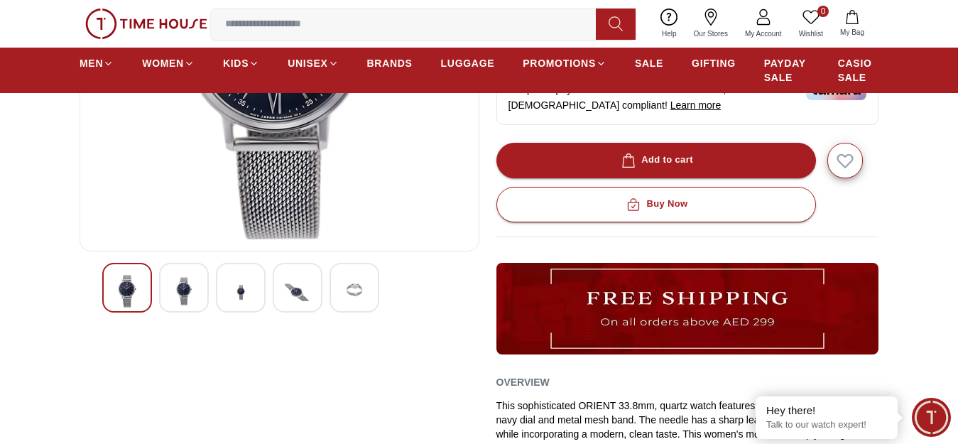
click at [196, 307] on img at bounding box center [184, 291] width 26 height 33
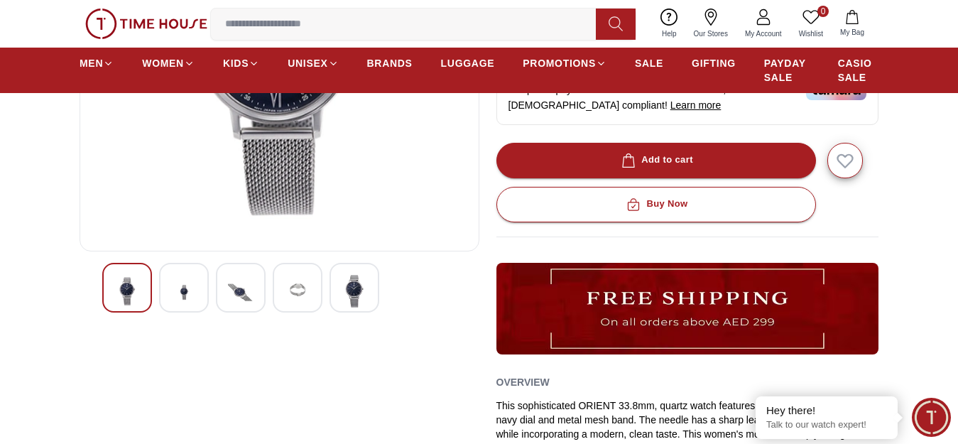
click at [196, 310] on img at bounding box center [184, 292] width 26 height 35
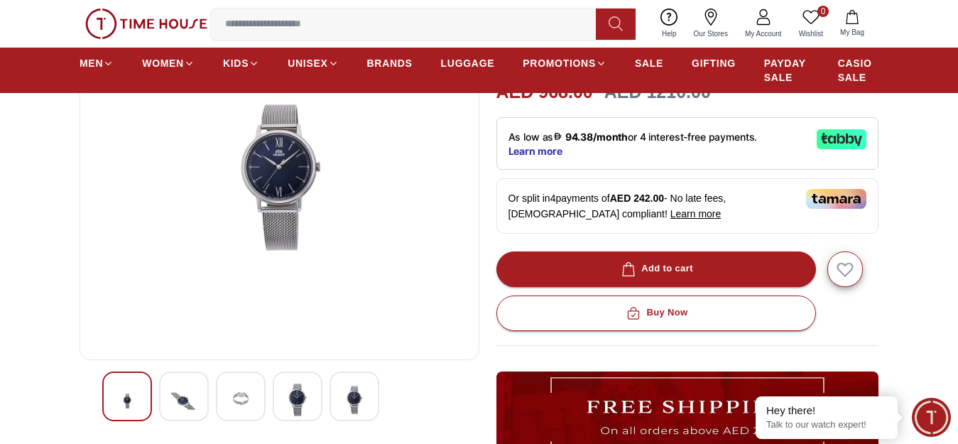
scroll to position [142, 0]
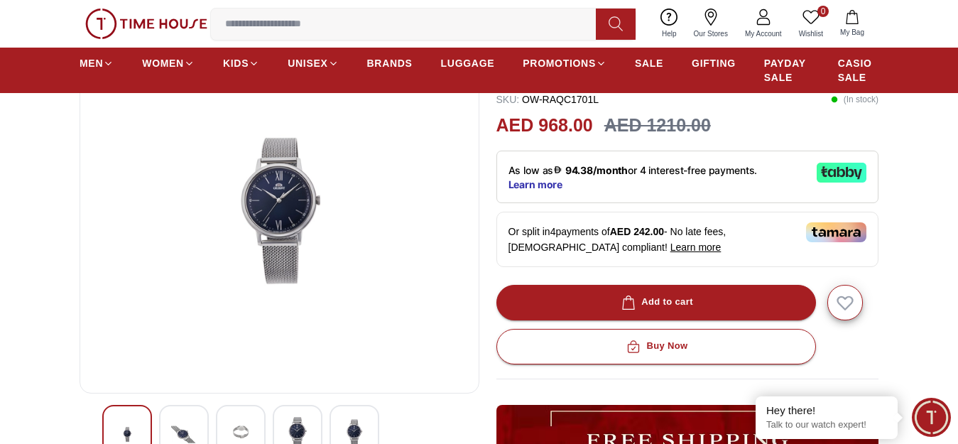
click at [236, 432] on img at bounding box center [241, 434] width 26 height 35
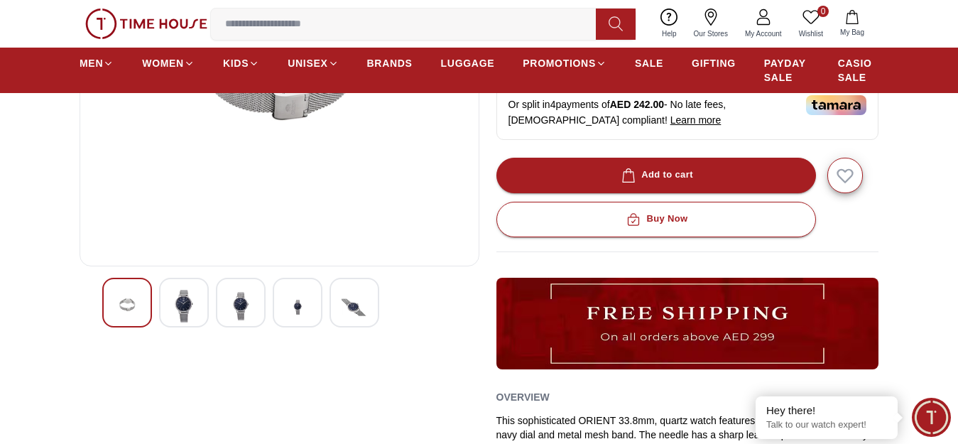
scroll to position [284, 0]
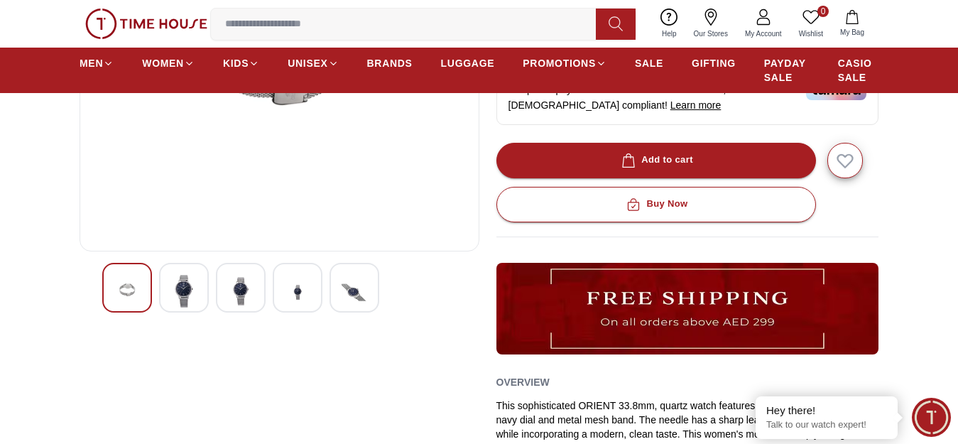
click at [187, 307] on img at bounding box center [184, 291] width 26 height 33
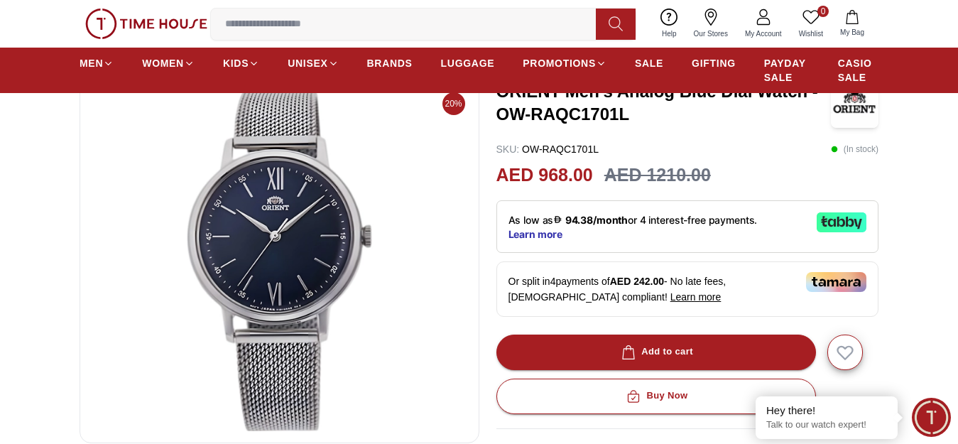
scroll to position [71, 0]
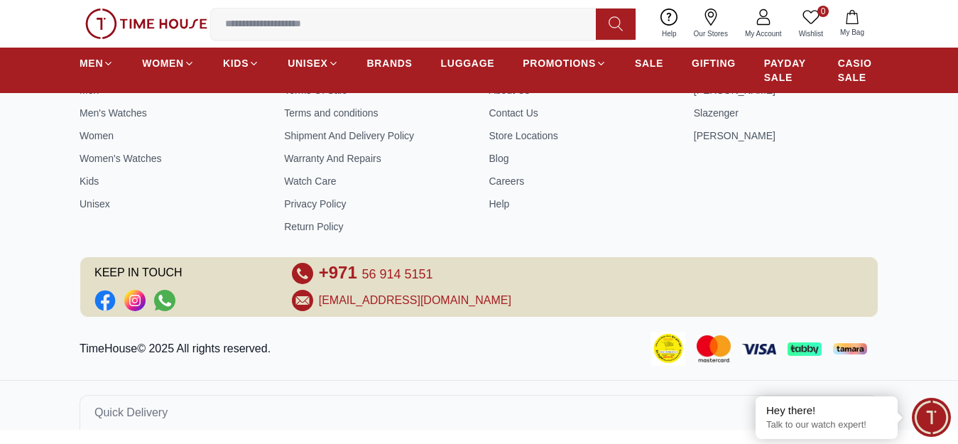
scroll to position [710, 0]
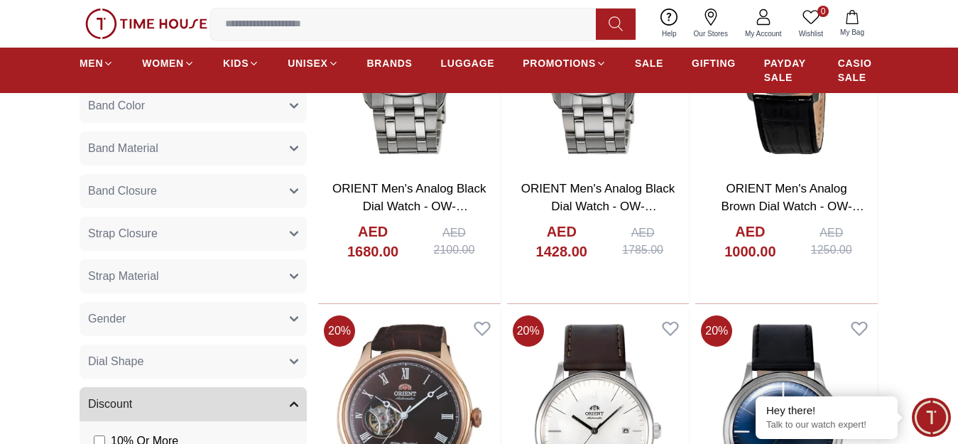
scroll to position [213, 0]
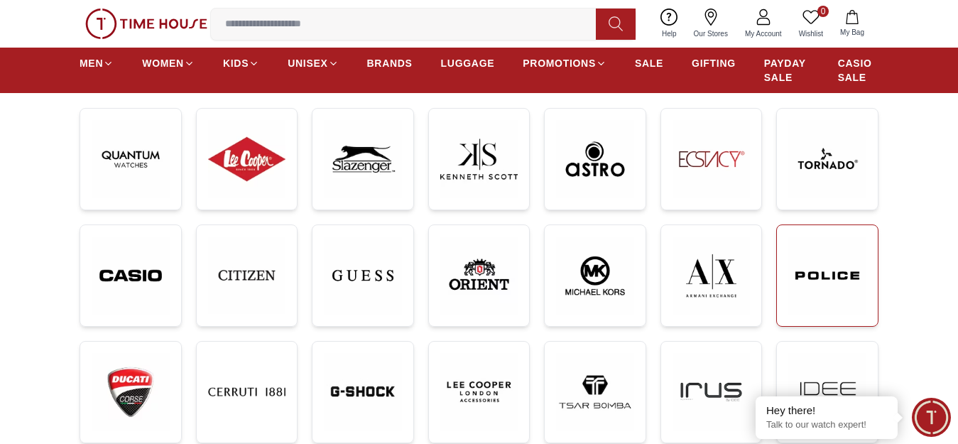
click at [802, 292] on img at bounding box center [827, 275] width 78 height 78
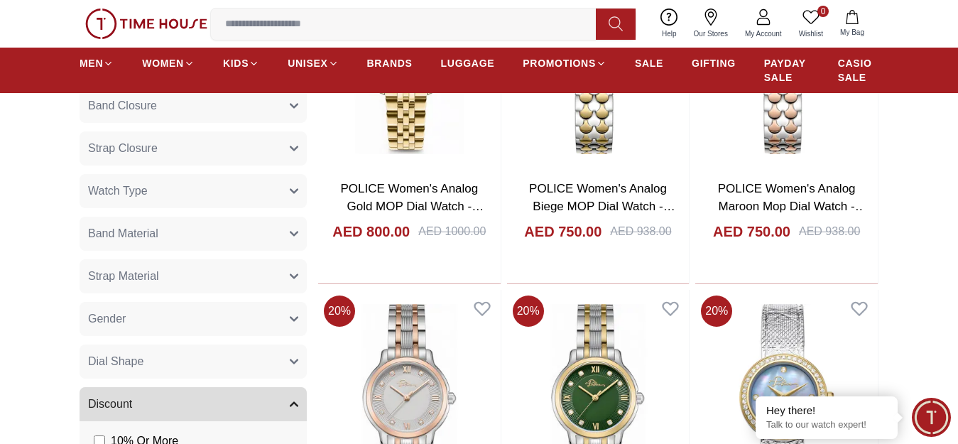
scroll to position [852, 0]
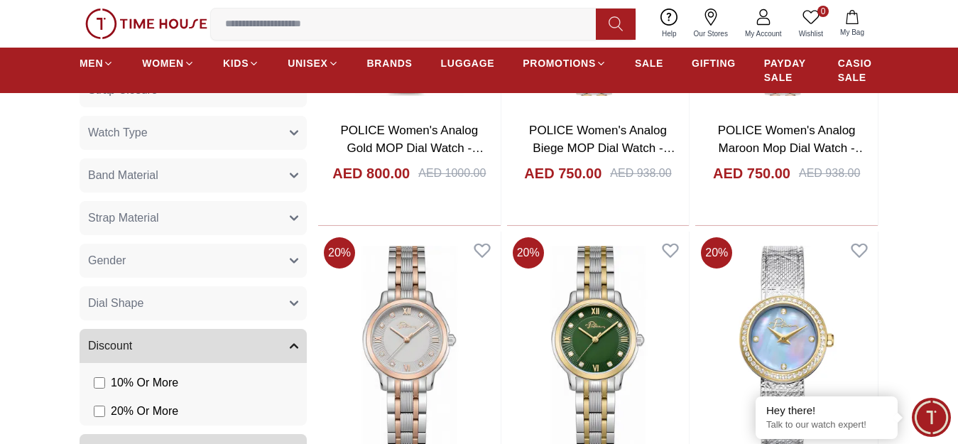
click at [134, 274] on button "Gender" at bounding box center [193, 261] width 227 height 34
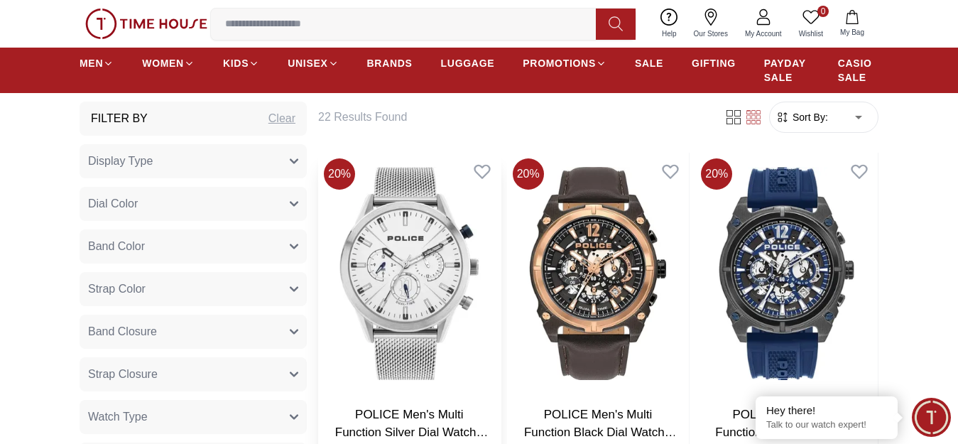
scroll to position [639, 0]
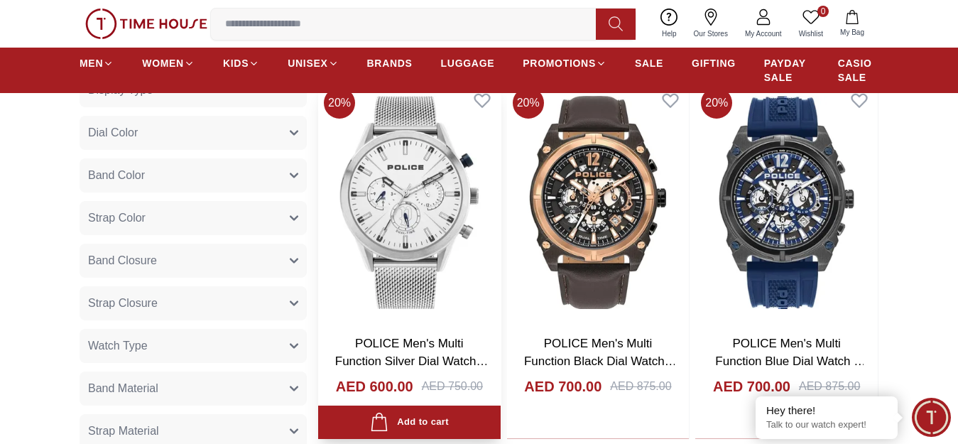
click at [388, 206] on img at bounding box center [409, 202] width 182 height 241
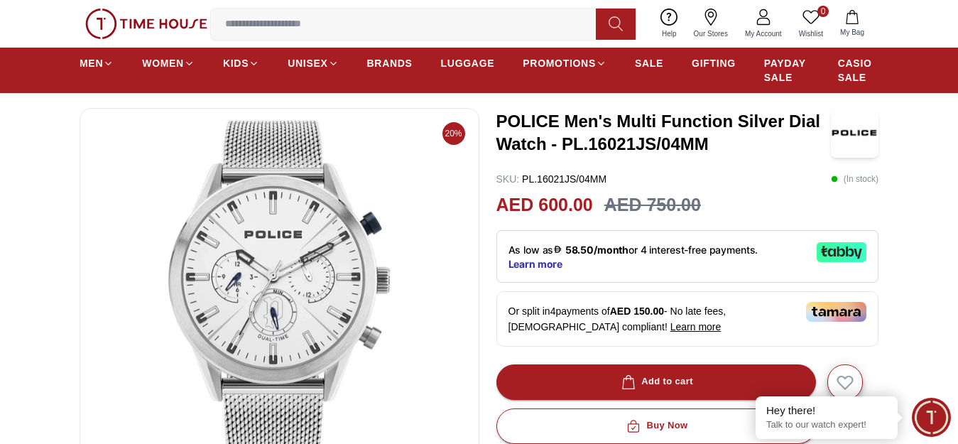
scroll to position [71, 0]
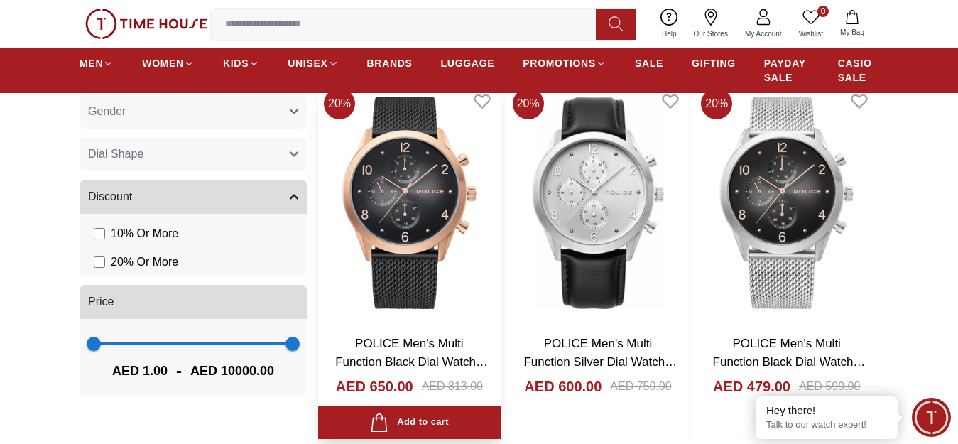
scroll to position [994, 0]
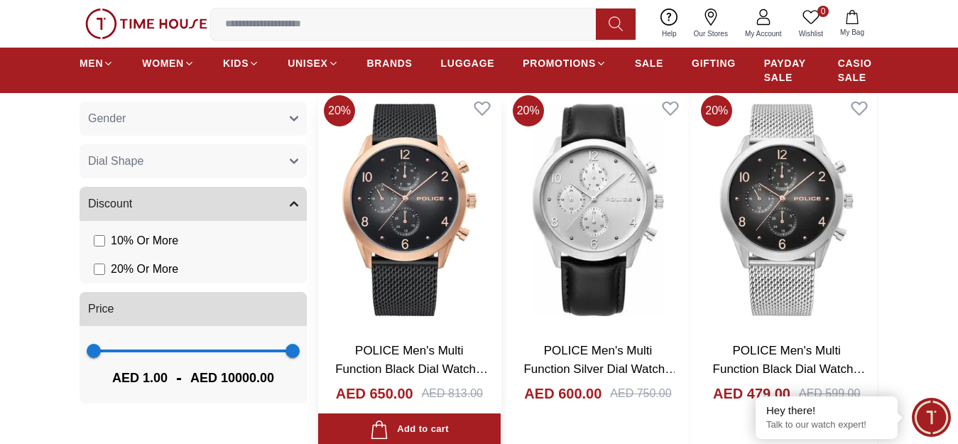
click at [400, 250] on img at bounding box center [409, 209] width 182 height 241
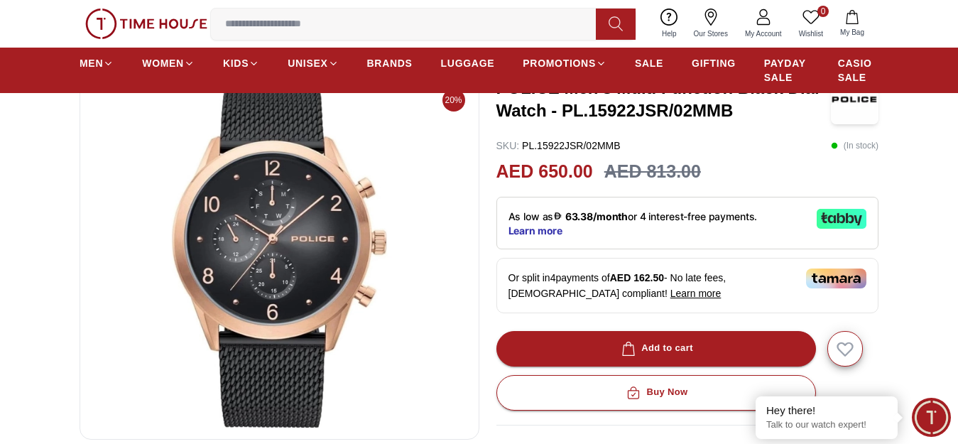
scroll to position [71, 0]
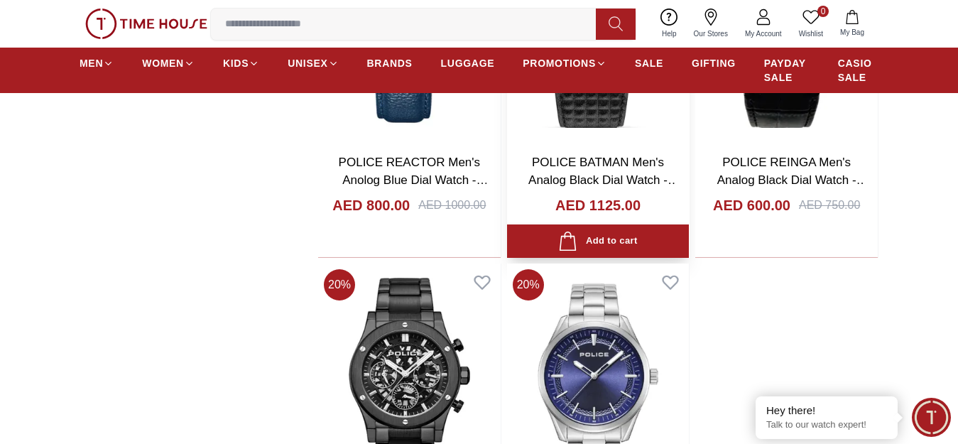
scroll to position [2698, 0]
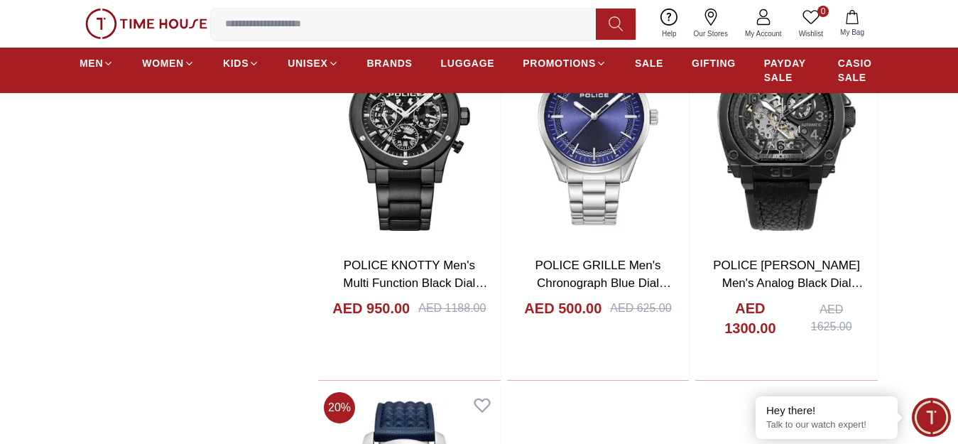
scroll to position [2911, 0]
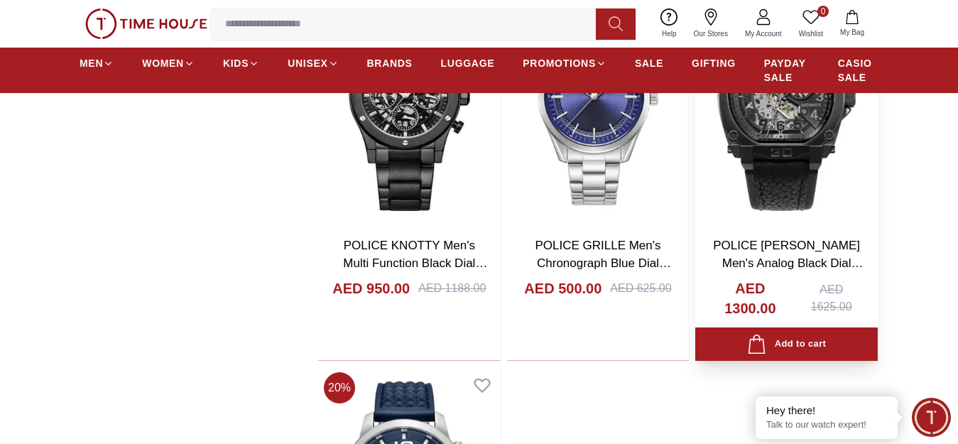
click at [799, 124] on img at bounding box center [786, 104] width 182 height 241
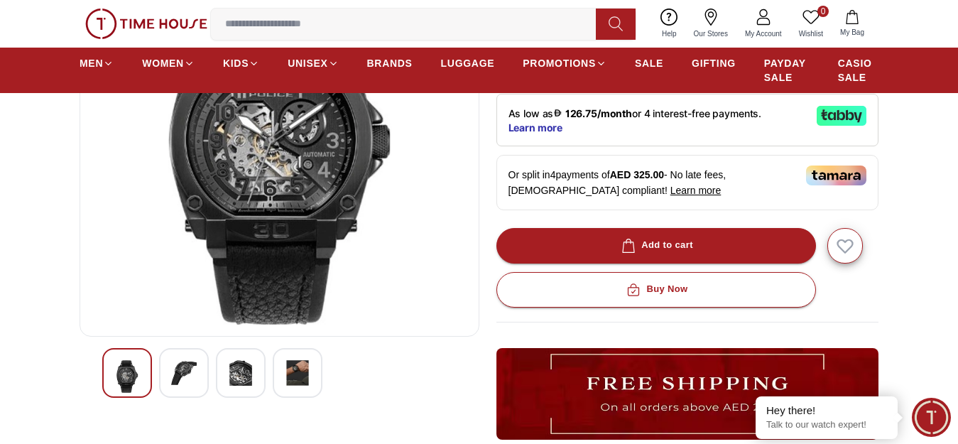
scroll to position [213, 0]
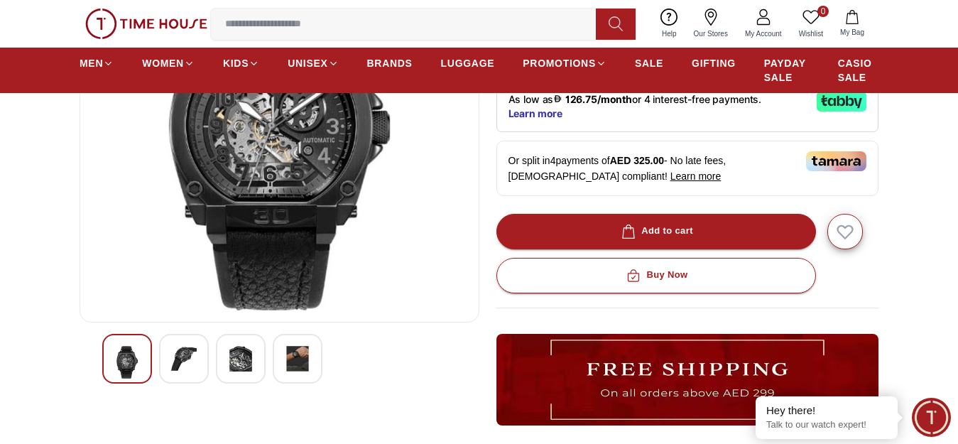
click at [184, 361] on img at bounding box center [184, 359] width 26 height 26
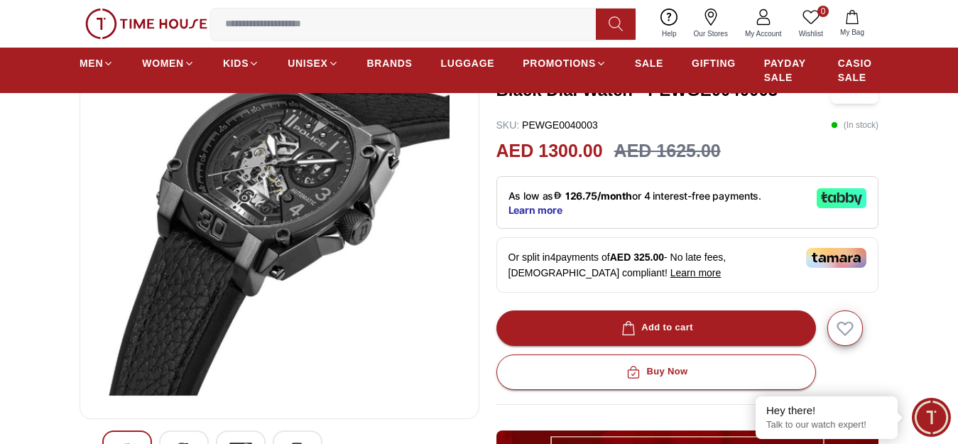
scroll to position [142, 0]
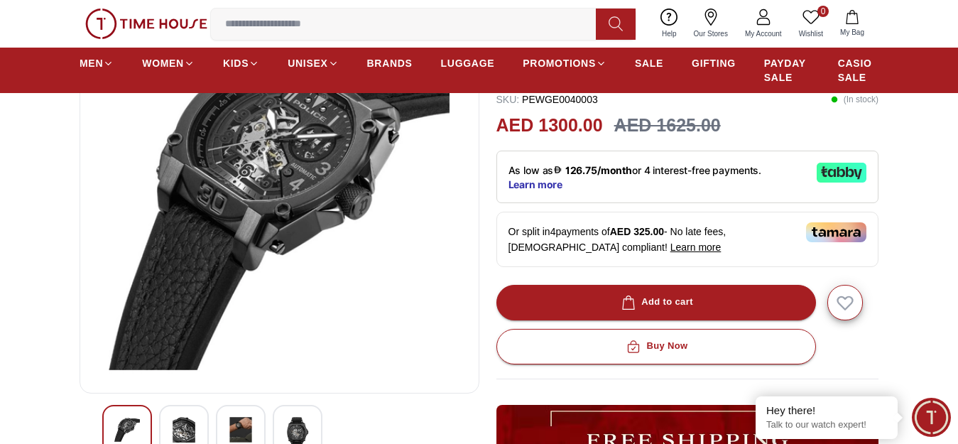
click at [236, 430] on img at bounding box center [241, 430] width 26 height 26
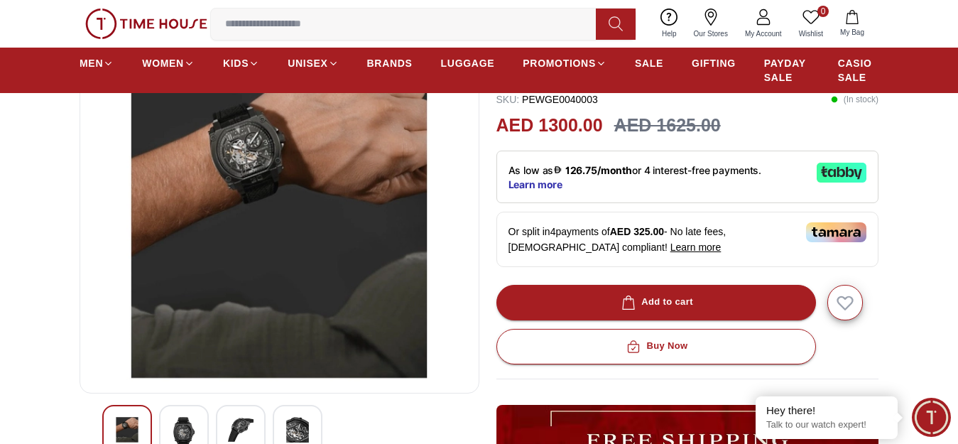
click at [186, 432] on img at bounding box center [184, 433] width 26 height 33
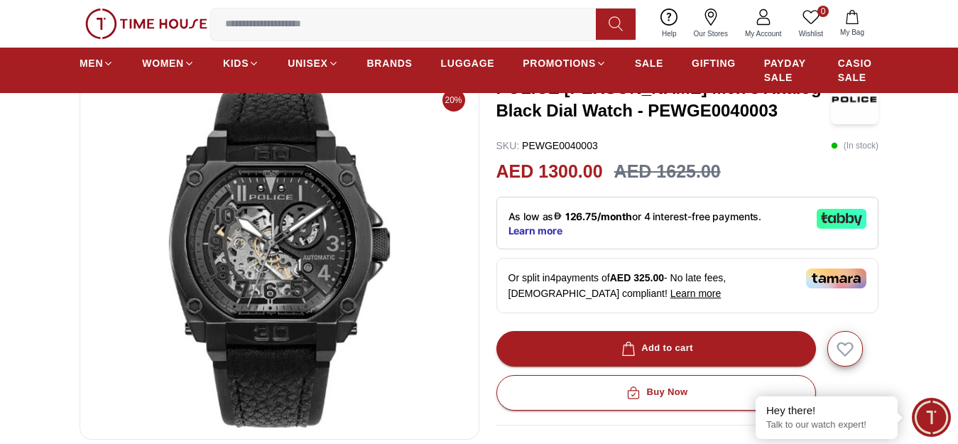
scroll to position [71, 0]
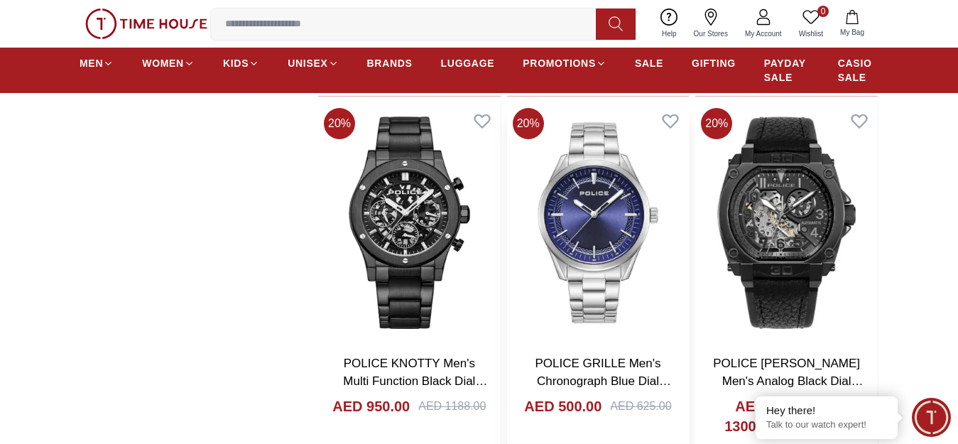
scroll to position [2821, 0]
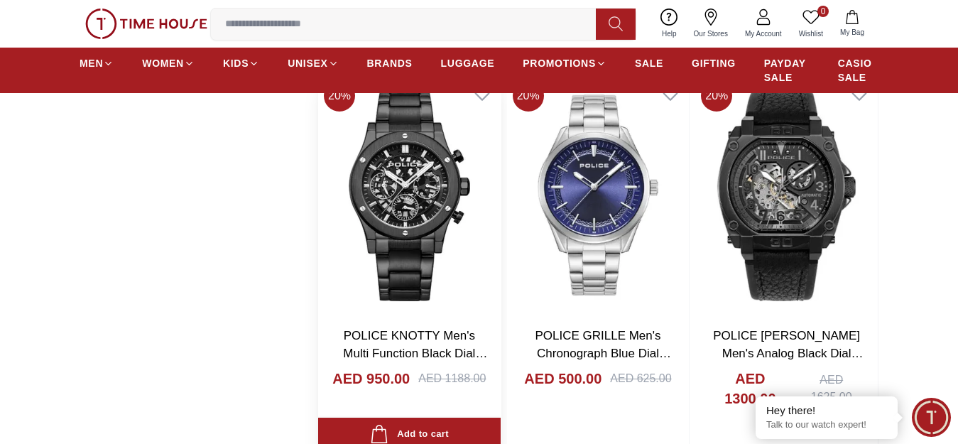
click at [417, 196] on img at bounding box center [409, 195] width 182 height 241
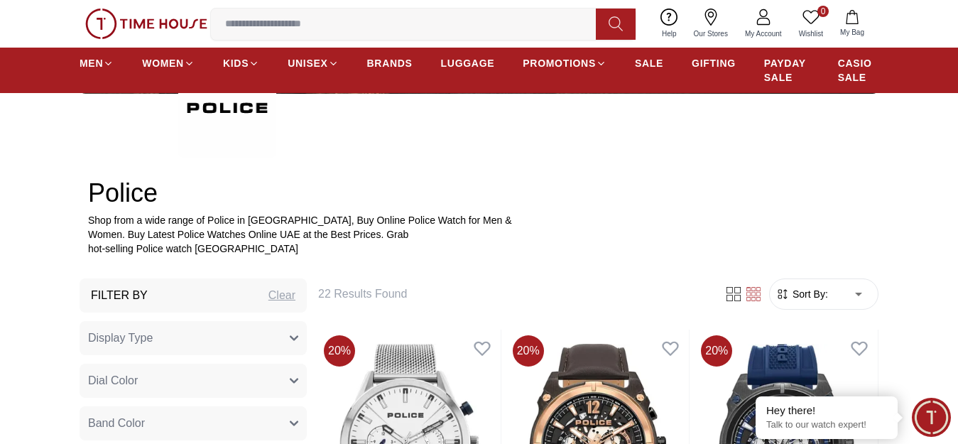
scroll to position [265, 0]
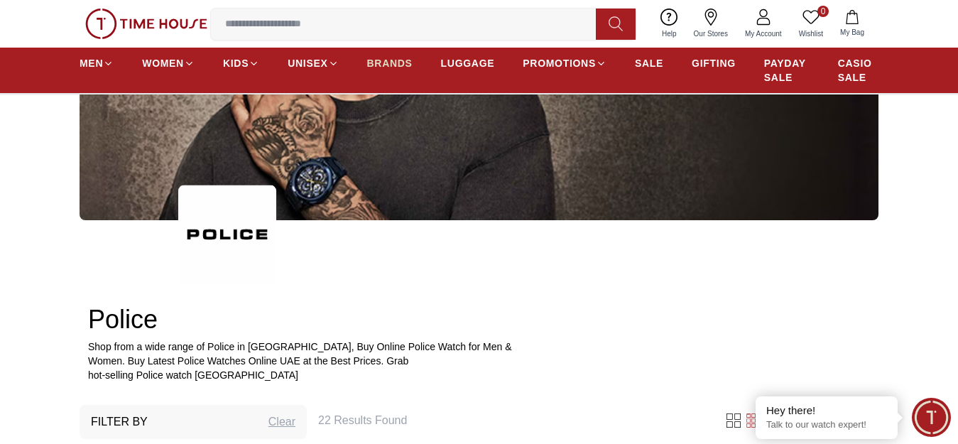
click at [376, 70] on span "BRANDS" at bounding box center [389, 63] width 45 height 14
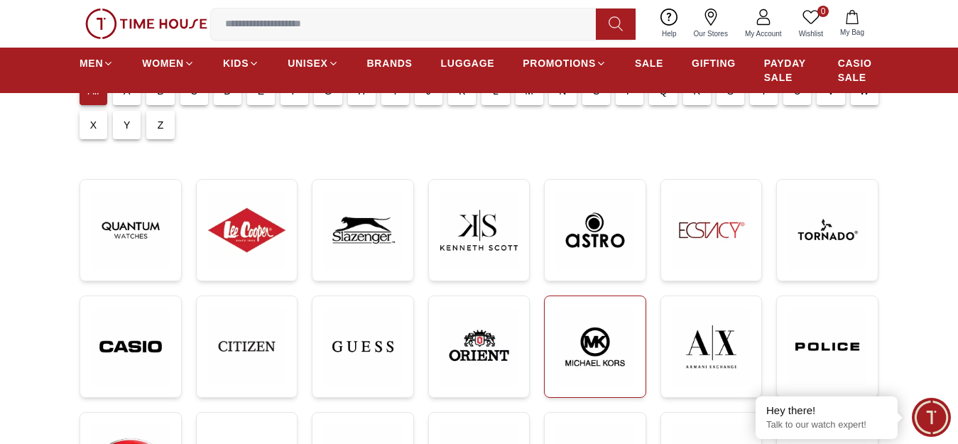
scroll to position [213, 0]
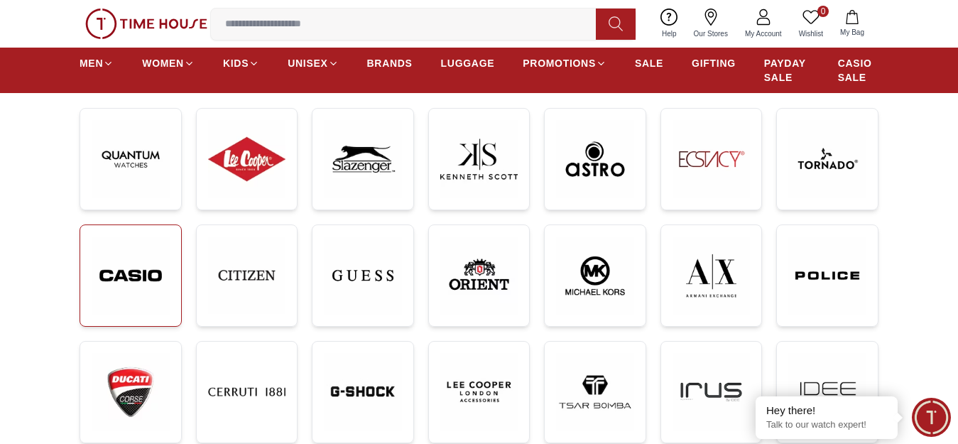
click at [131, 278] on img at bounding box center [131, 275] width 78 height 78
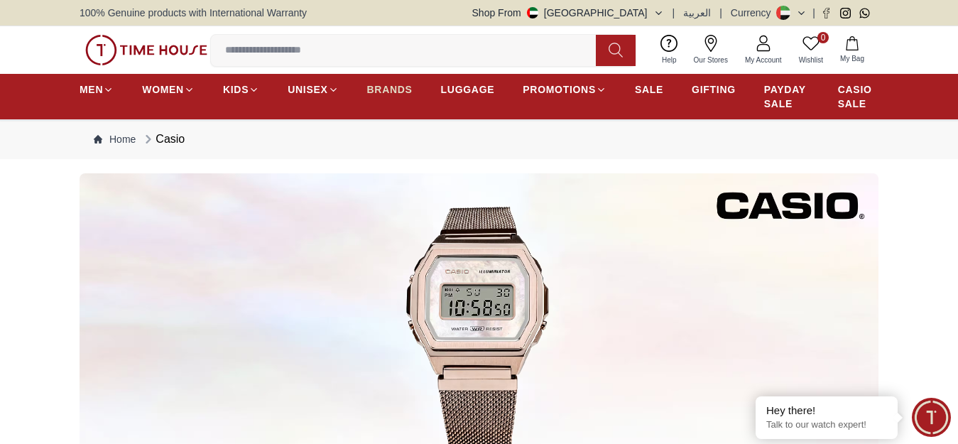
click at [389, 97] on span "BRANDS" at bounding box center [389, 89] width 45 height 14
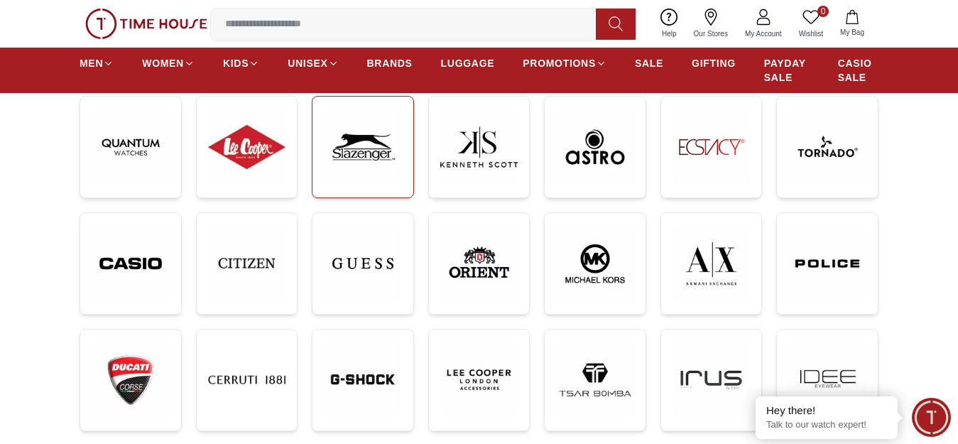
scroll to position [284, 0]
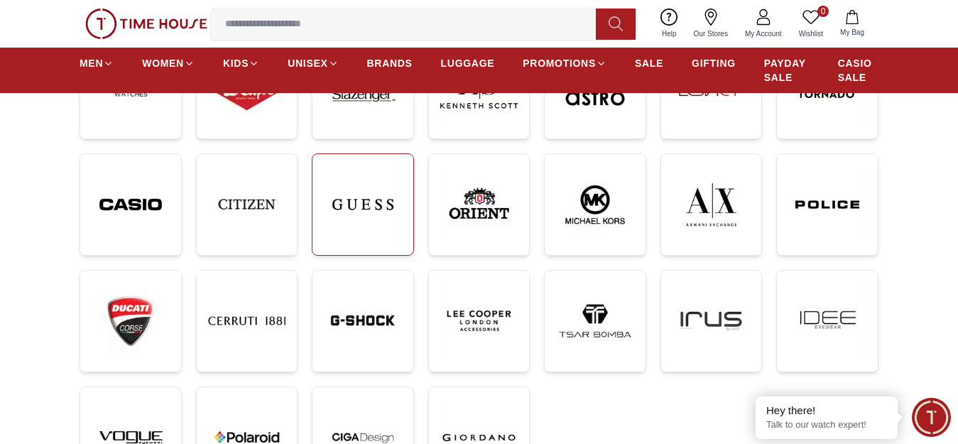
click at [376, 230] on img at bounding box center [363, 204] width 78 height 78
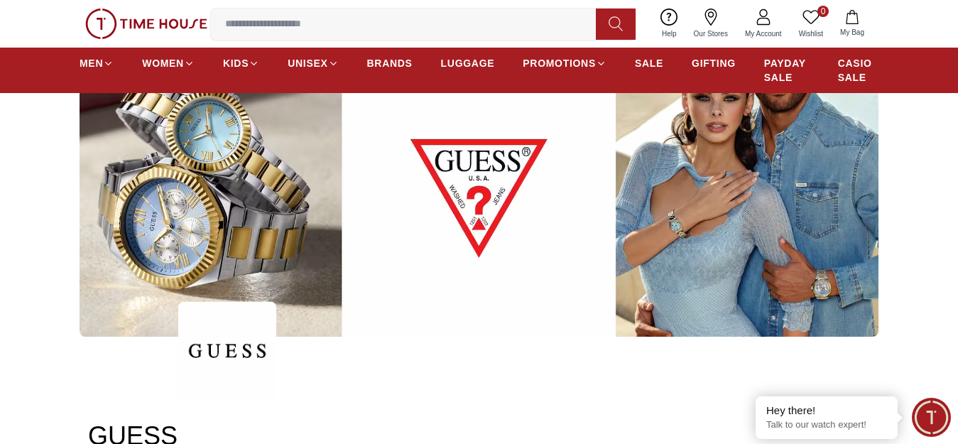
scroll to position [142, 0]
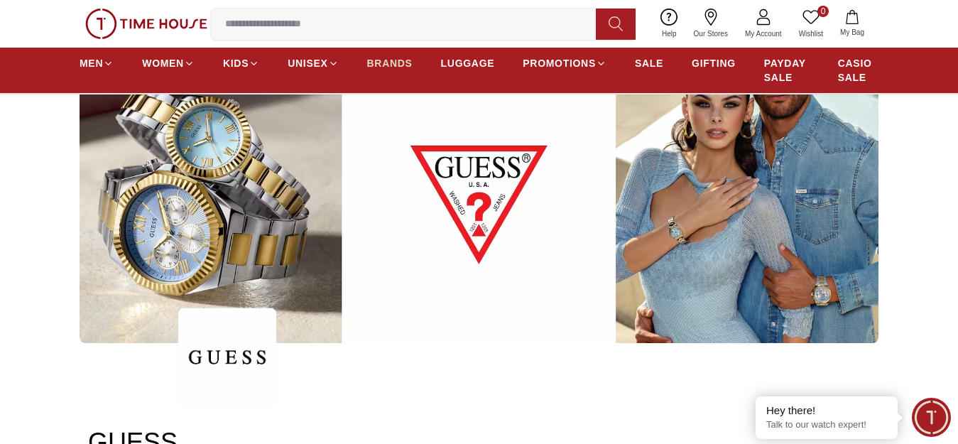
click at [377, 70] on span "BRANDS" at bounding box center [389, 63] width 45 height 14
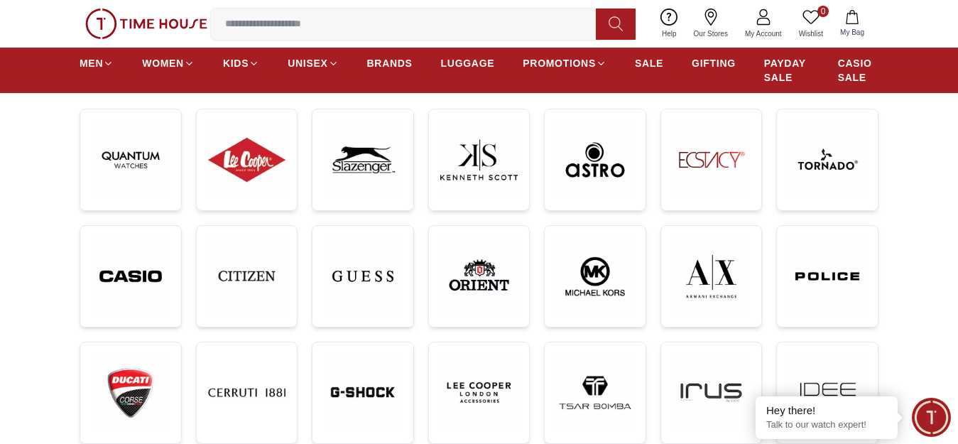
scroll to position [355, 0]
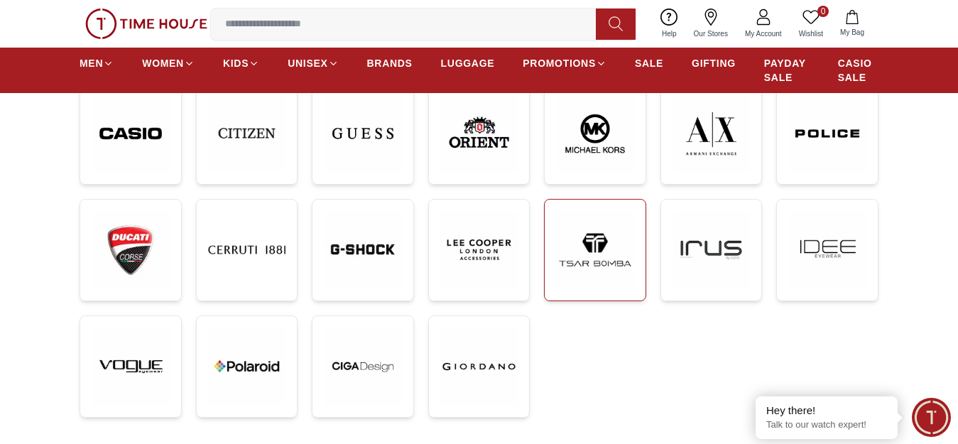
click at [606, 280] on img at bounding box center [595, 250] width 78 height 78
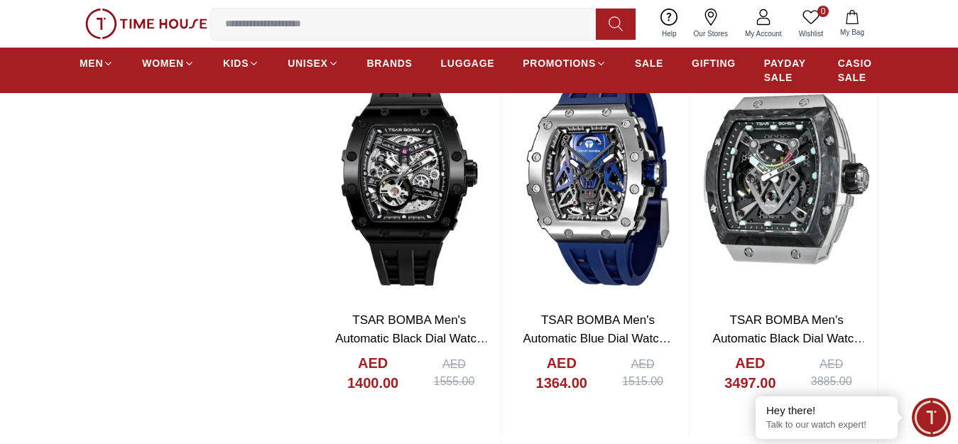
scroll to position [1420, 0]
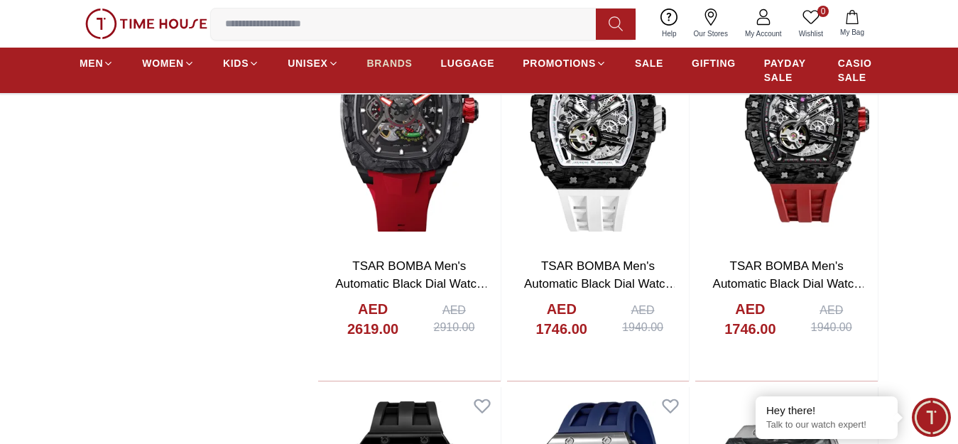
click at [385, 70] on span "BRANDS" at bounding box center [389, 63] width 45 height 14
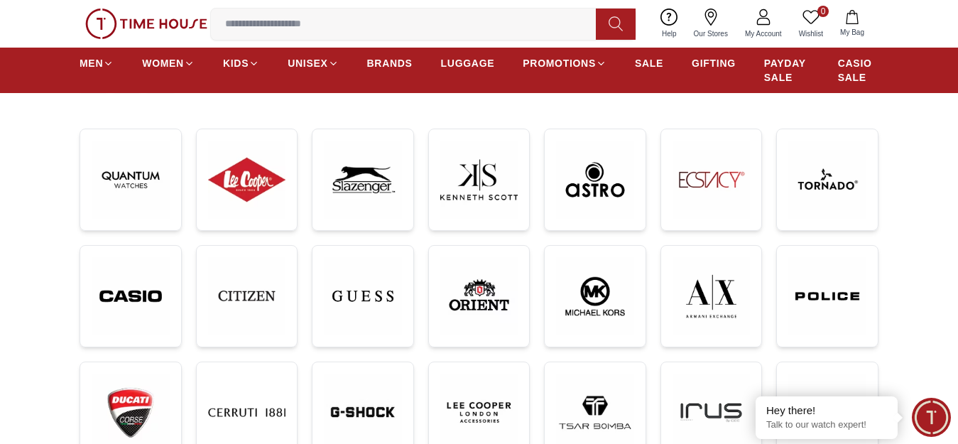
scroll to position [213, 0]
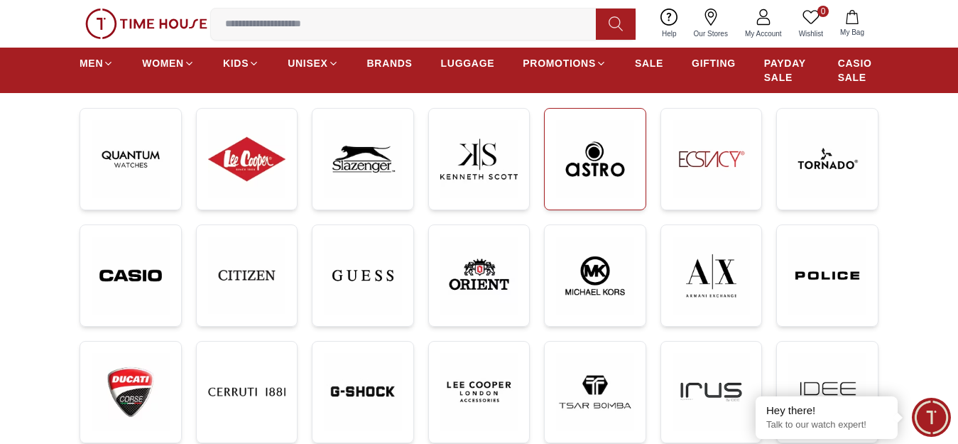
click at [584, 173] on img at bounding box center [595, 159] width 78 height 78
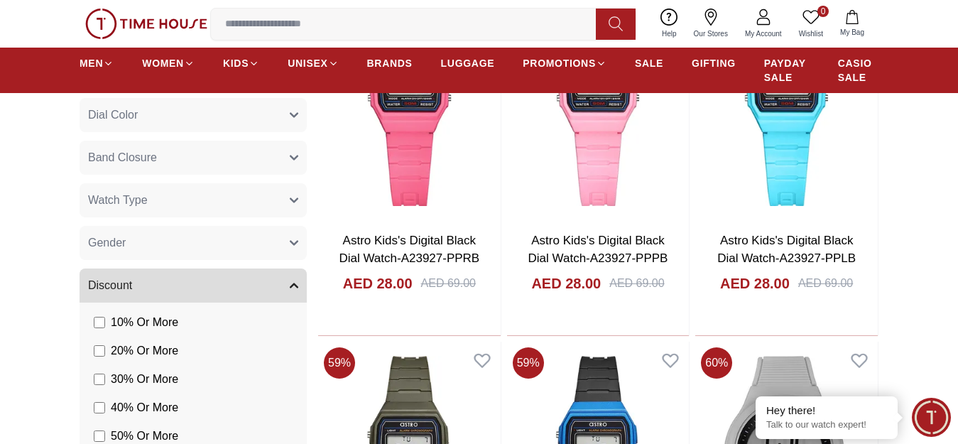
scroll to position [710, 0]
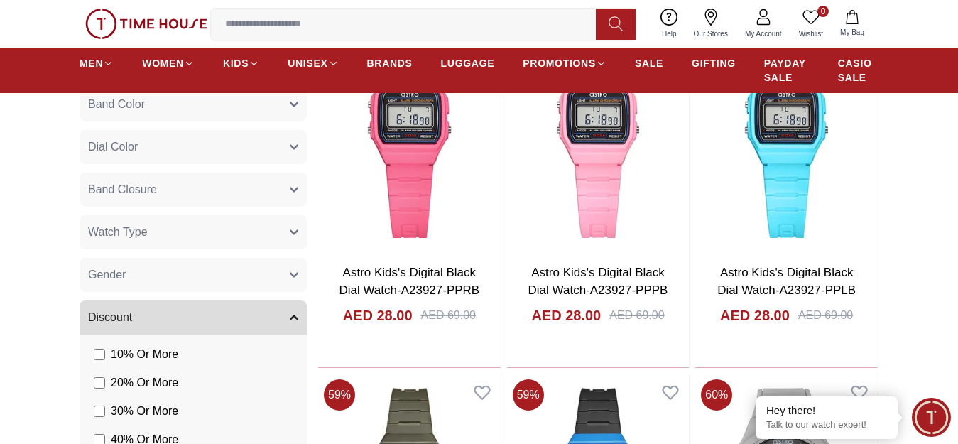
click at [126, 282] on button "Gender" at bounding box center [193, 275] width 227 height 34
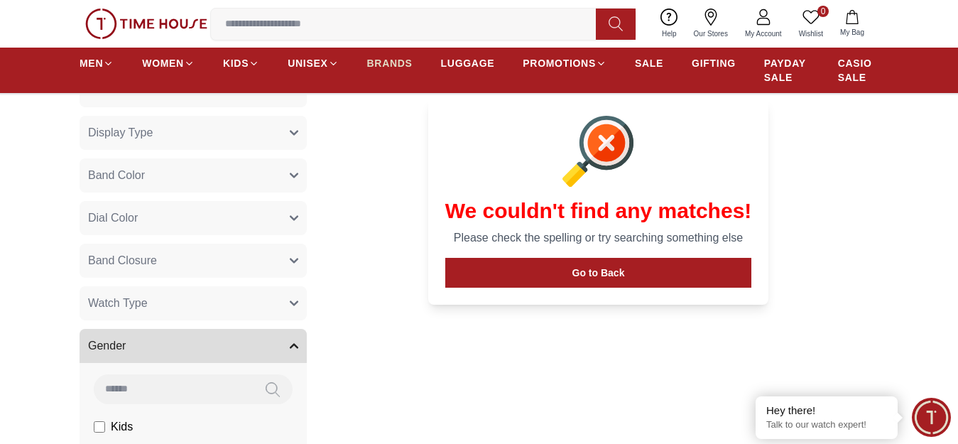
scroll to position [568, 0]
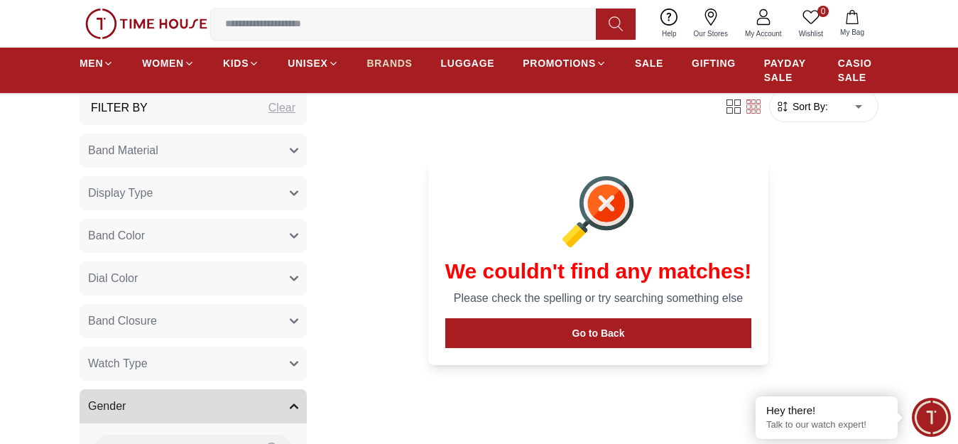
click at [383, 70] on span "BRANDS" at bounding box center [389, 63] width 45 height 14
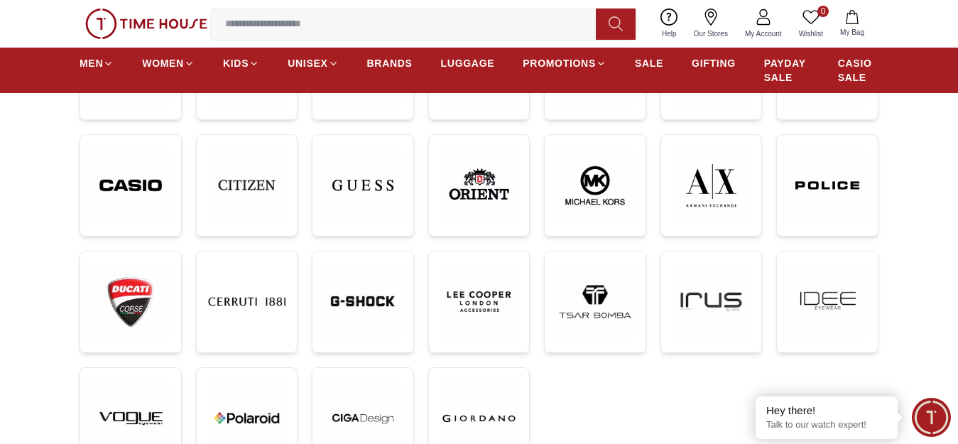
scroll to position [355, 0]
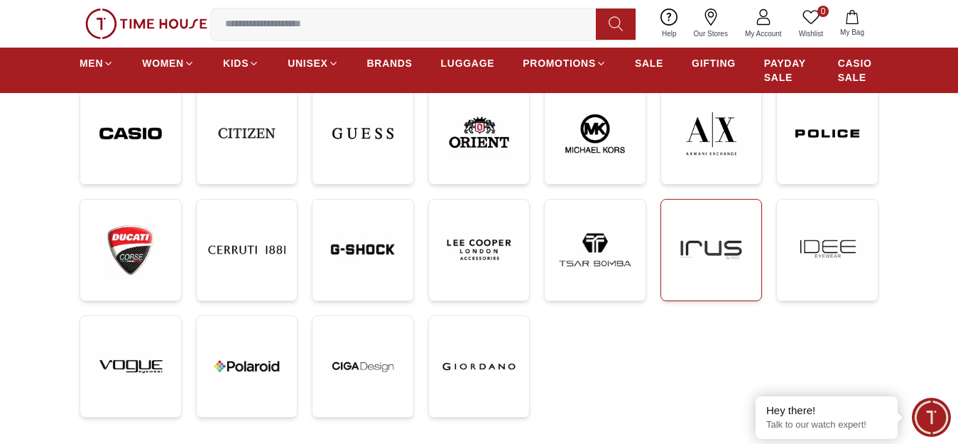
click at [702, 256] on img at bounding box center [711, 250] width 78 height 78
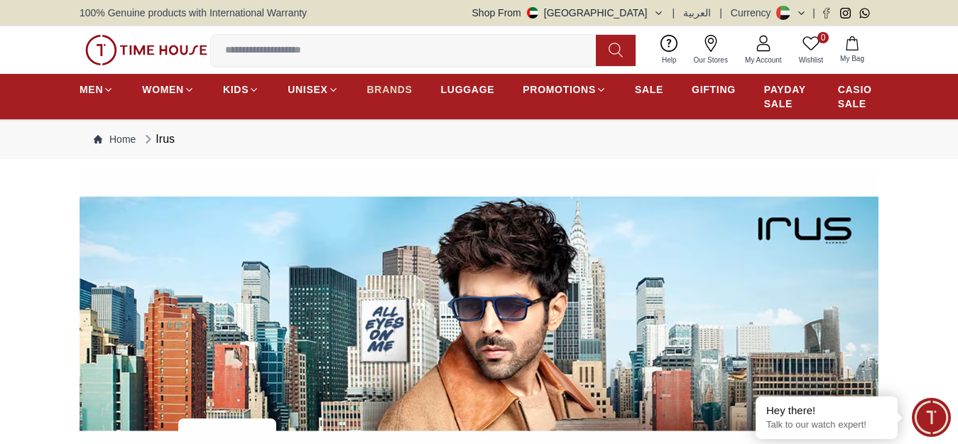
click at [394, 97] on span "BRANDS" at bounding box center [389, 89] width 45 height 14
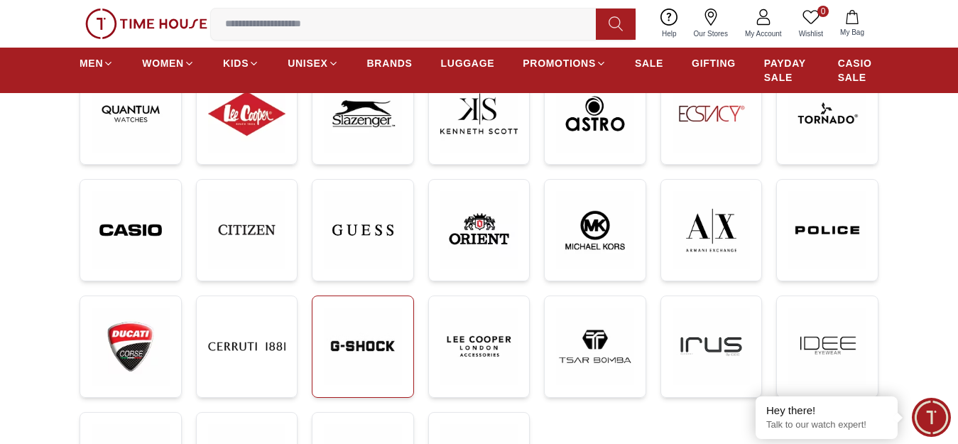
scroll to position [213, 0]
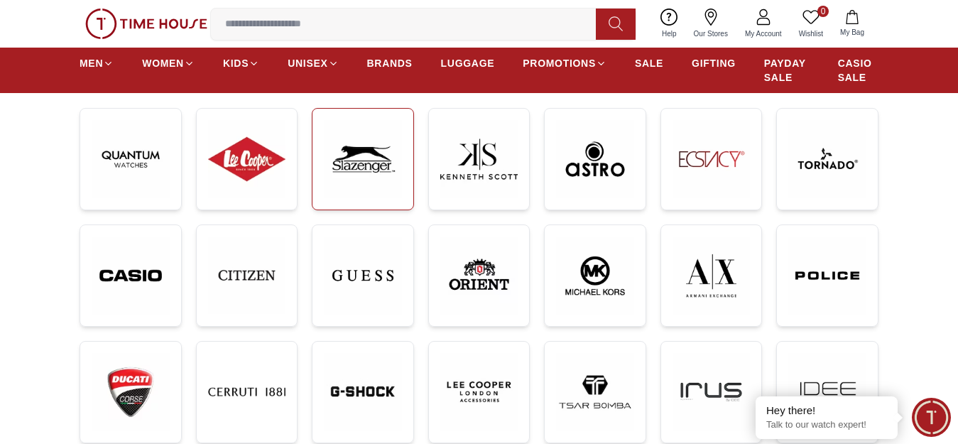
click at [368, 185] on img at bounding box center [363, 159] width 78 height 78
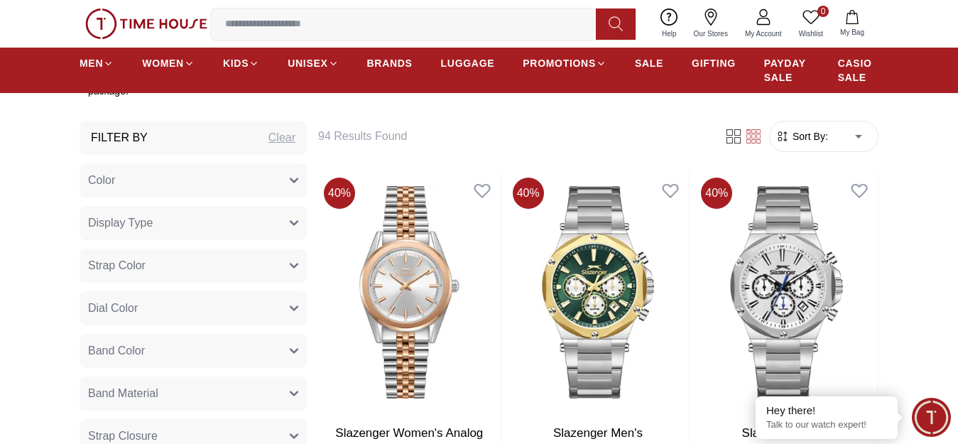
scroll to position [497, 0]
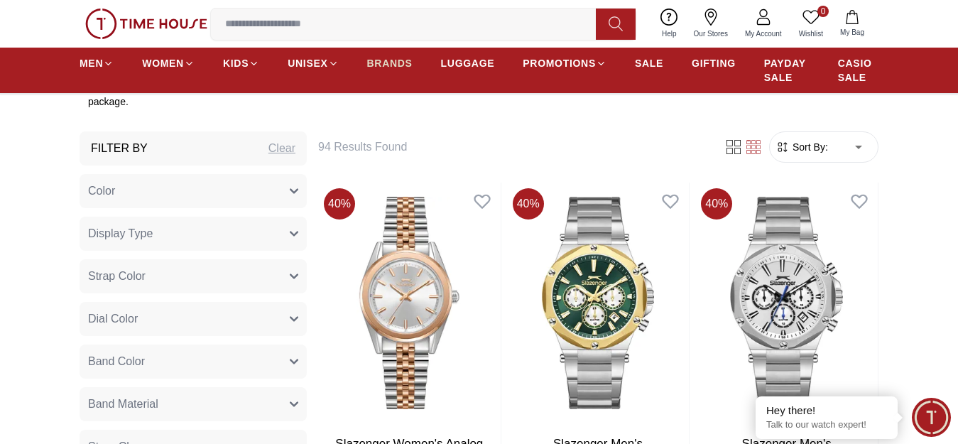
click at [378, 70] on span "BRANDS" at bounding box center [389, 63] width 45 height 14
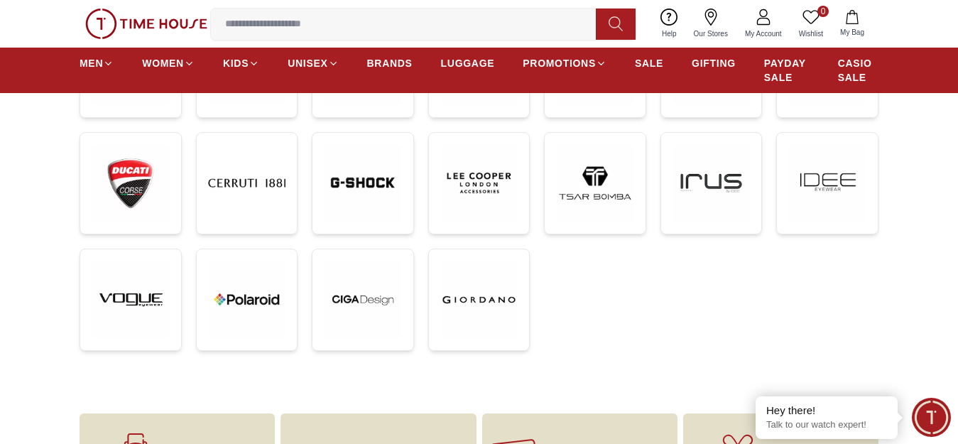
scroll to position [426, 0]
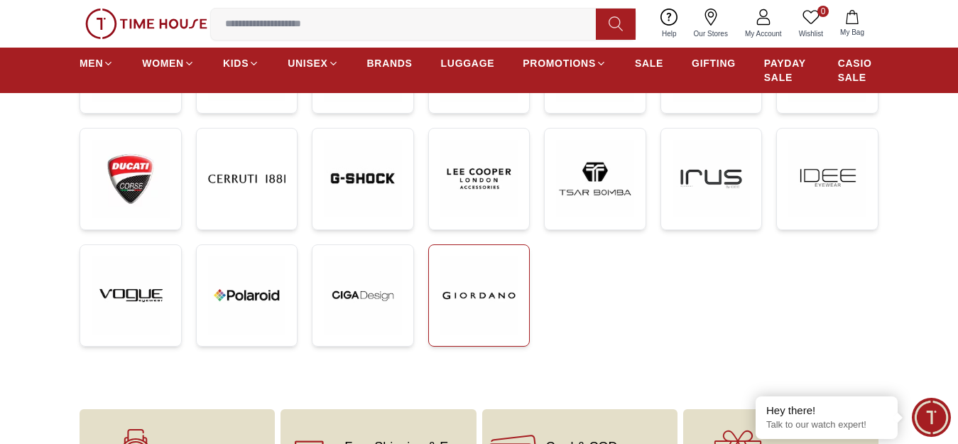
click at [485, 283] on img at bounding box center [479, 295] width 78 height 78
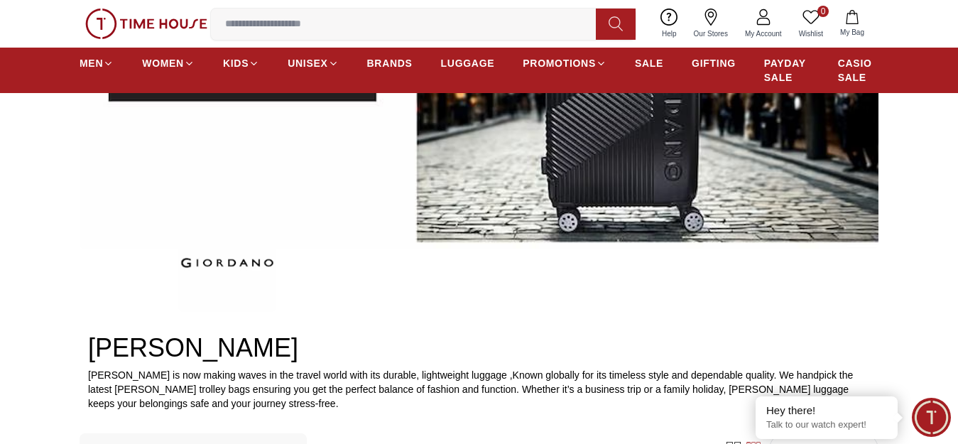
scroll to position [71, 0]
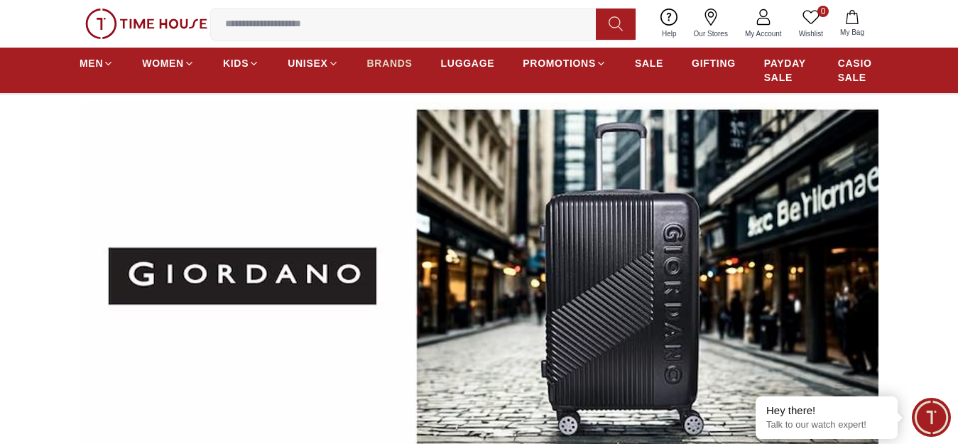
click at [385, 70] on span "BRANDS" at bounding box center [389, 63] width 45 height 14
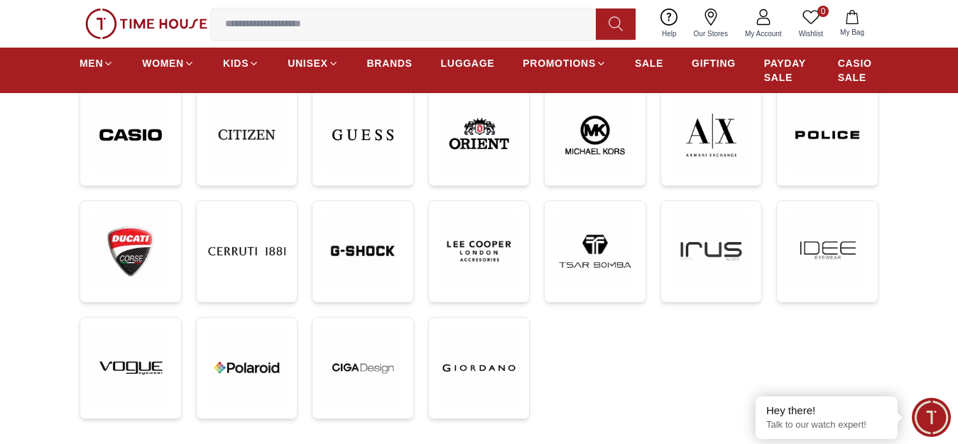
scroll to position [497, 0]
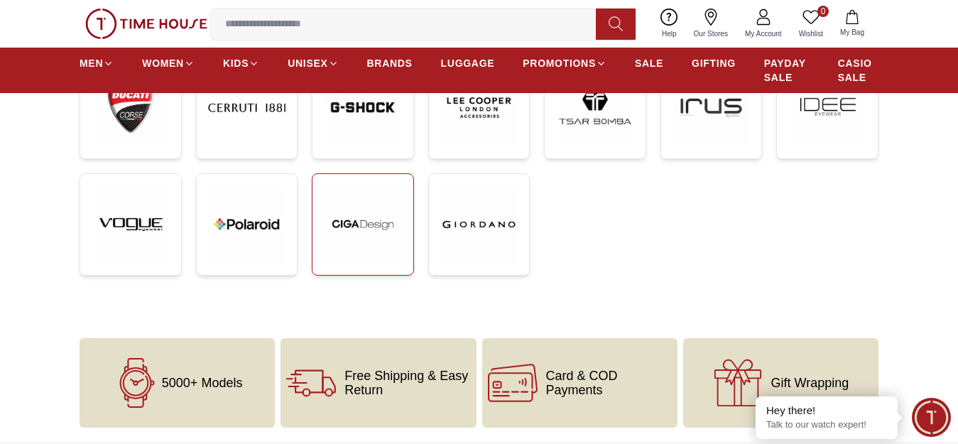
click at [367, 243] on img at bounding box center [363, 224] width 78 height 78
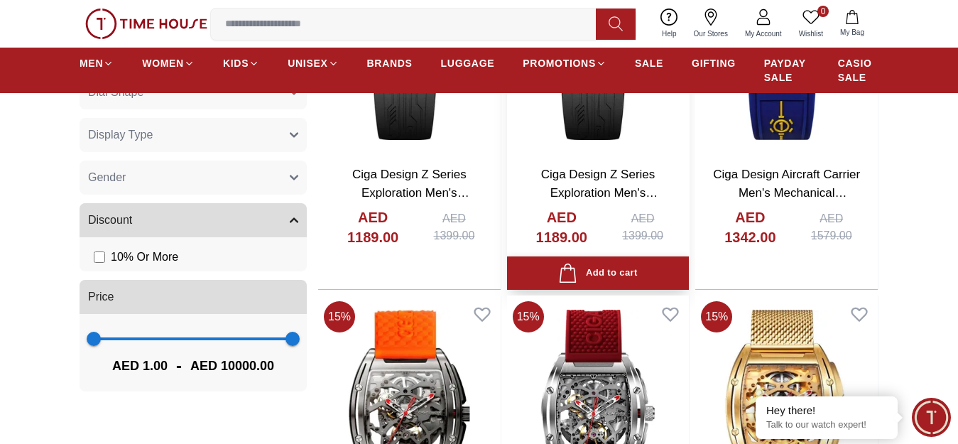
scroll to position [781, 0]
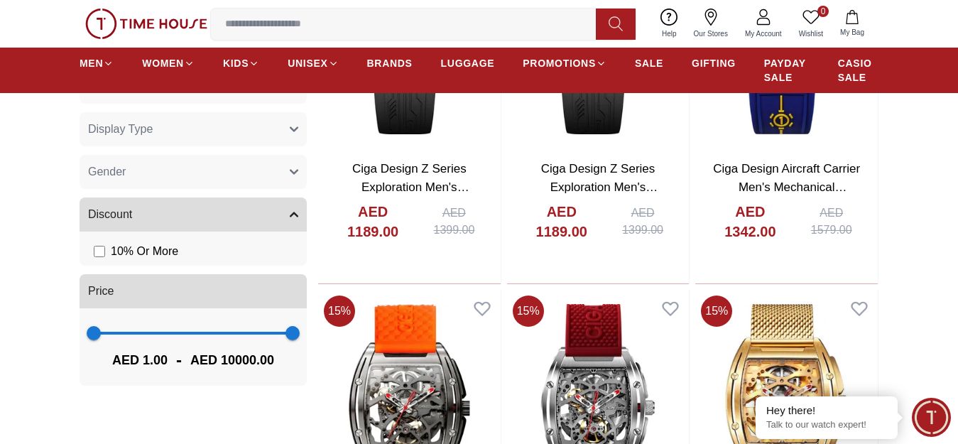
click at [137, 176] on button "Gender" at bounding box center [193, 172] width 227 height 34
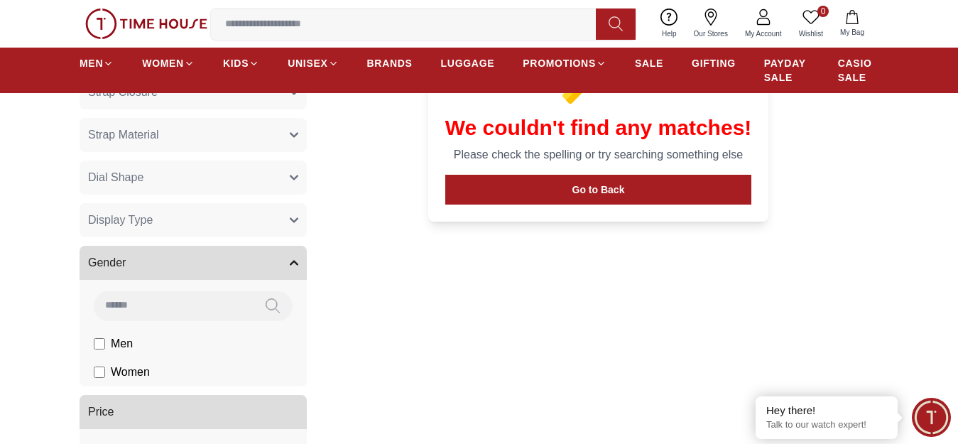
scroll to position [710, 0]
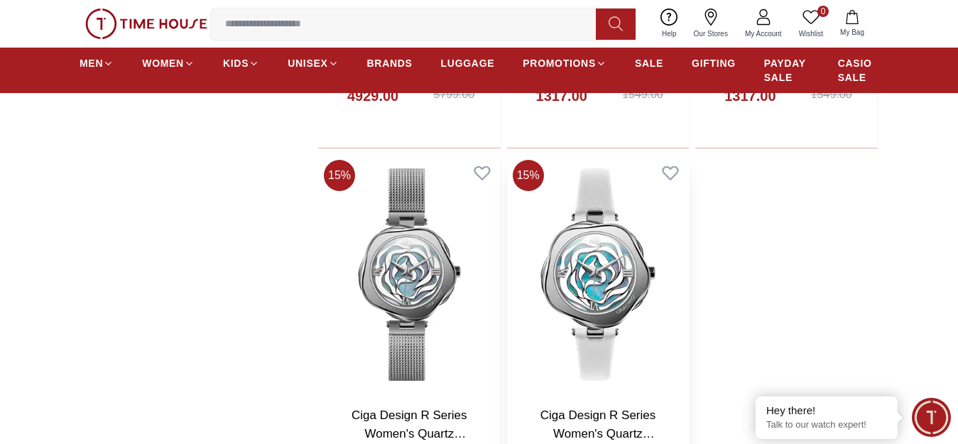
scroll to position [2840, 0]
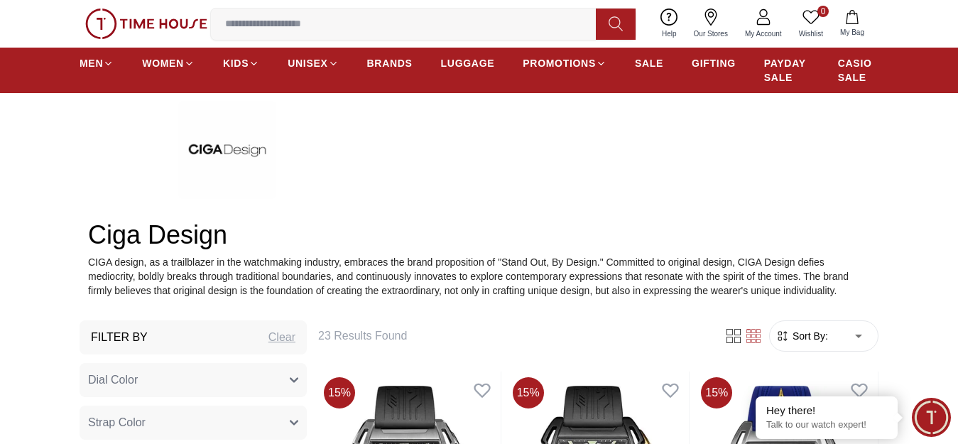
scroll to position [284, 0]
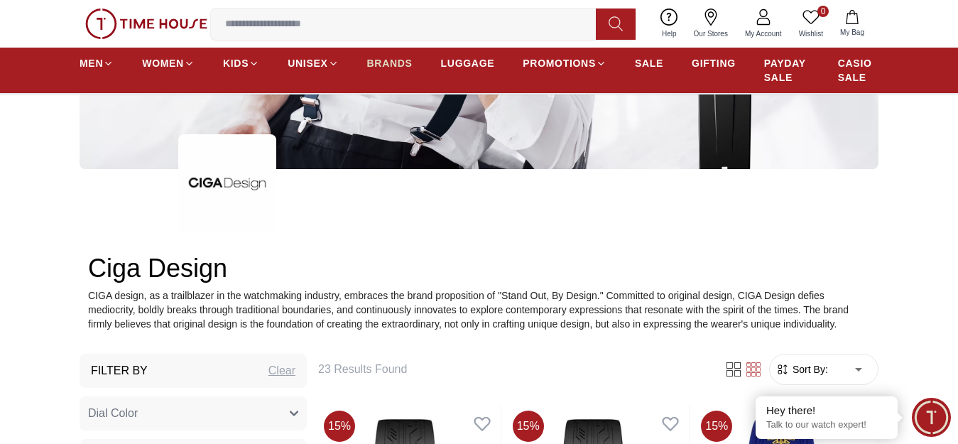
click at [377, 70] on span "BRANDS" at bounding box center [389, 63] width 45 height 14
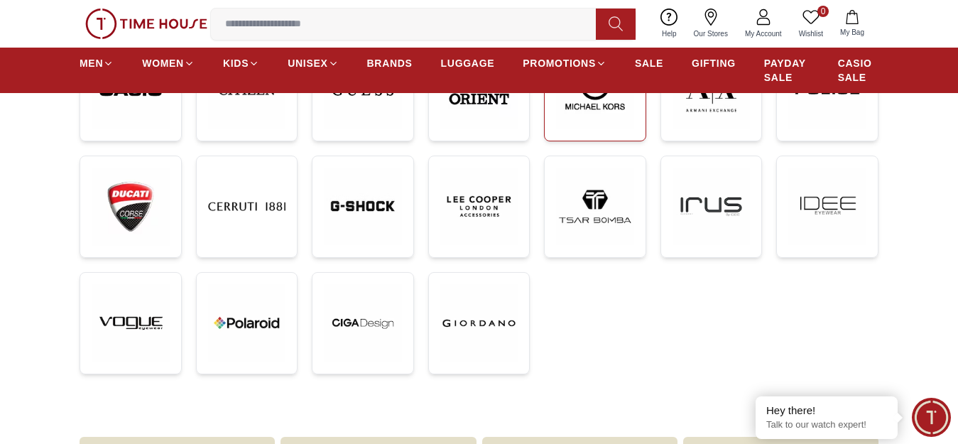
scroll to position [355, 0]
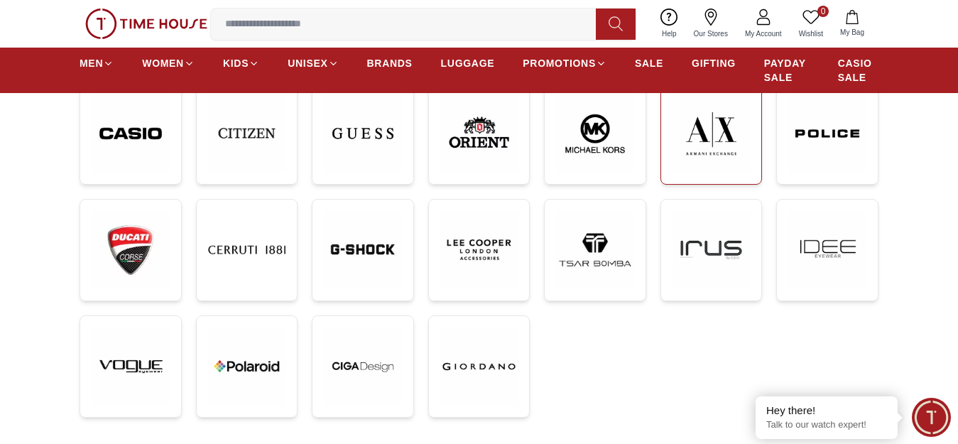
click at [708, 160] on img at bounding box center [711, 133] width 78 height 78
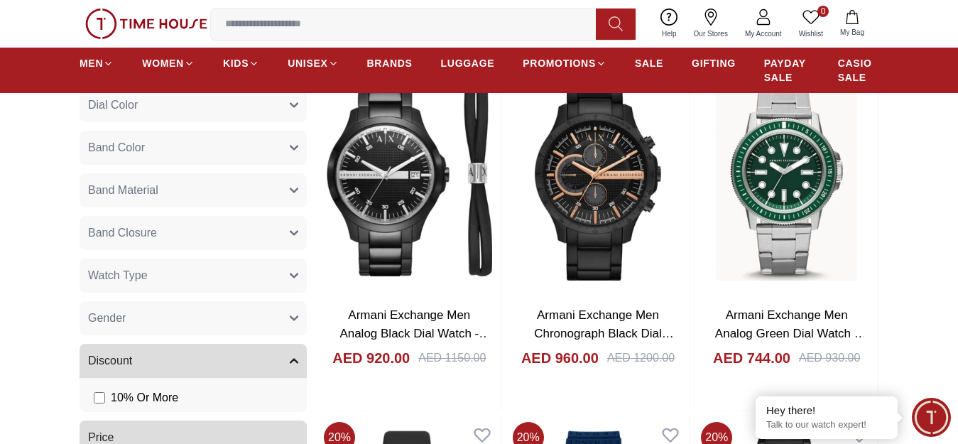
scroll to position [568, 0]
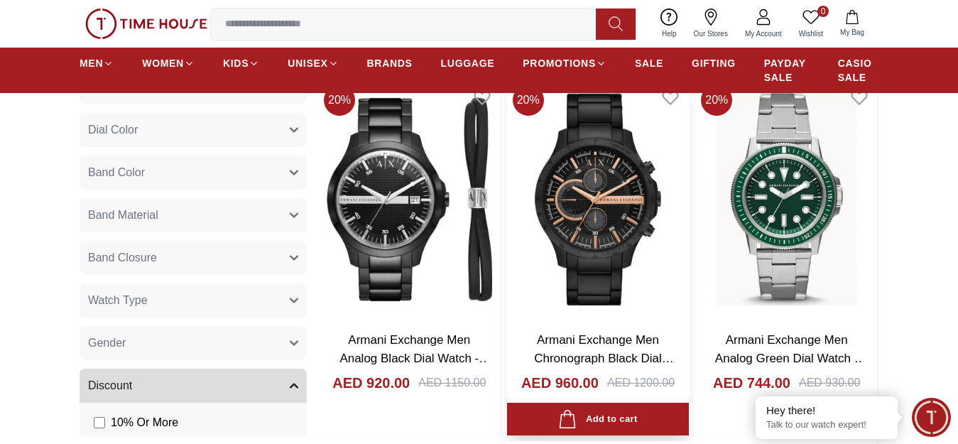
click at [601, 253] on img at bounding box center [598, 199] width 182 height 241
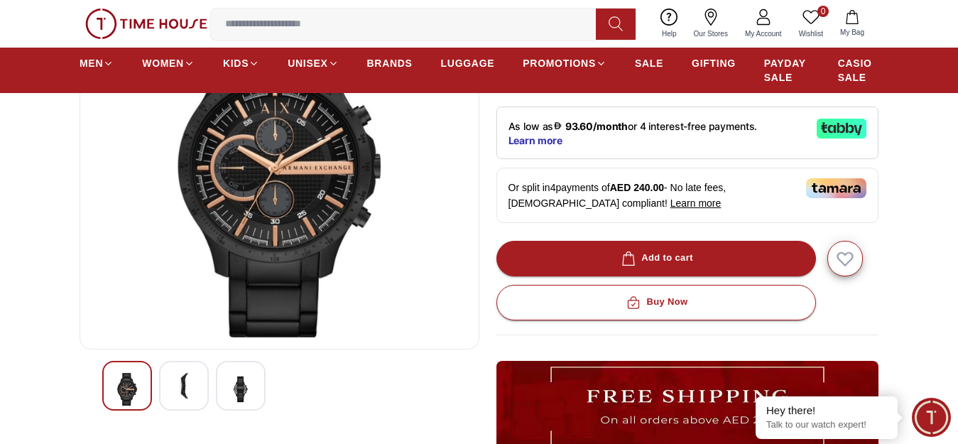
scroll to position [213, 0]
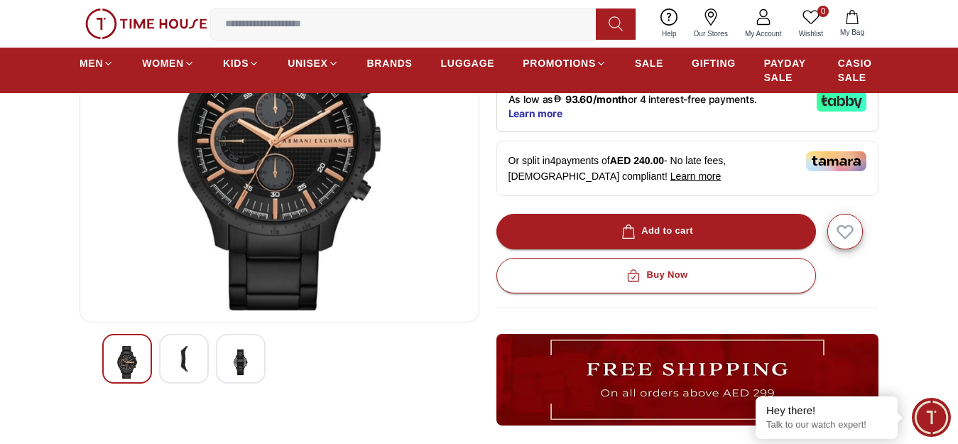
click at [243, 362] on img at bounding box center [241, 362] width 26 height 33
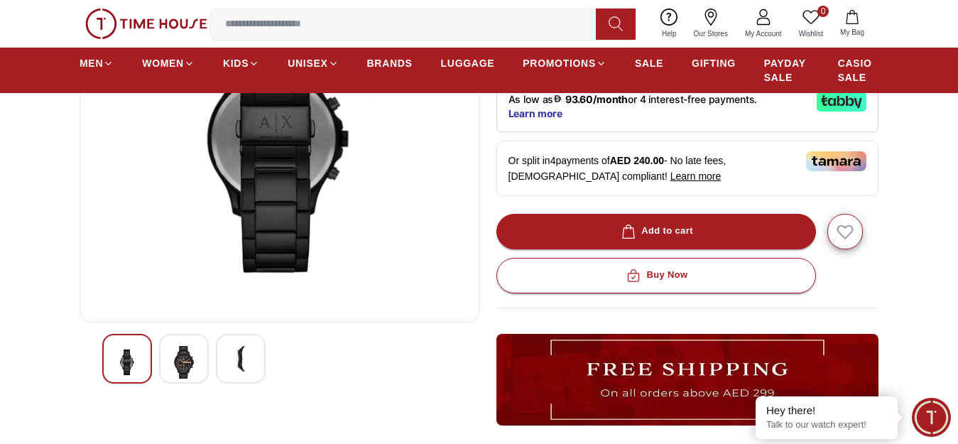
click at [182, 367] on img at bounding box center [184, 362] width 26 height 33
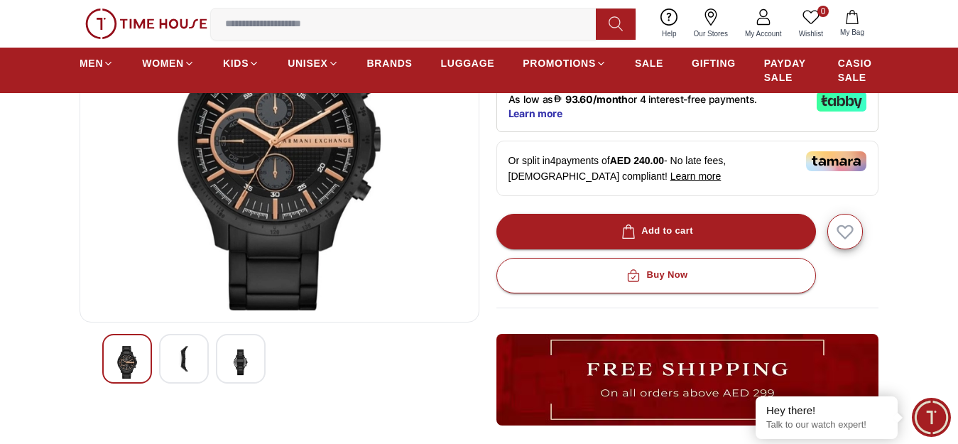
click at [200, 369] on div at bounding box center [184, 359] width 50 height 50
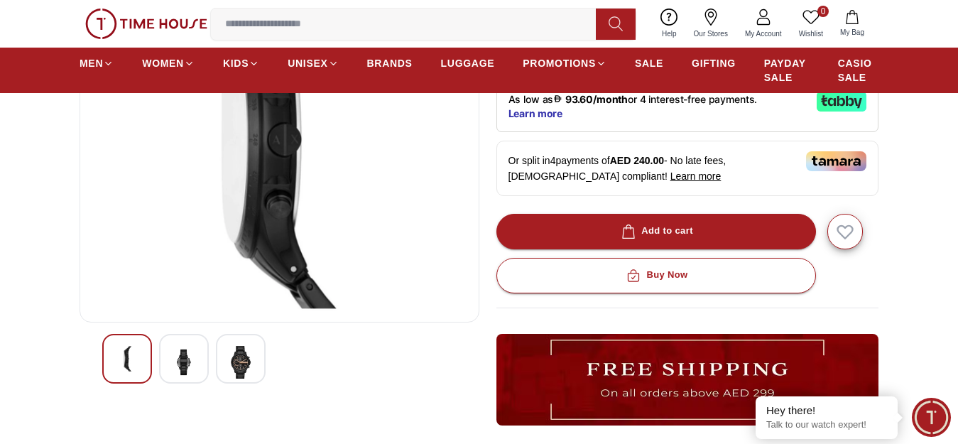
click at [249, 373] on img at bounding box center [241, 362] width 26 height 33
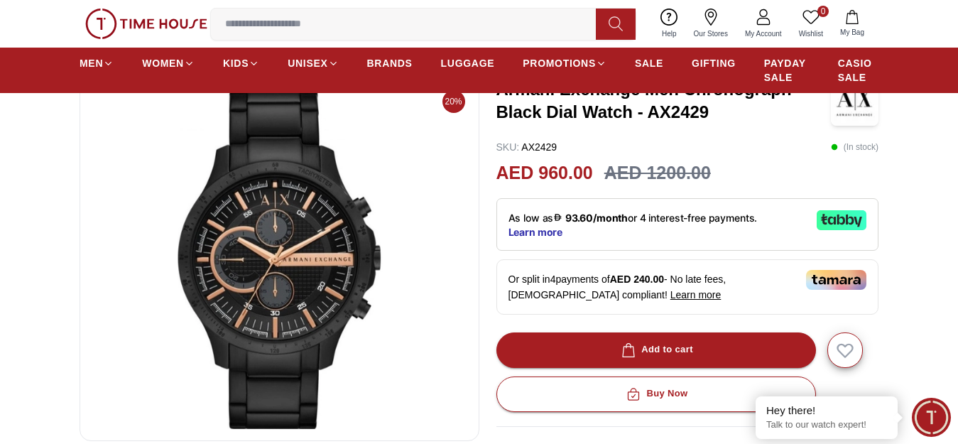
scroll to position [71, 0]
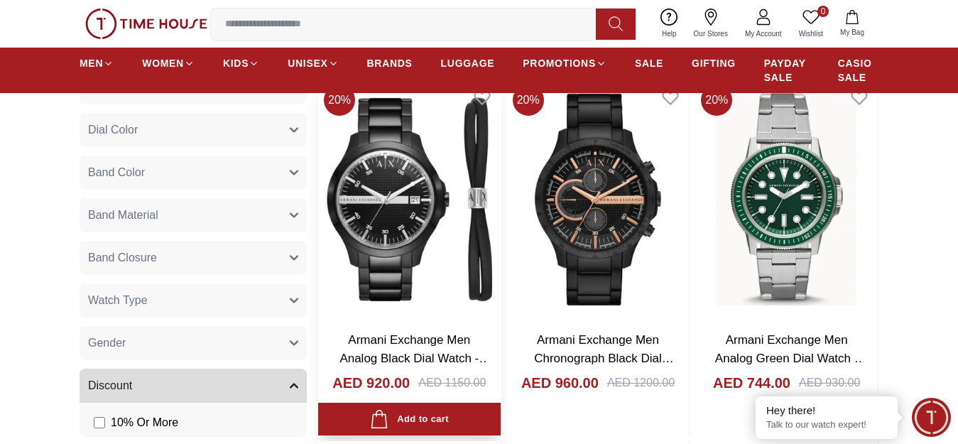
scroll to position [497, 0]
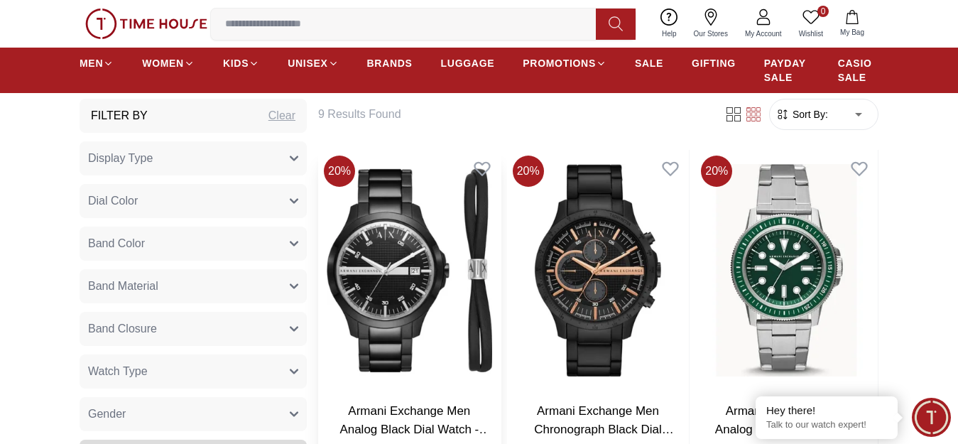
click at [374, 298] on img at bounding box center [409, 270] width 182 height 241
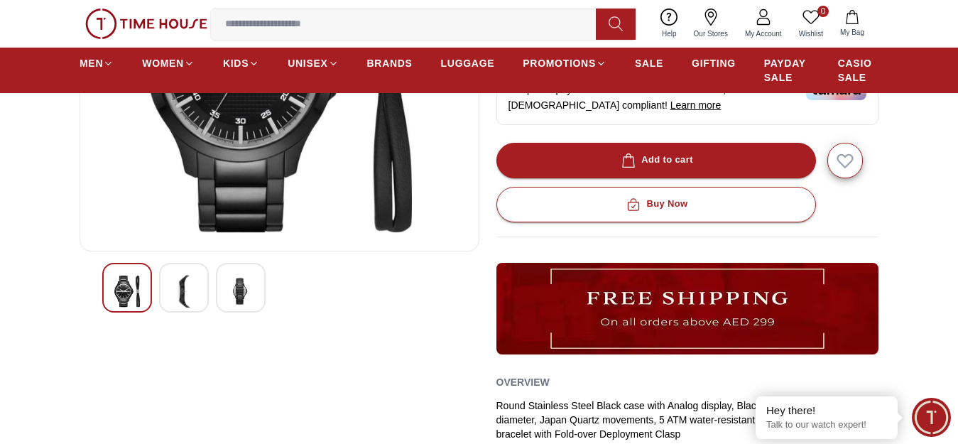
scroll to position [213, 0]
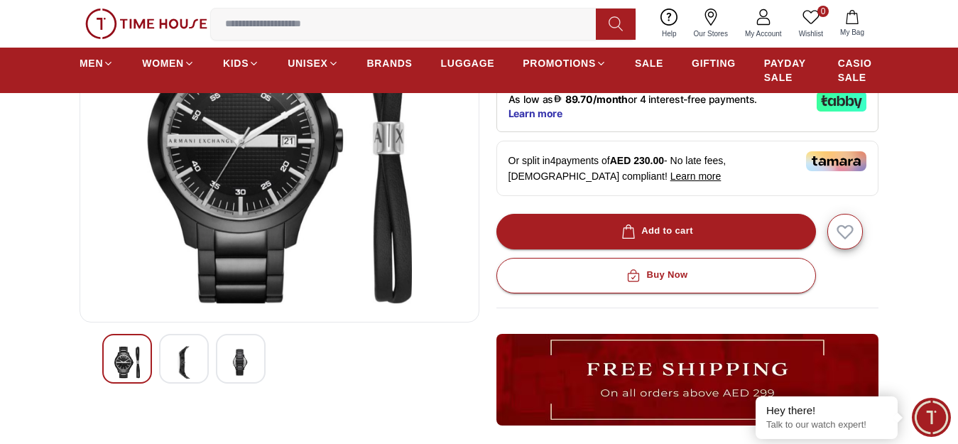
click at [195, 365] on img at bounding box center [184, 362] width 26 height 33
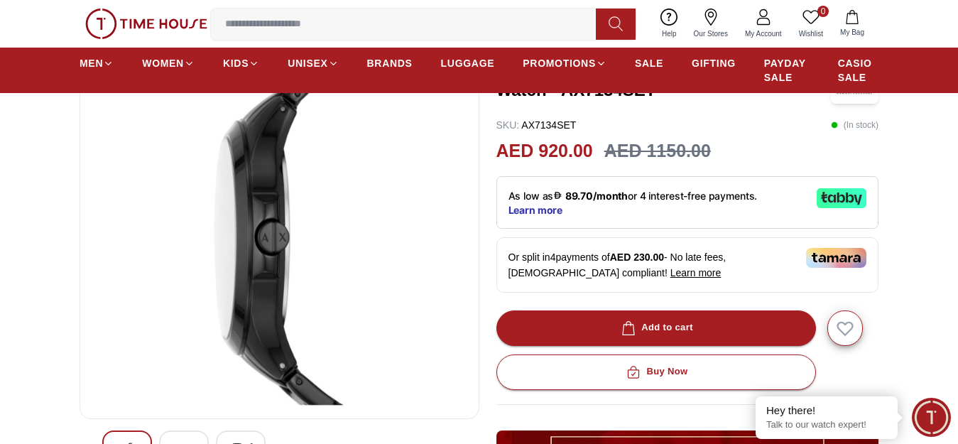
scroll to position [142, 0]
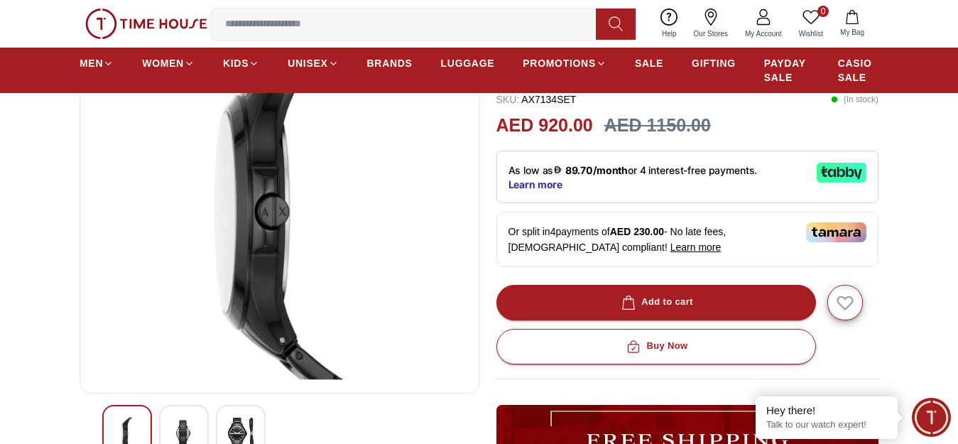
click at [251, 421] on div at bounding box center [241, 430] width 50 height 50
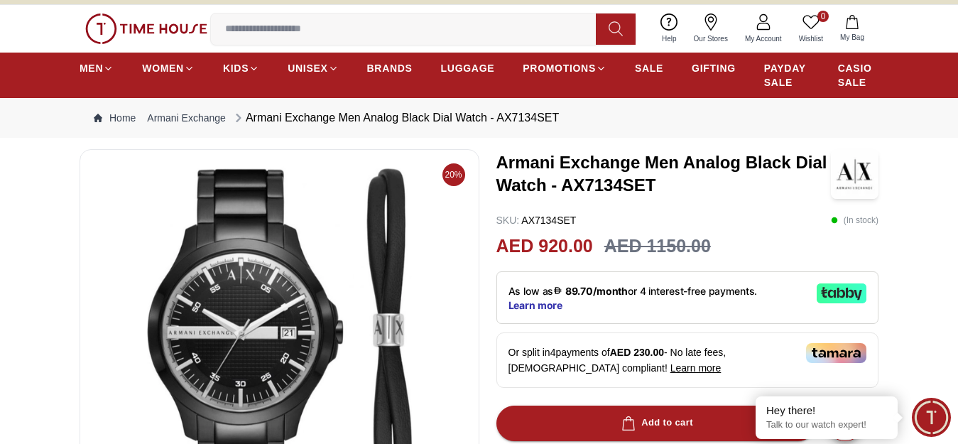
scroll to position [0, 0]
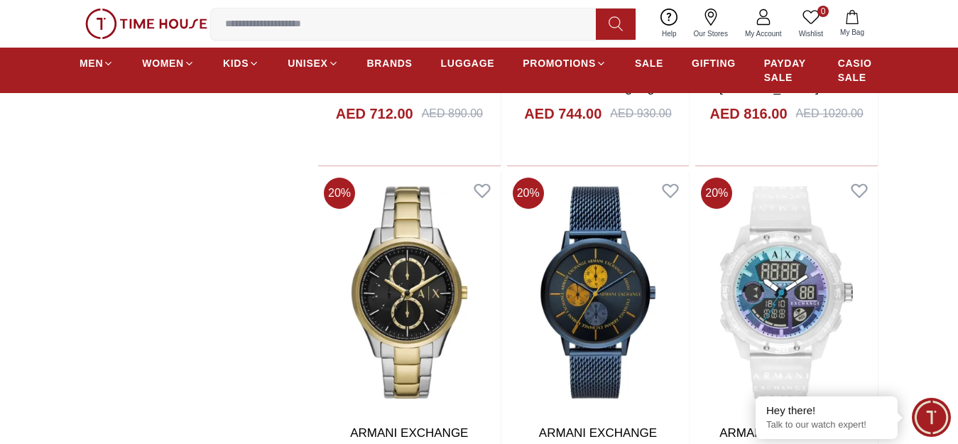
scroll to position [1207, 0]
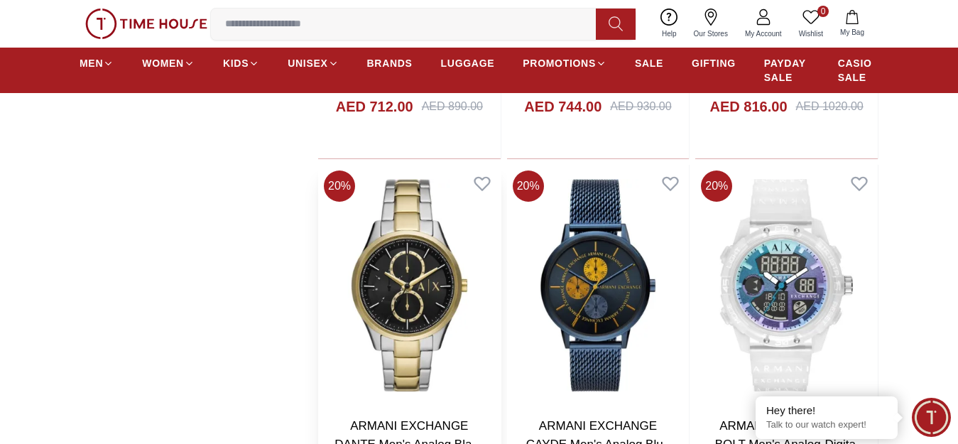
click at [396, 310] on img at bounding box center [409, 285] width 182 height 241
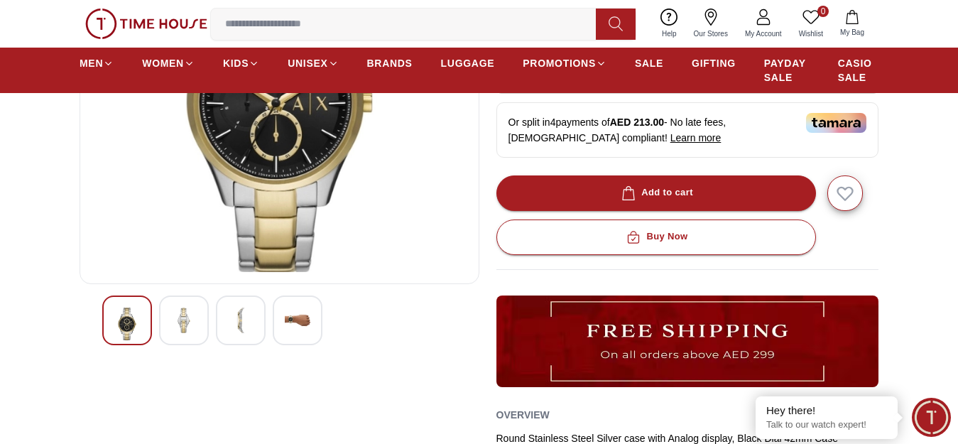
scroll to position [284, 0]
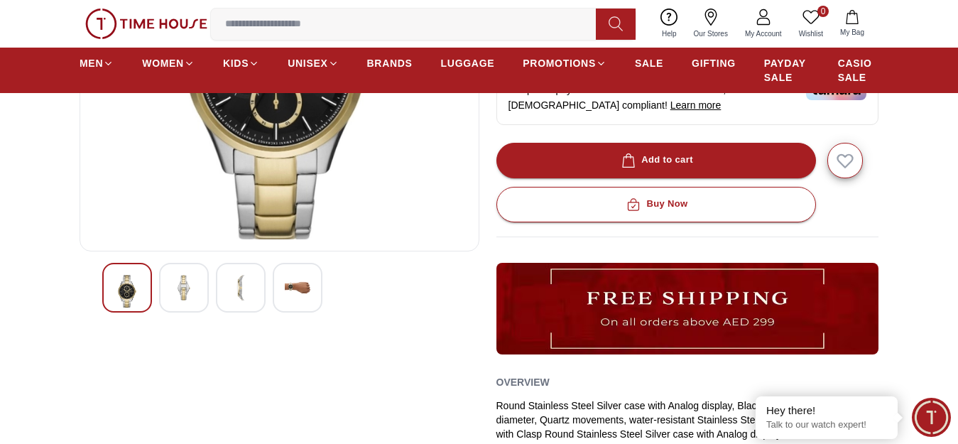
click at [182, 300] on img at bounding box center [184, 288] width 26 height 26
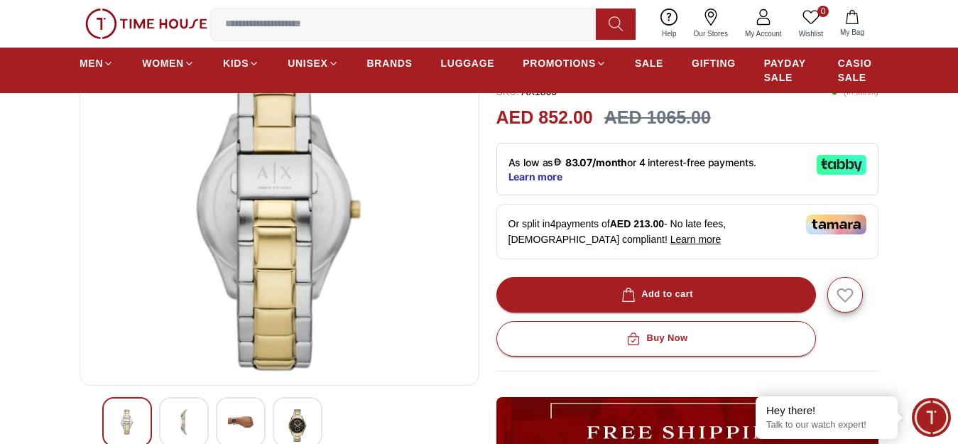
scroll to position [213, 0]
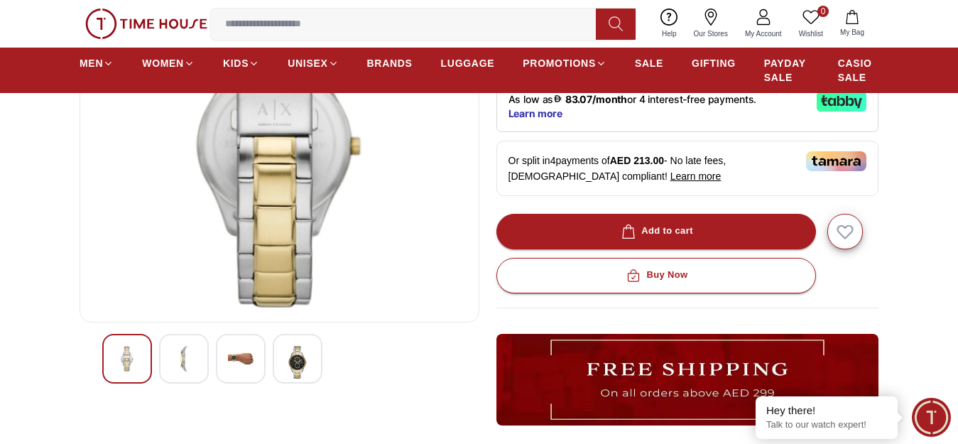
click at [240, 366] on img at bounding box center [241, 359] width 26 height 26
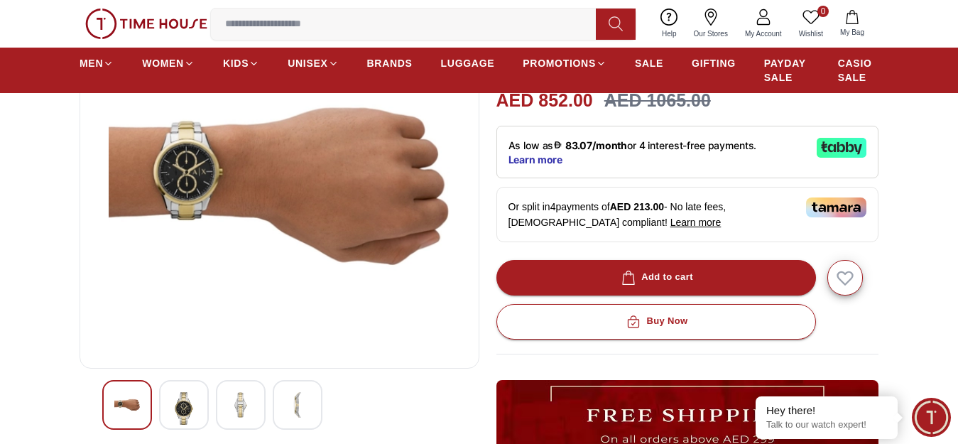
scroll to position [142, 0]
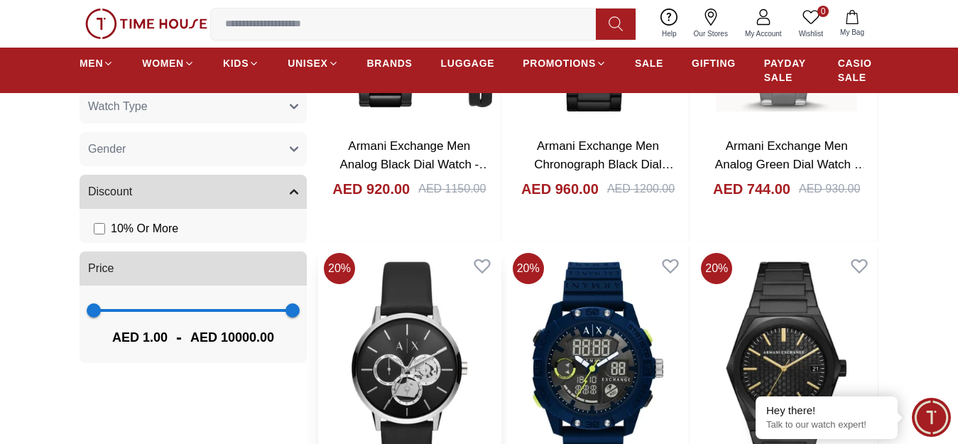
scroll to position [568, 0]
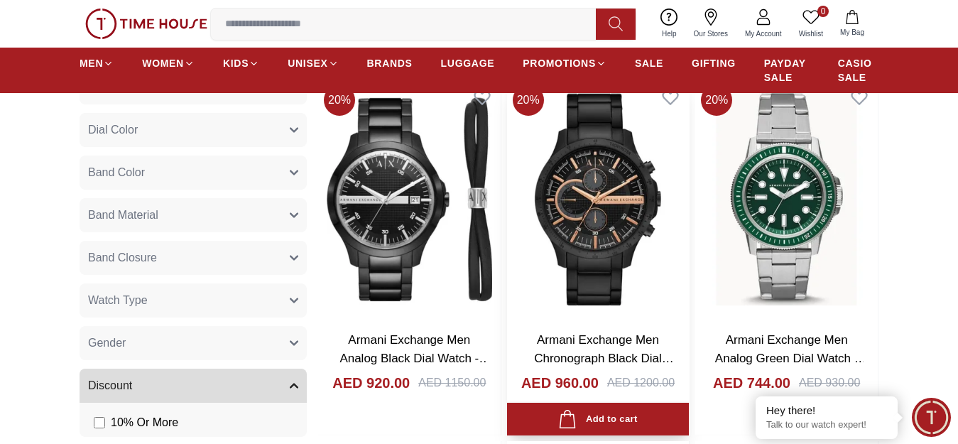
click at [569, 235] on img at bounding box center [598, 199] width 182 height 241
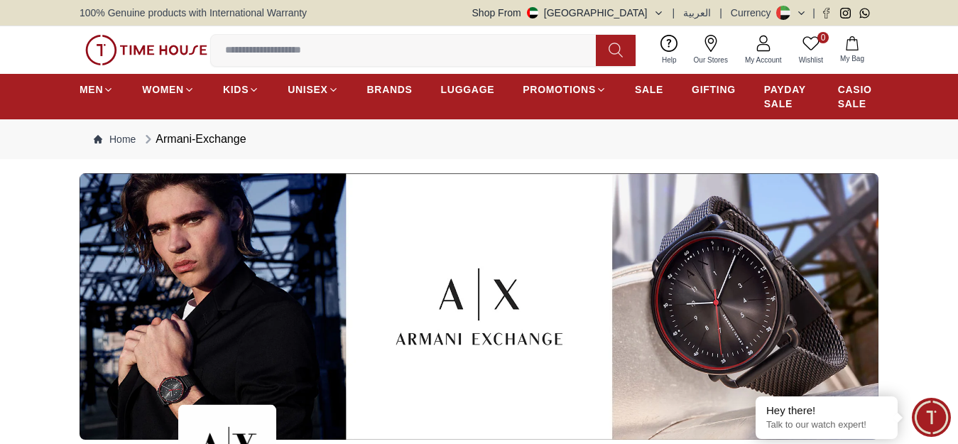
scroll to position [568, 0]
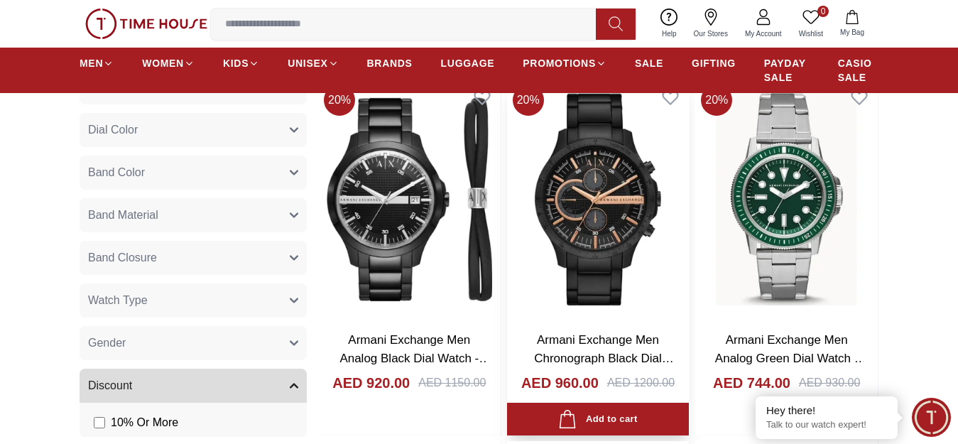
click at [560, 217] on img at bounding box center [598, 199] width 182 height 241
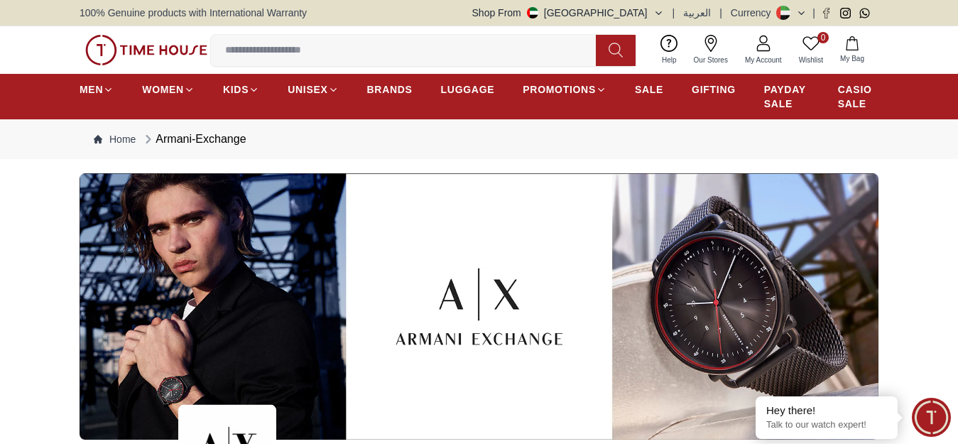
click at [665, 300] on img at bounding box center [479, 306] width 799 height 266
click at [204, 326] on img at bounding box center [479, 306] width 799 height 266
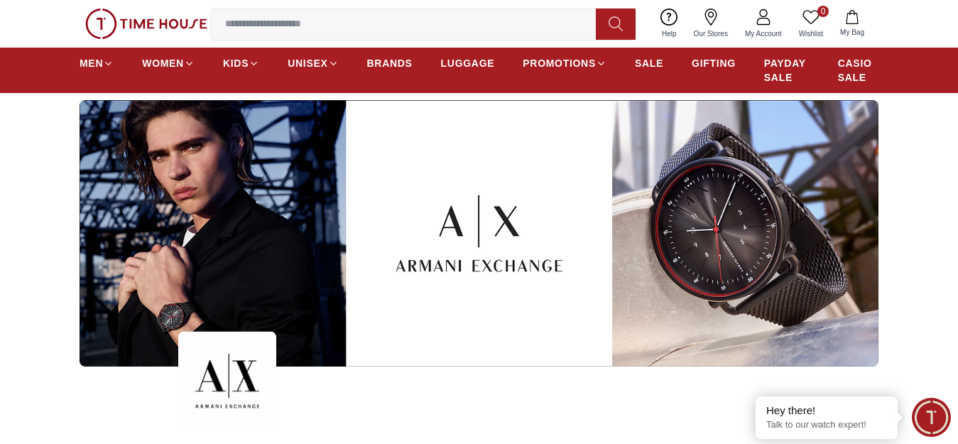
scroll to position [71, 0]
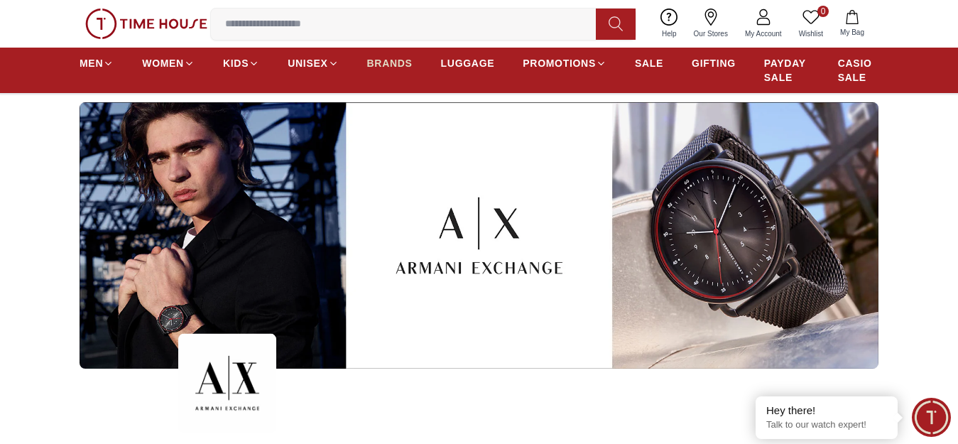
click at [381, 70] on span "BRANDS" at bounding box center [389, 63] width 45 height 14
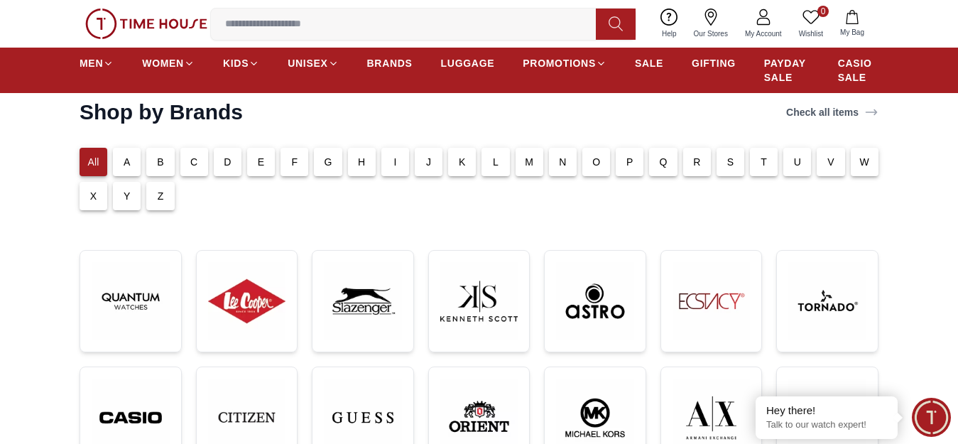
click at [94, 169] on p "All" at bounding box center [93, 162] width 11 height 14
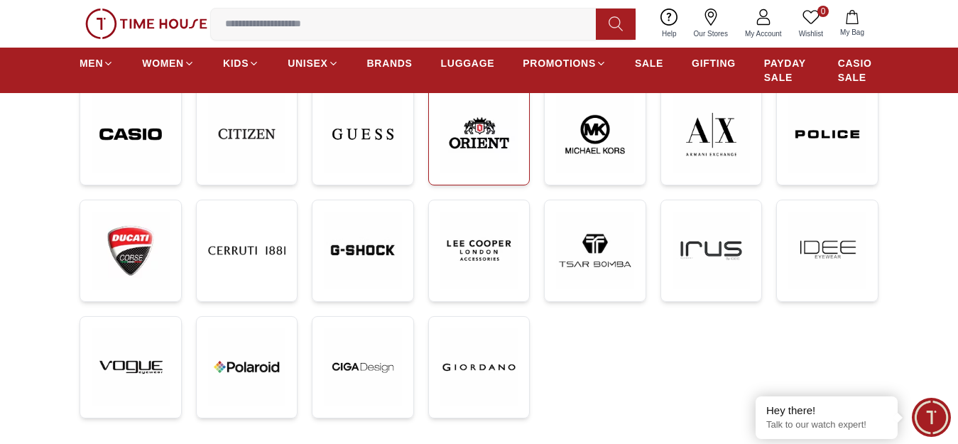
scroll to position [355, 0]
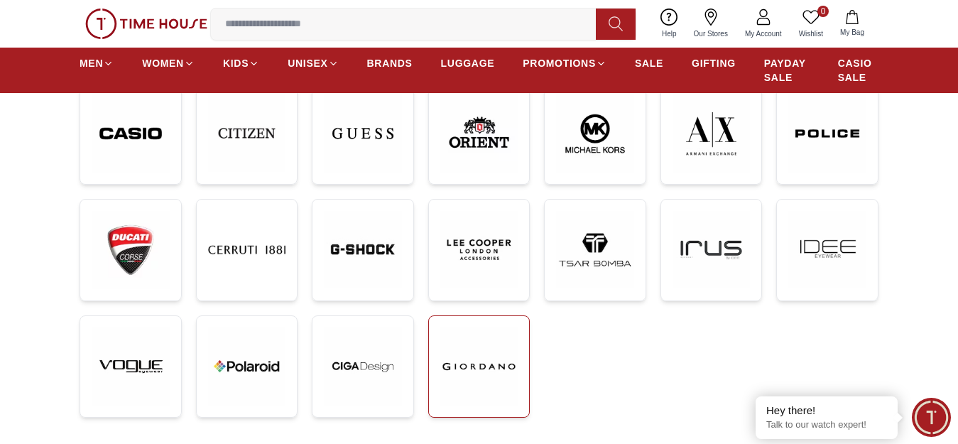
click at [481, 390] on img at bounding box center [479, 366] width 78 height 78
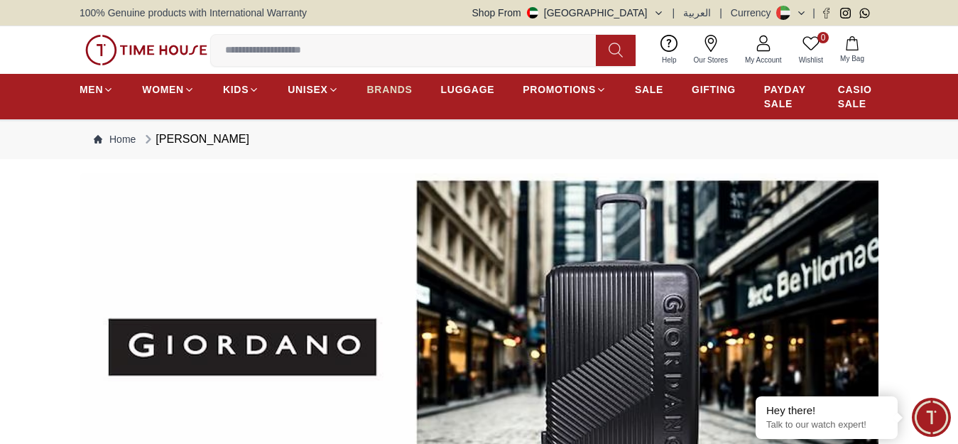
click at [390, 97] on span "BRANDS" at bounding box center [389, 89] width 45 height 14
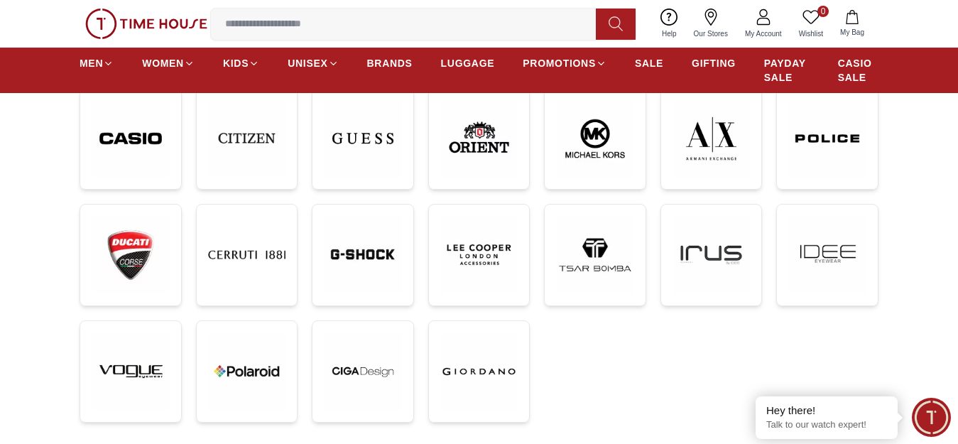
scroll to position [355, 0]
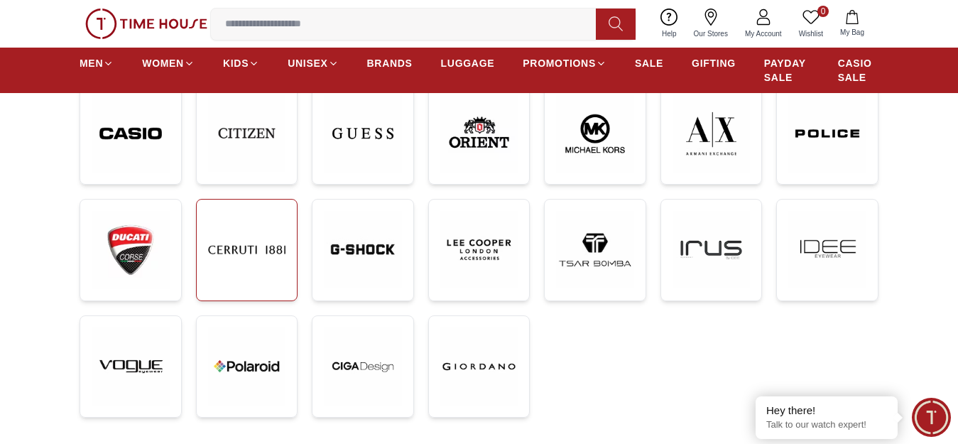
click at [259, 276] on img at bounding box center [247, 250] width 78 height 78
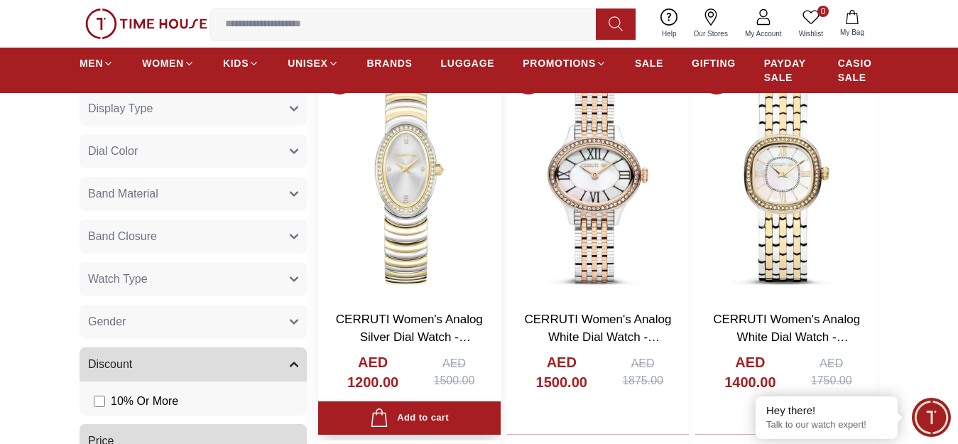
scroll to position [639, 0]
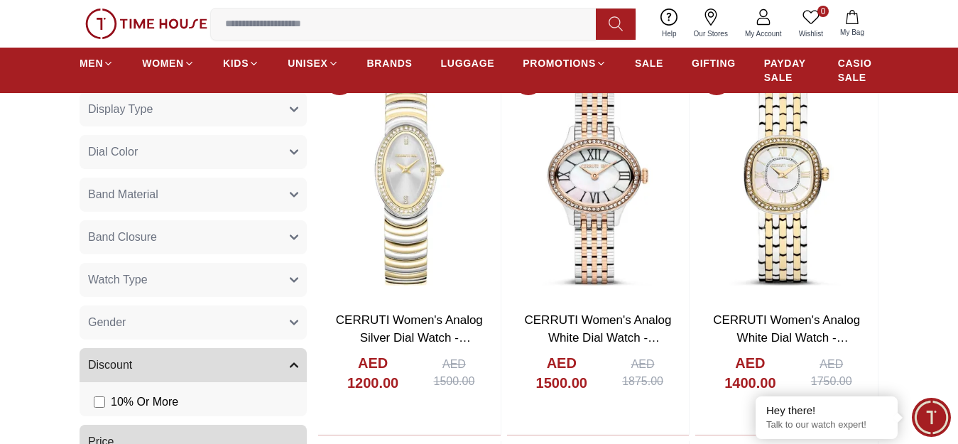
click at [153, 324] on button "Gender" at bounding box center [193, 322] width 227 height 34
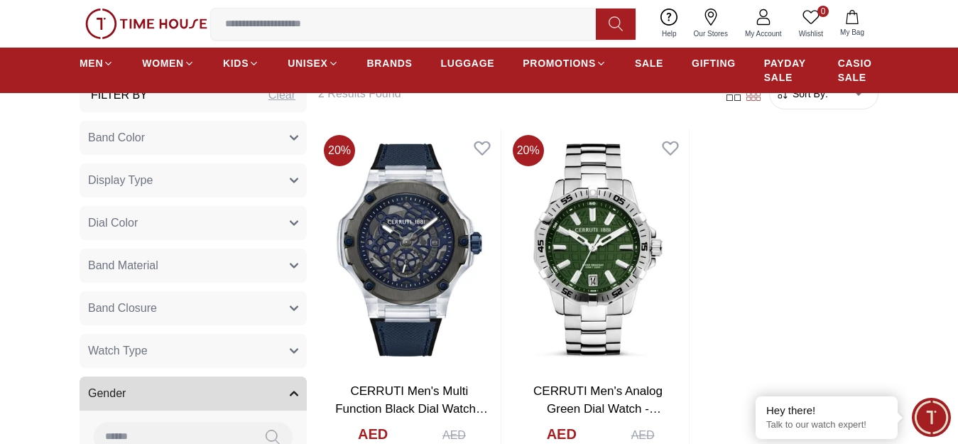
scroll to position [284, 0]
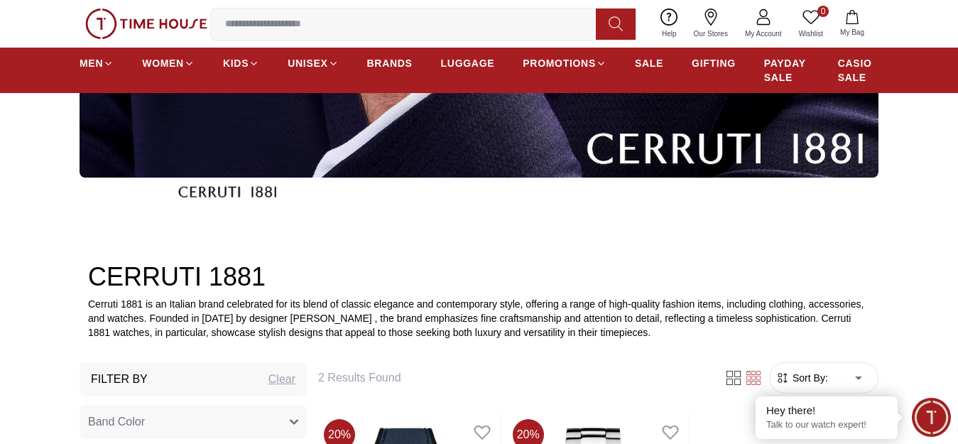
scroll to position [639, 0]
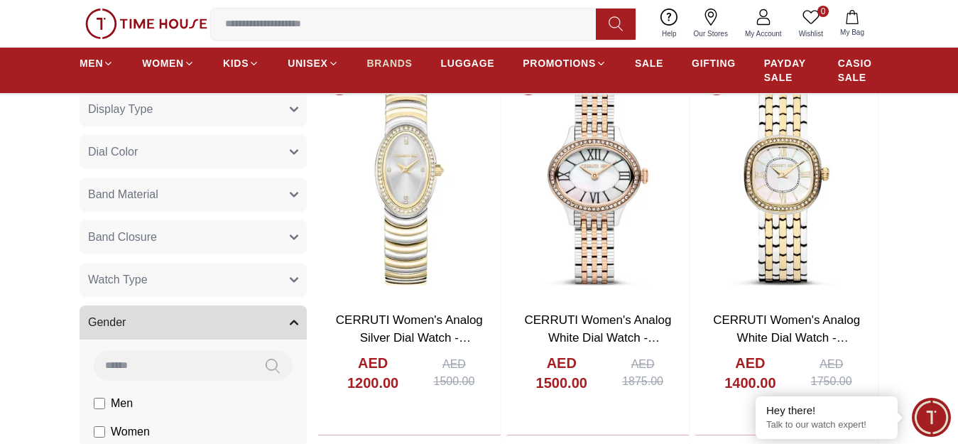
click at [401, 70] on span "BRANDS" at bounding box center [389, 63] width 45 height 14
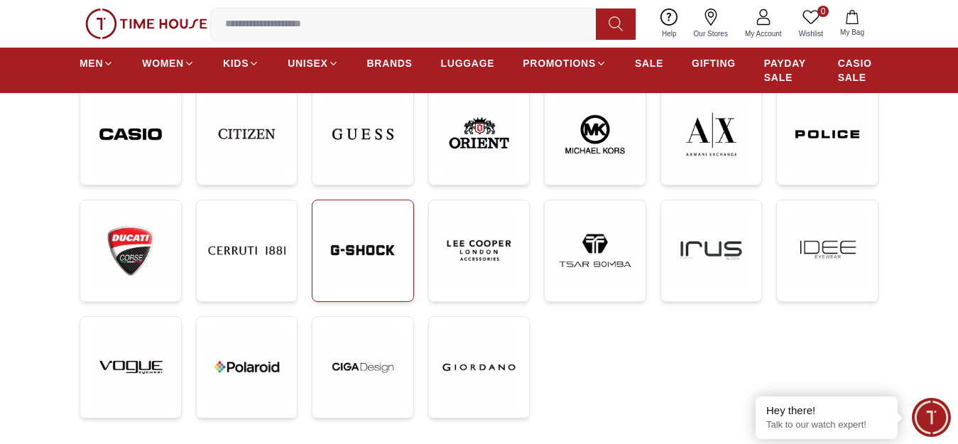
scroll to position [355, 0]
click at [352, 276] on img at bounding box center [363, 250] width 78 height 78
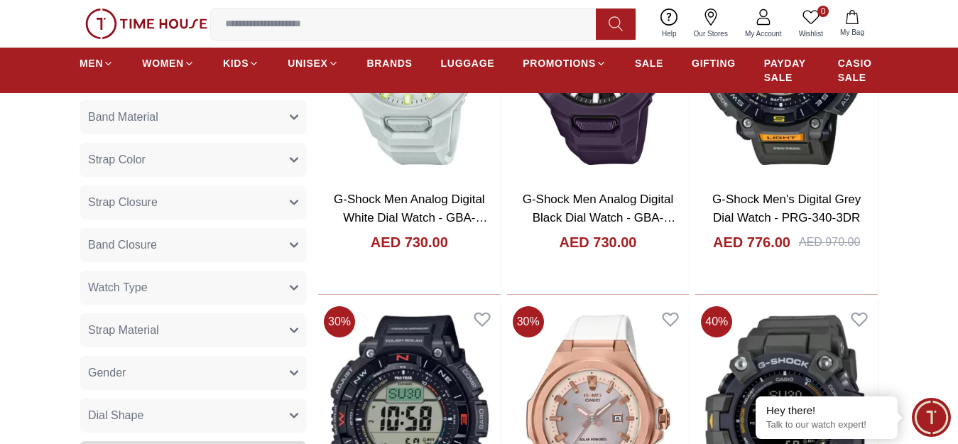
scroll to position [852, 0]
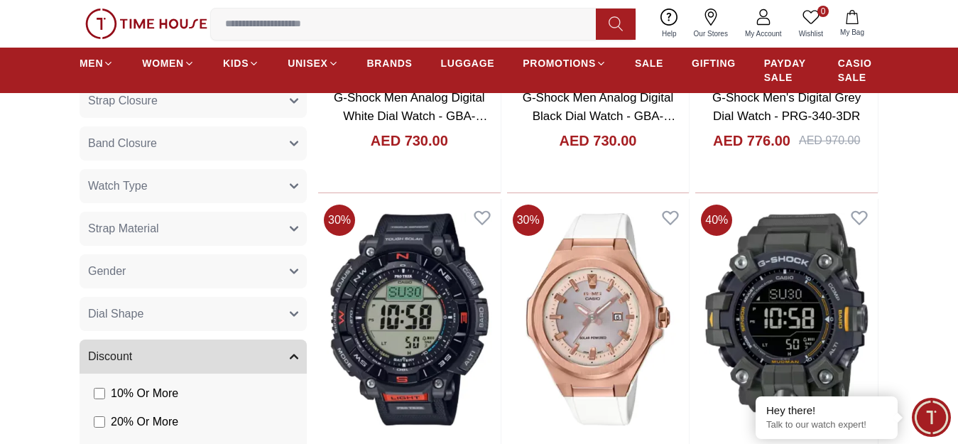
click at [133, 279] on button "Gender" at bounding box center [193, 271] width 227 height 34
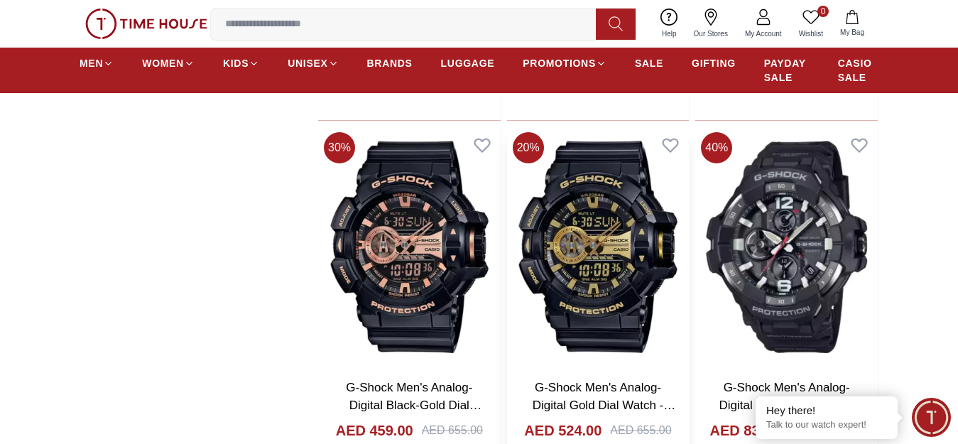
scroll to position [2485, 0]
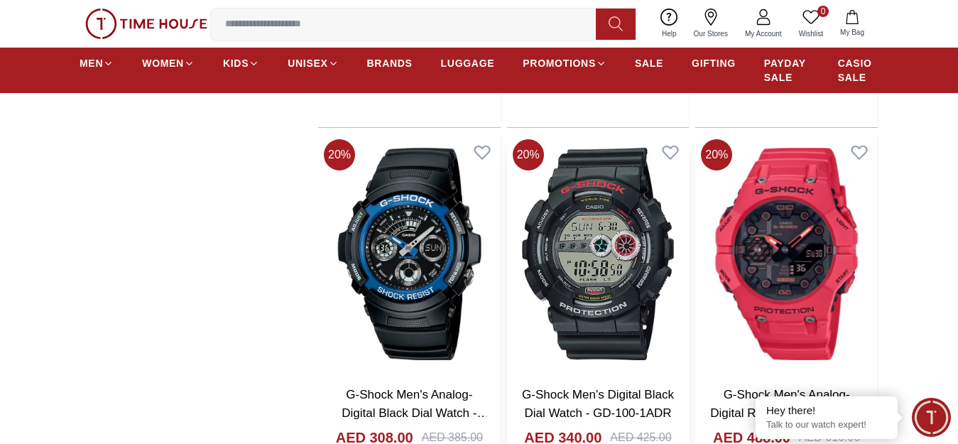
scroll to position [2627, 0]
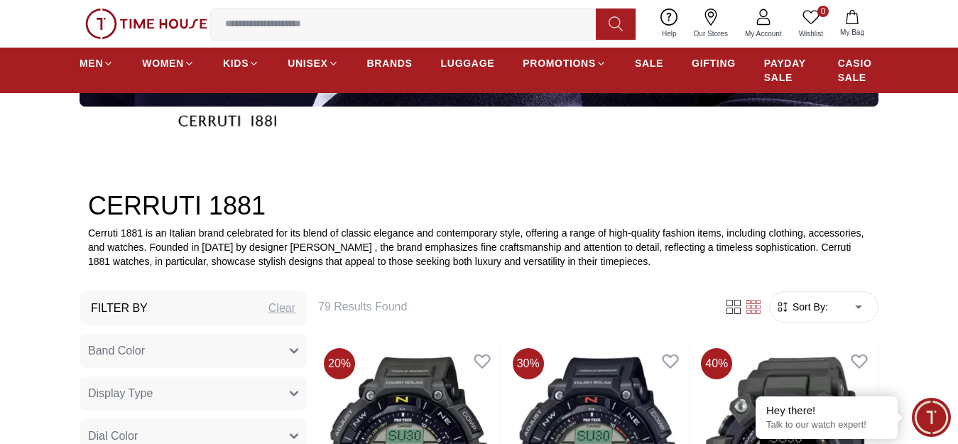
scroll to position [639, 0]
